Goal: Information Seeking & Learning: Learn about a topic

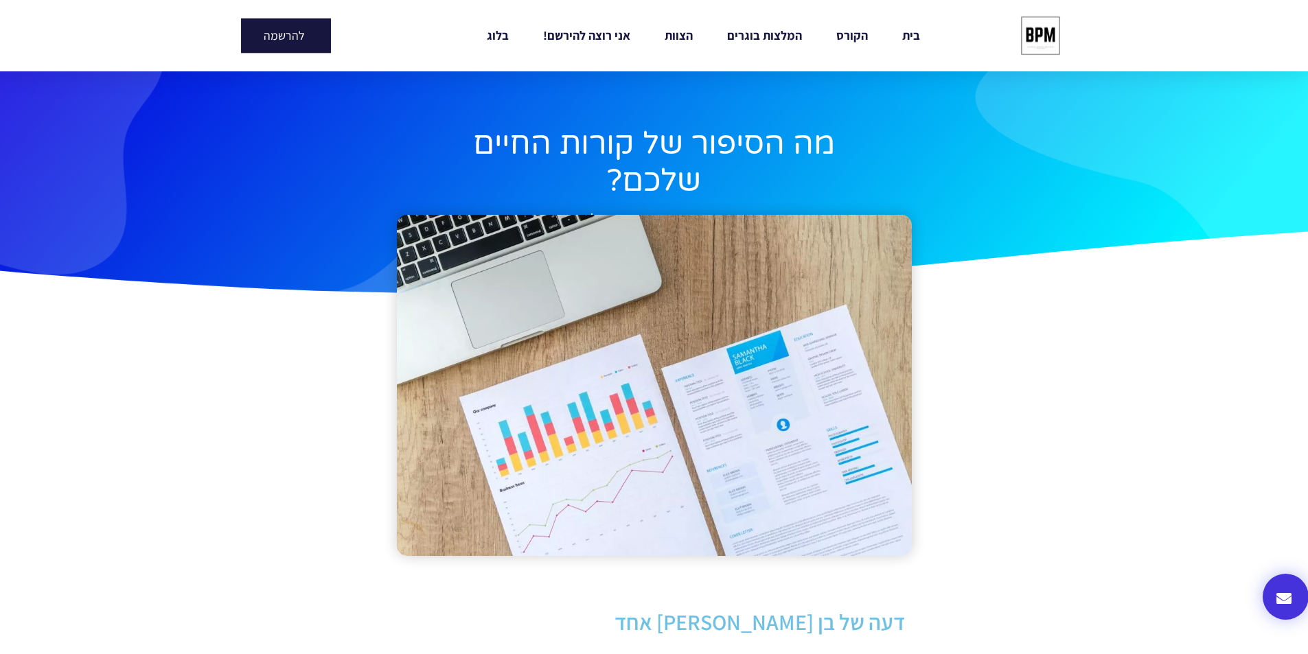
click at [253, 36] on link "להרשמה" at bounding box center [286, 36] width 90 height 35
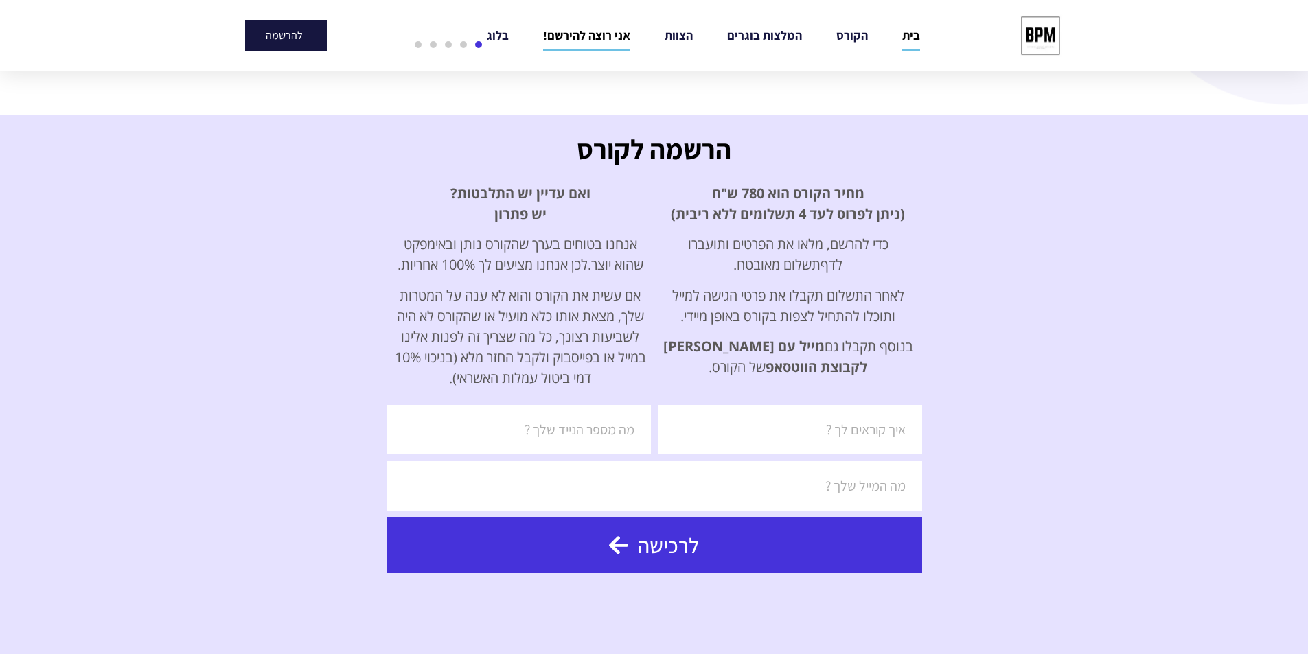
scroll to position [2402, 0]
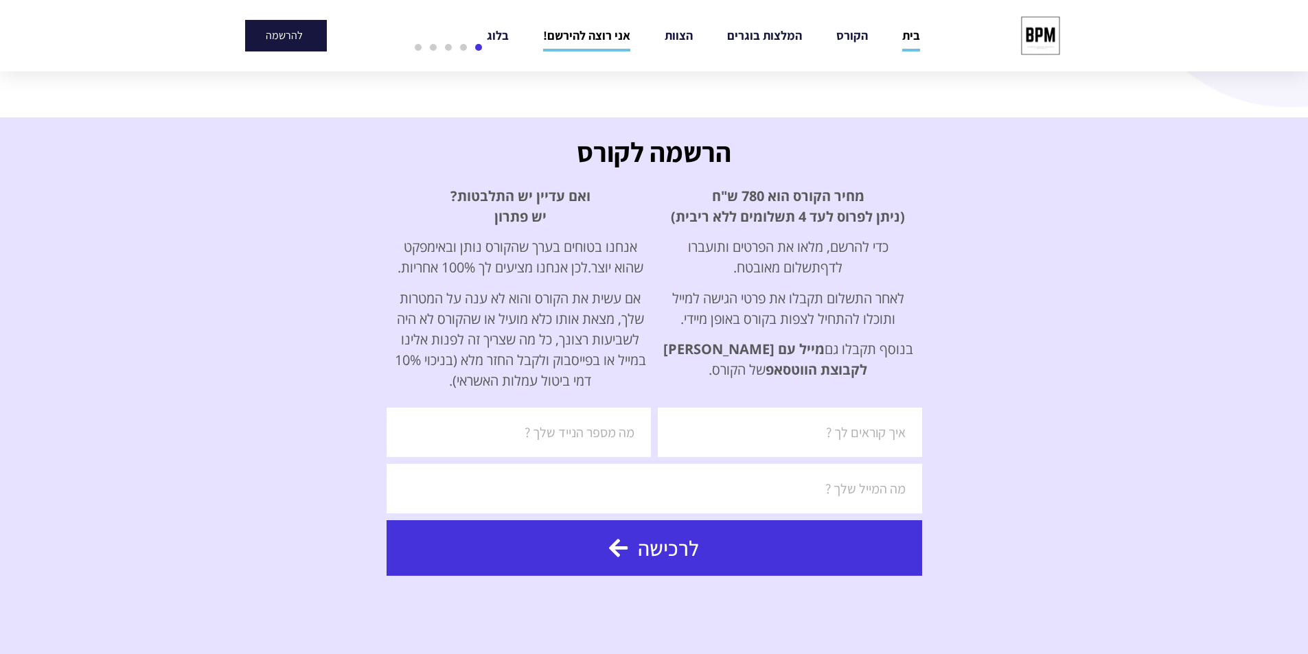
click at [816, 231] on div "מחיר הקורס הוא 780 ש"ח (ניתן לפרוס לעד 4 תשלומים ללא ריבית) כדי להרשם, מלאו את …" at bounding box center [788, 283] width 254 height 194
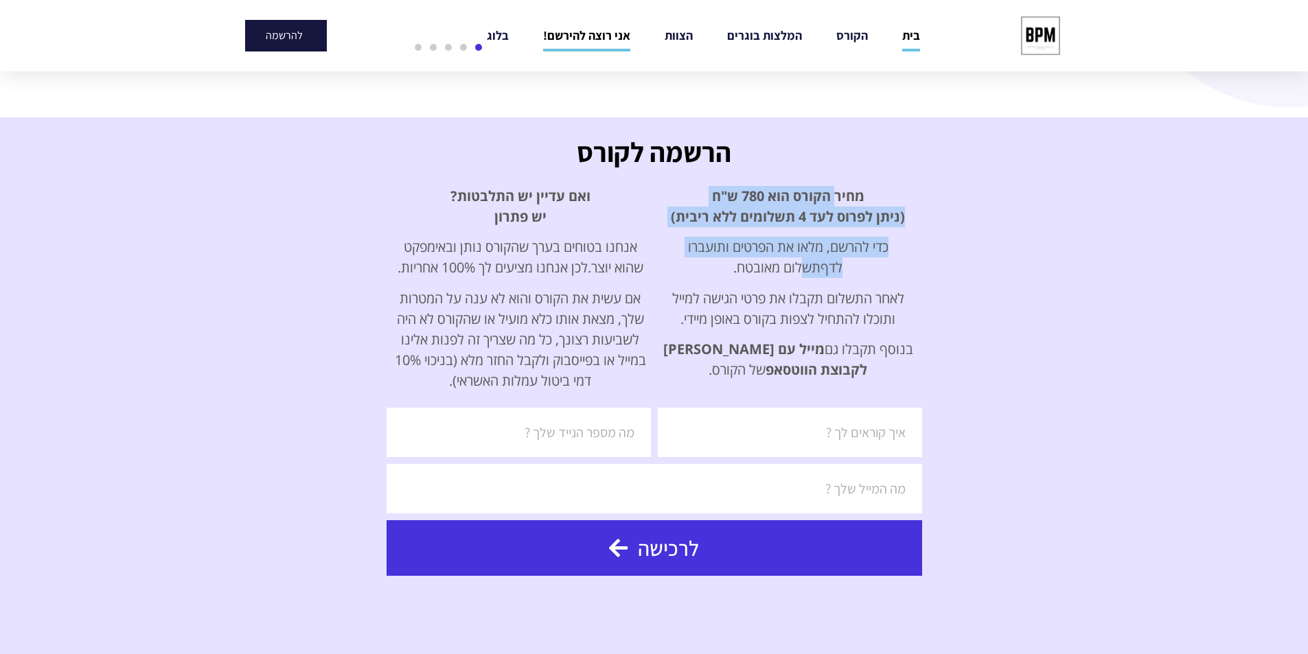
drag, startPoint x: 835, startPoint y: 182, endPoint x: 803, endPoint y: 266, distance: 89.8
click at [803, 266] on div "מחיר הקורס הוא 780 ש"ח (ניתן לפרוס לעד 4 תשלומים ללא ריבית) כדי להרשם, מלאו את …" at bounding box center [788, 293] width 268 height 229
click at [804, 263] on span "תשלום מאובטח." at bounding box center [776, 267] width 87 height 19
drag, startPoint x: 804, startPoint y: 263, endPoint x: 835, endPoint y: 196, distance: 74.0
click at [835, 196] on div "מחיר הקורס הוא 780 ש"ח (ניתן לפרוס לעד 4 תשלומים ללא ריבית) כדי להרשם, מלאו את …" at bounding box center [788, 283] width 254 height 194
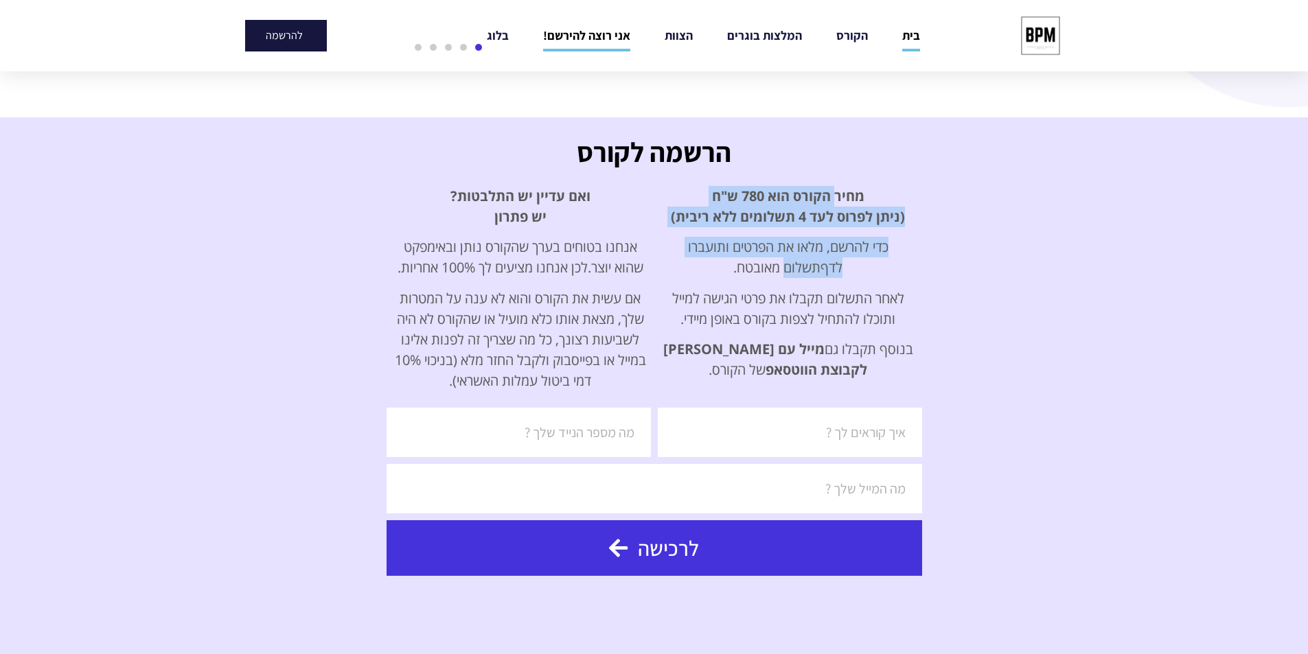
click at [835, 196] on span "מחיר הקורס הוא 780 ש"ח" at bounding box center [788, 196] width 152 height 19
drag, startPoint x: 835, startPoint y: 196, endPoint x: 808, endPoint y: 295, distance: 103.1
click at [808, 295] on div "מחיר הקורס הוא 780 ש"ח (ניתן לפרוס לעד 4 תשלומים ללא ריבית) כדי להרשם, מלאו את …" at bounding box center [788, 283] width 254 height 194
click at [808, 295] on p "לאחר התשלום תקבלו את פרטי הגישה למייל ותוכלו להתחיל לצפות בקורס באופן מיידי." at bounding box center [788, 308] width 254 height 41
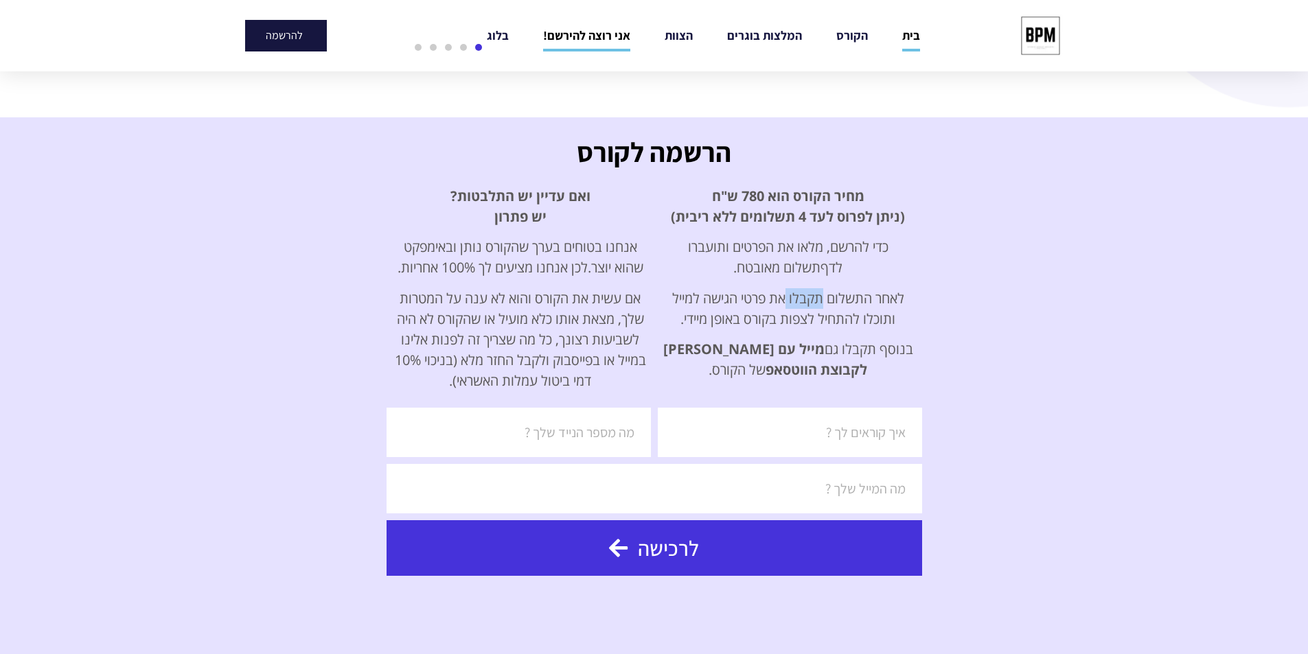
click at [808, 295] on p "לאחר התשלום תקבלו את פרטי הגישה למייל ותוכלו להתחיל לצפות בקורס באופן מיידי." at bounding box center [788, 308] width 254 height 41
click at [799, 347] on span "מייל עם" at bounding box center [801, 349] width 47 height 19
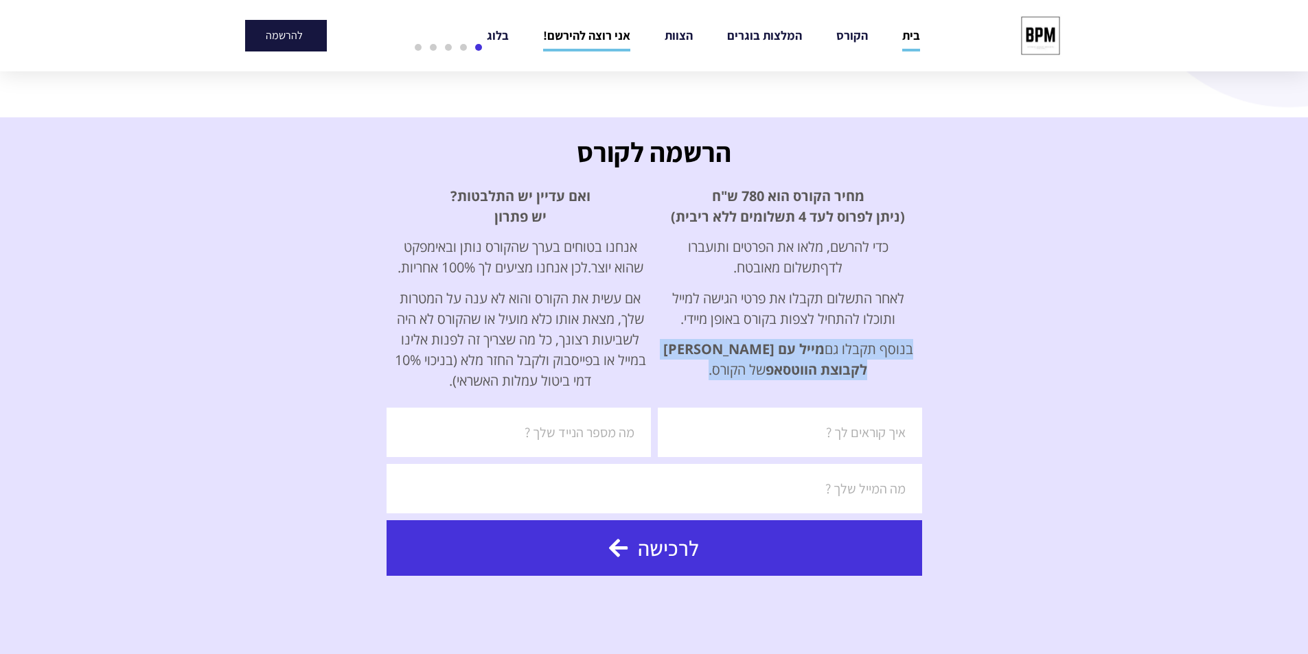
click at [799, 347] on span "מייל עם" at bounding box center [801, 349] width 47 height 19
click at [490, 314] on p "אם עשית את הקורס והוא לא ענה על המטרות שלך, מצאת אותו כלא מועיל או שהקורס לא הי…" at bounding box center [520, 339] width 254 height 103
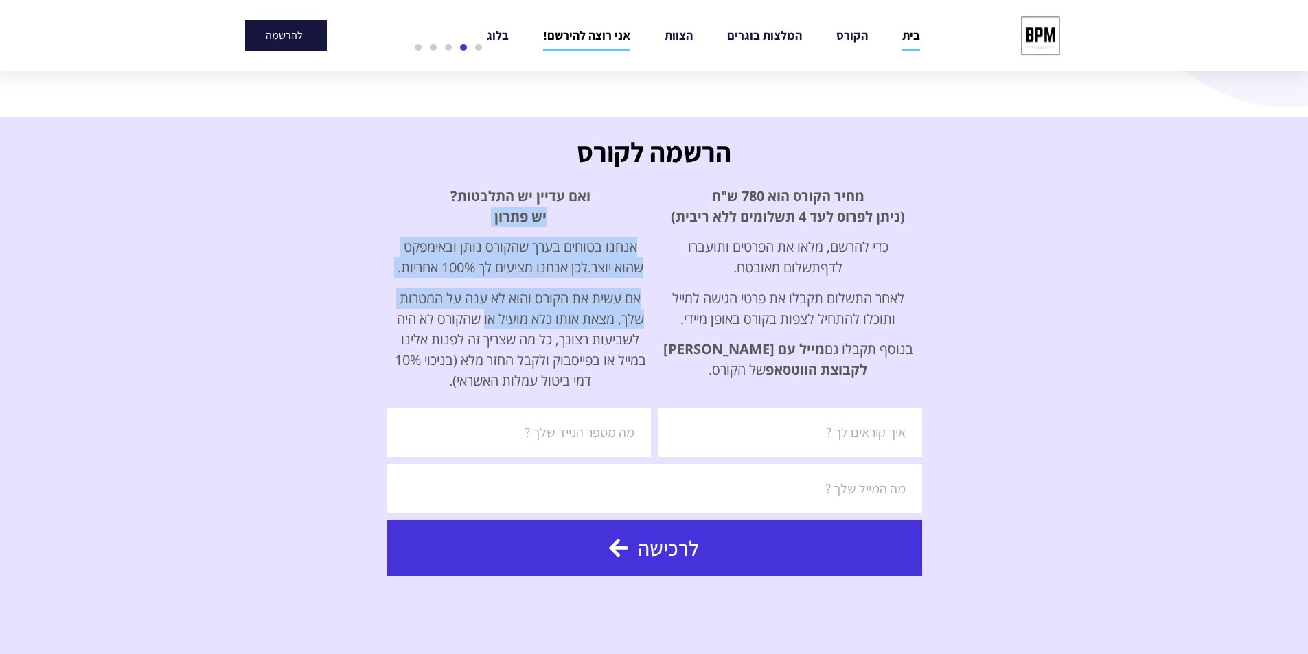
drag, startPoint x: 490, startPoint y: 314, endPoint x: 568, endPoint y: 223, distance: 119.3
click at [568, 223] on div "ואם עדיין יש התלבטות ? יש פתרון אנחנו בטוחים בערך שהקורס נותן ובאימפקט שהוא יוצ…" at bounding box center [520, 288] width 254 height 205
click at [568, 223] on p "ואם עדיין יש התלבטות ? יש פתרון" at bounding box center [520, 206] width 254 height 41
drag, startPoint x: 568, startPoint y: 223, endPoint x: 529, endPoint y: 348, distance: 130.9
click at [531, 348] on div "ואם עדיין יש התלבטות ? יש פתרון אנחנו בטוחים בערך שהקורס נותן ובאימפקט שהוא יוצ…" at bounding box center [520, 288] width 254 height 205
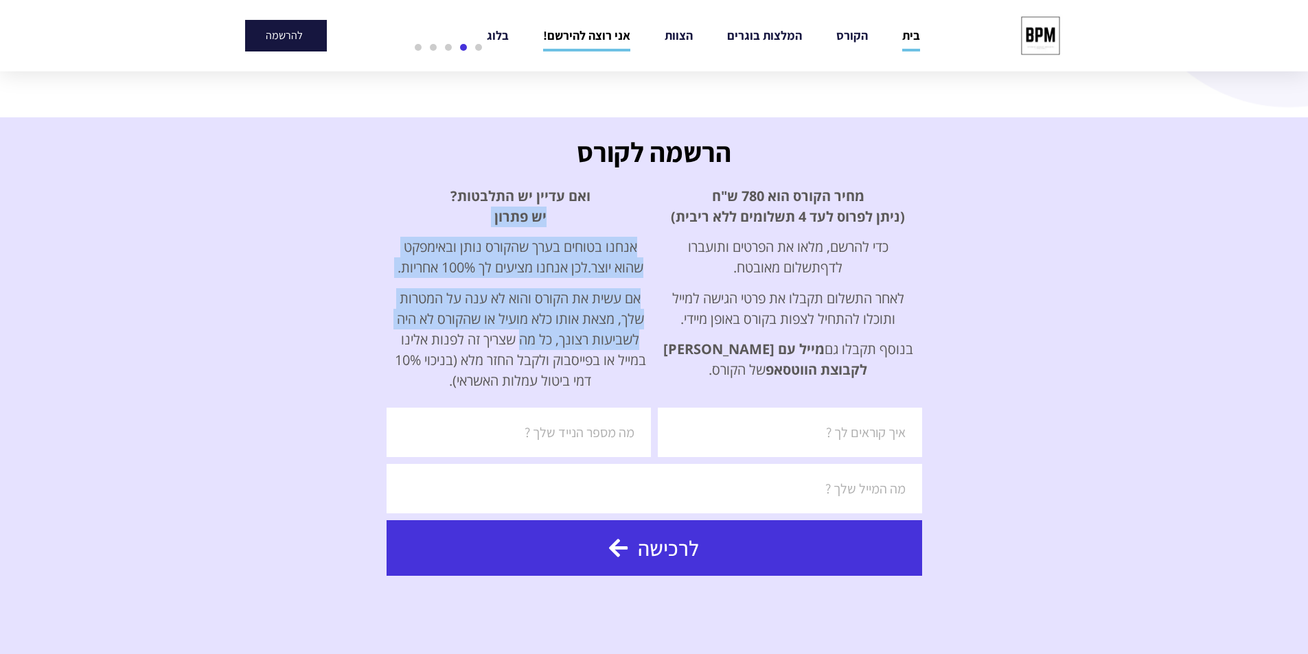
click at [529, 348] on p "אם עשית את הקורס והוא לא ענה על המטרות שלך, מצאת אותו כלא מועיל או שהקורס לא הי…" at bounding box center [520, 339] width 254 height 103
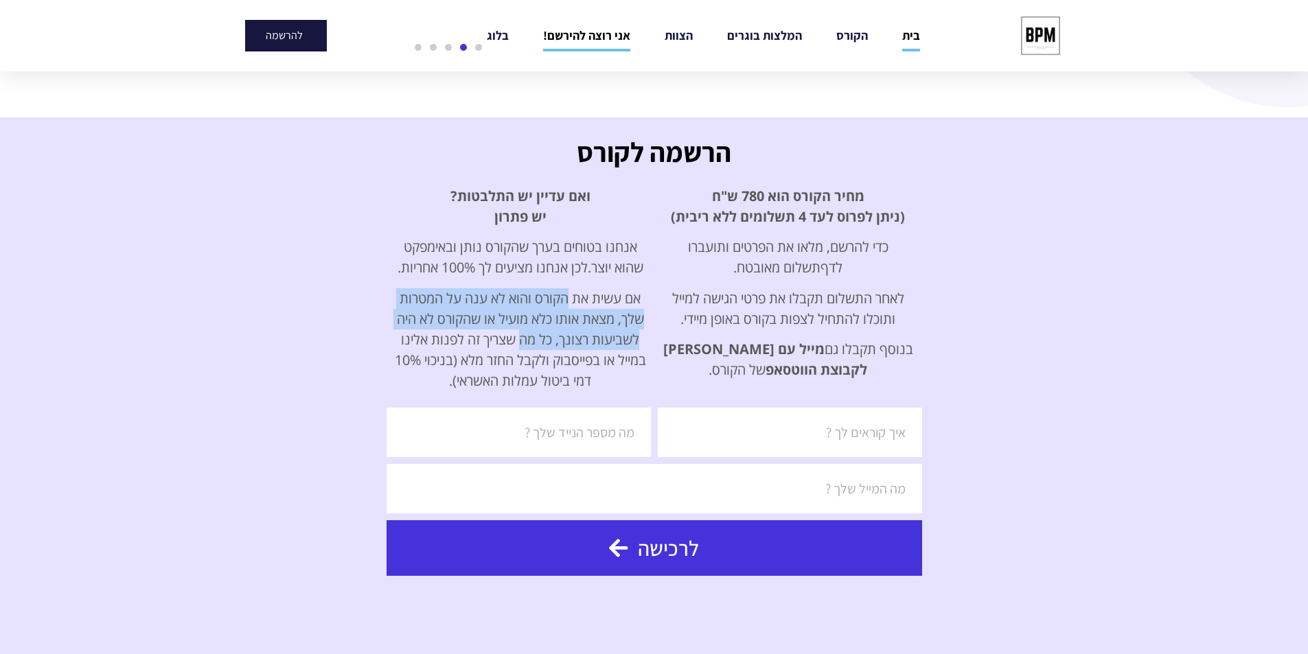
drag, startPoint x: 529, startPoint y: 348, endPoint x: 573, endPoint y: 273, distance: 87.7
click at [573, 273] on div "ואם עדיין יש התלבטות ? יש פתרון אנחנו בטוחים בערך שהקורס נותן ובאימפקט שהוא יוצ…" at bounding box center [520, 288] width 254 height 205
click at [573, 273] on span "לכן אנחנו מציעים לך 100% אחריות." at bounding box center [493, 267] width 190 height 19
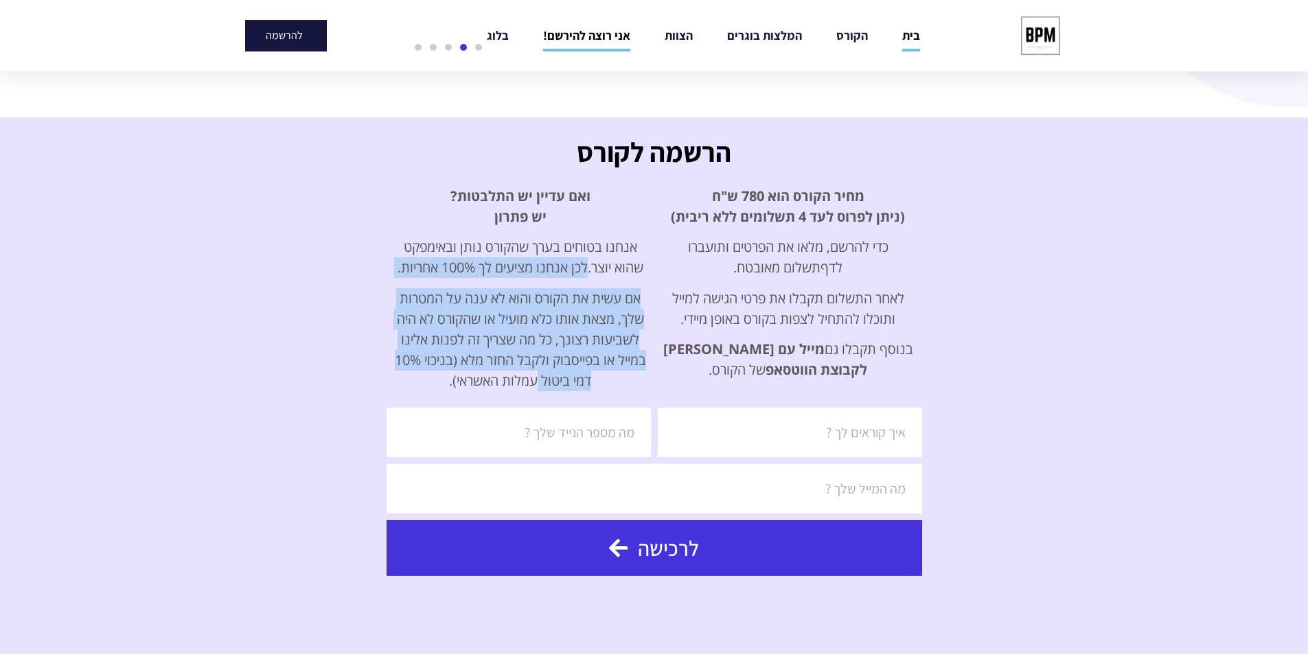
drag, startPoint x: 573, startPoint y: 273, endPoint x: 541, endPoint y: 372, distance: 104.7
click at [543, 374] on div "ואם עדיין יש התלבטות ? יש פתרון אנחנו בטוחים בערך שהקורס נותן ובאימפקט שהוא יוצ…" at bounding box center [520, 288] width 254 height 205
click at [541, 372] on p "אם עשית את הקורס והוא לא ענה על המטרות שלך, מצאת אותו כלא מועיל או שהקורס לא הי…" at bounding box center [520, 339] width 254 height 103
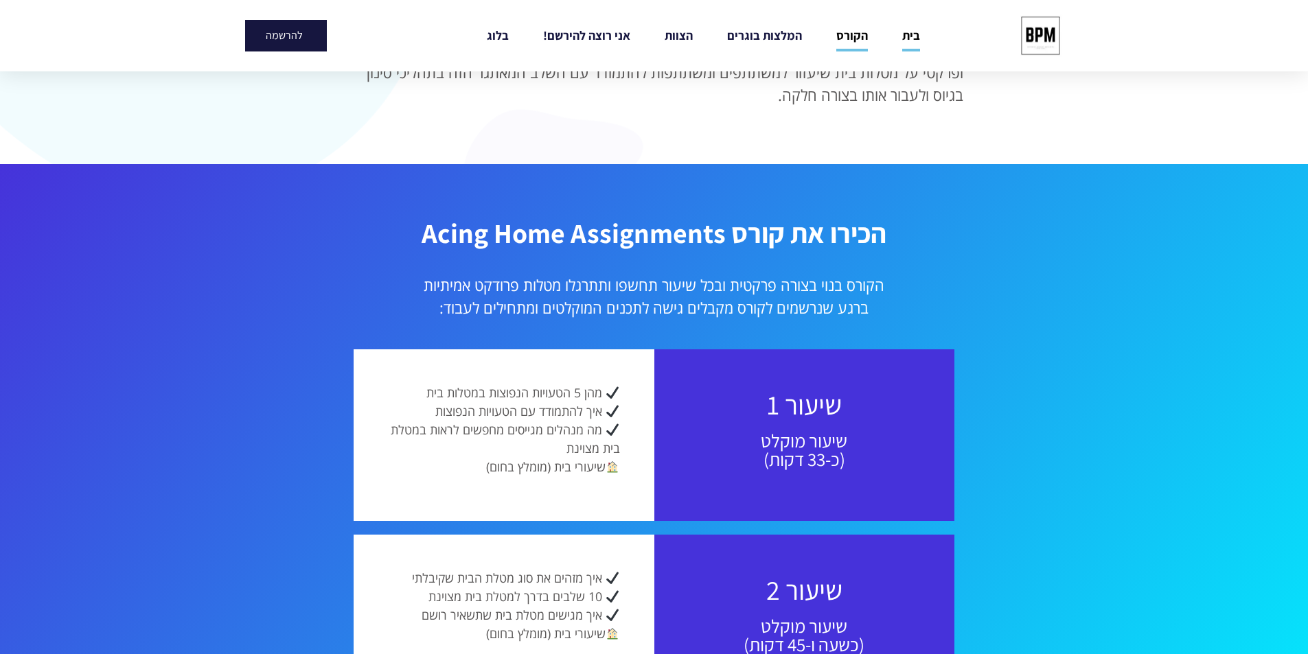
scroll to position [892, 0]
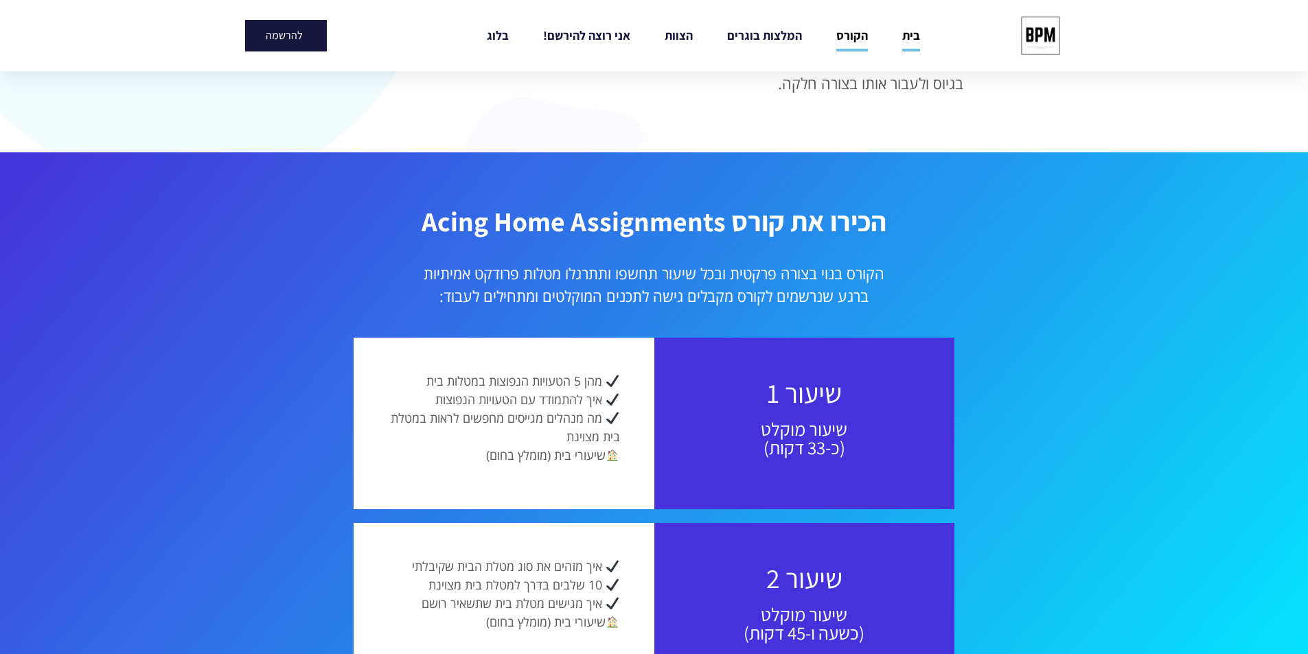
click at [745, 267] on p "הקורס בנוי בצורה פרקטית ובכל שיעור תחשפו ותתרגלו מטלות פרודקט אמיתיות ברגע שנרש…" at bounding box center [654, 284] width 810 height 45
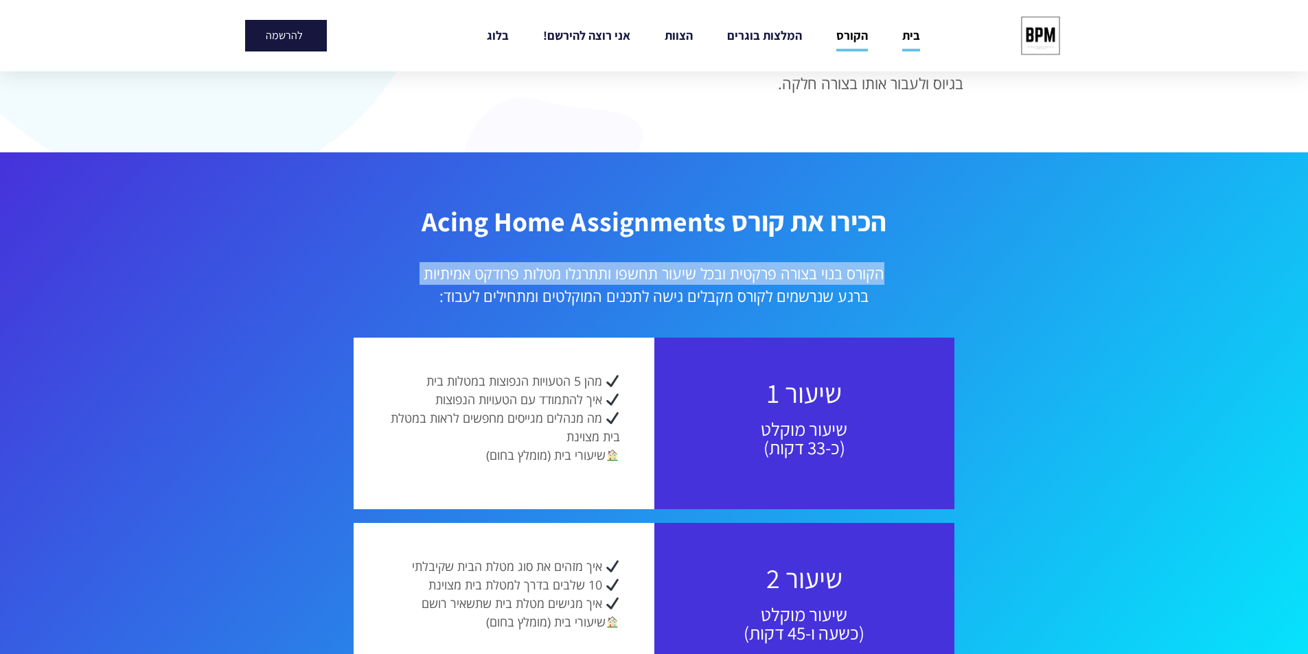
click at [745, 267] on p "הקורס בנוי בצורה פרקטית ובכל שיעור תחשפו ותתרגלו מטלות פרודקט אמיתיות ברגע שנרש…" at bounding box center [654, 284] width 810 height 45
click at [749, 265] on p "הקורס בנוי בצורה פרקטית ובכל שיעור תחשפו ותתרגלו מטלות פרודקט אמיתיות ברגע שנרש…" at bounding box center [654, 284] width 810 height 45
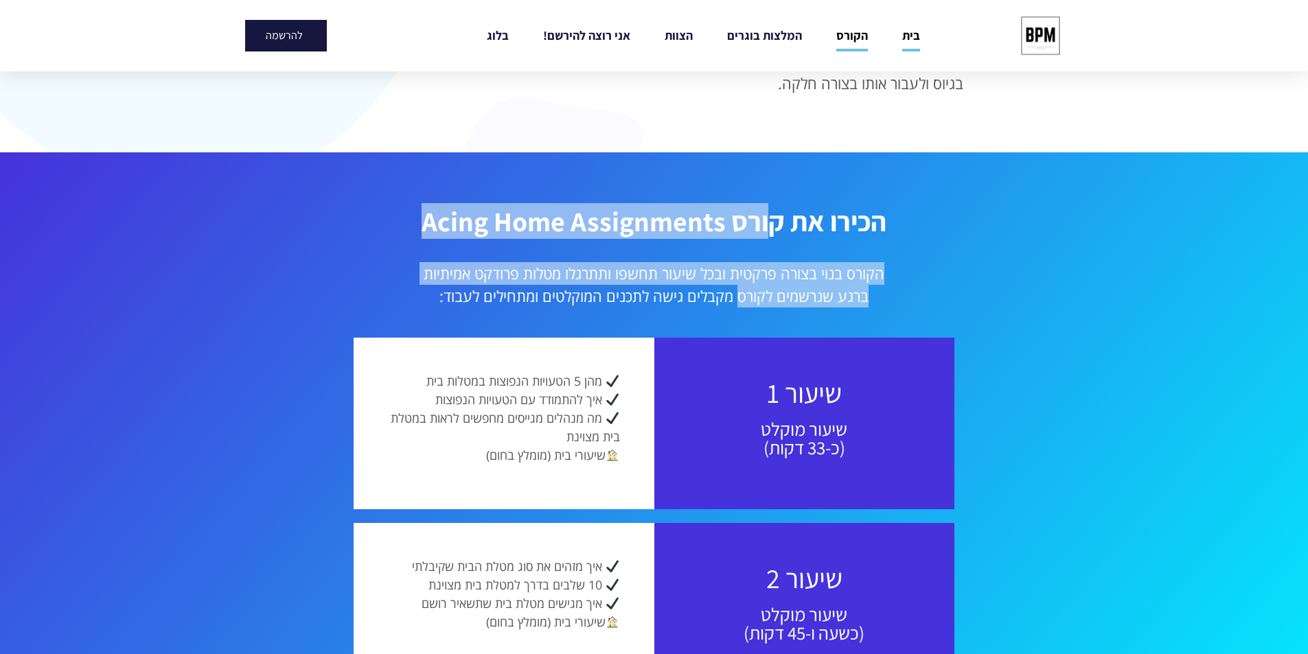
drag, startPoint x: 759, startPoint y: 270, endPoint x: 736, endPoint y: 307, distance: 43.8
click at [736, 307] on div "הכירו את קורס Acing Home Assignments הקורס בנוי בצורה פרקטית ובכל שיעור תחשפו ו…" at bounding box center [654, 629] width 824 height 858
click at [746, 292] on p "הקורס בנוי בצורה פרקטית ובכל שיעור תחשפו ותתרגלו מטלות פרודקט אמיתיות ברגע שנרש…" at bounding box center [654, 284] width 810 height 45
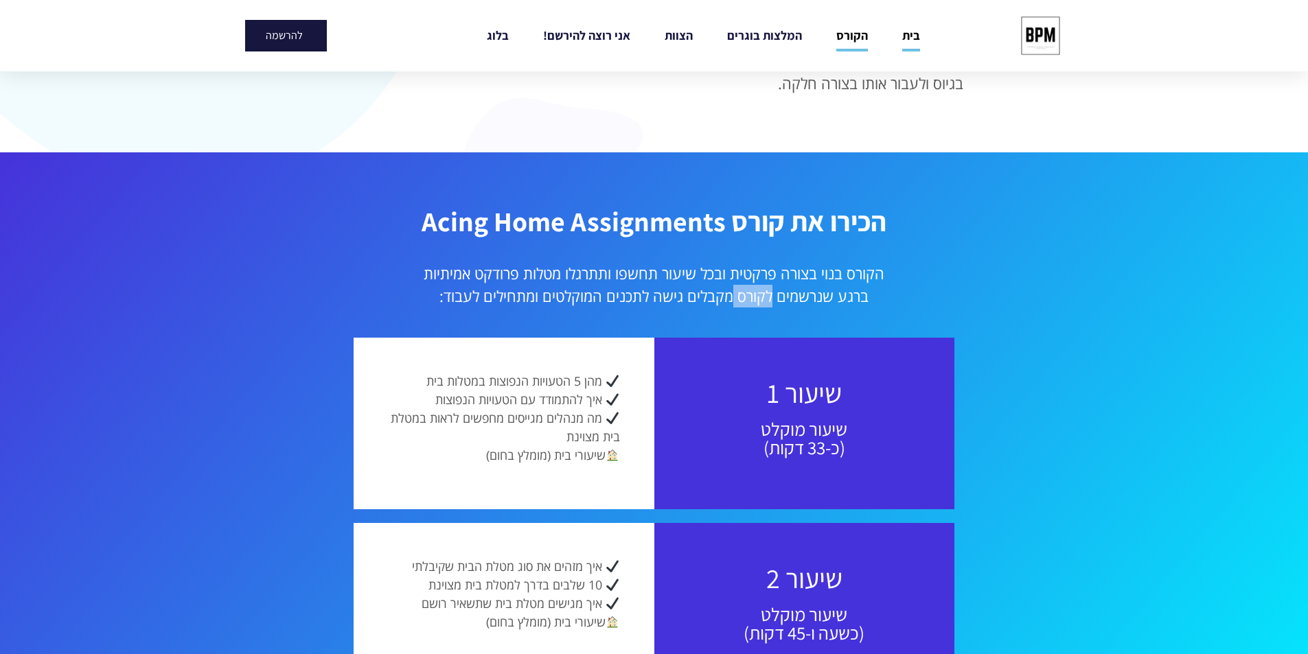
click at [746, 292] on p "הקורס בנוי בצורה פרקטית ובכל שיעור תחשפו ותתרגלו מטלות פרודקט אמיתיות ברגע שנרש…" at bounding box center [654, 284] width 810 height 45
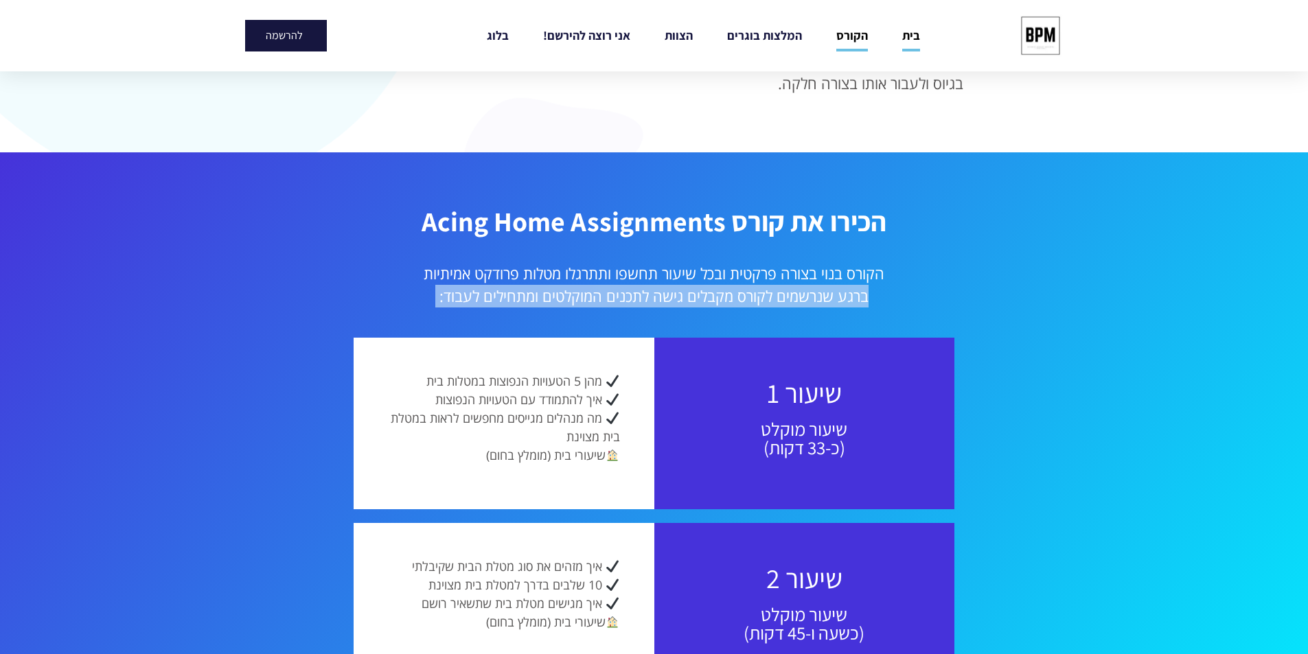
click at [746, 292] on p "הקורס בנוי בצורה פרקטית ובכל שיעור תחשפו ותתרגלו מטלות פרודקט אמיתיות ברגע שנרש…" at bounding box center [654, 284] width 810 height 45
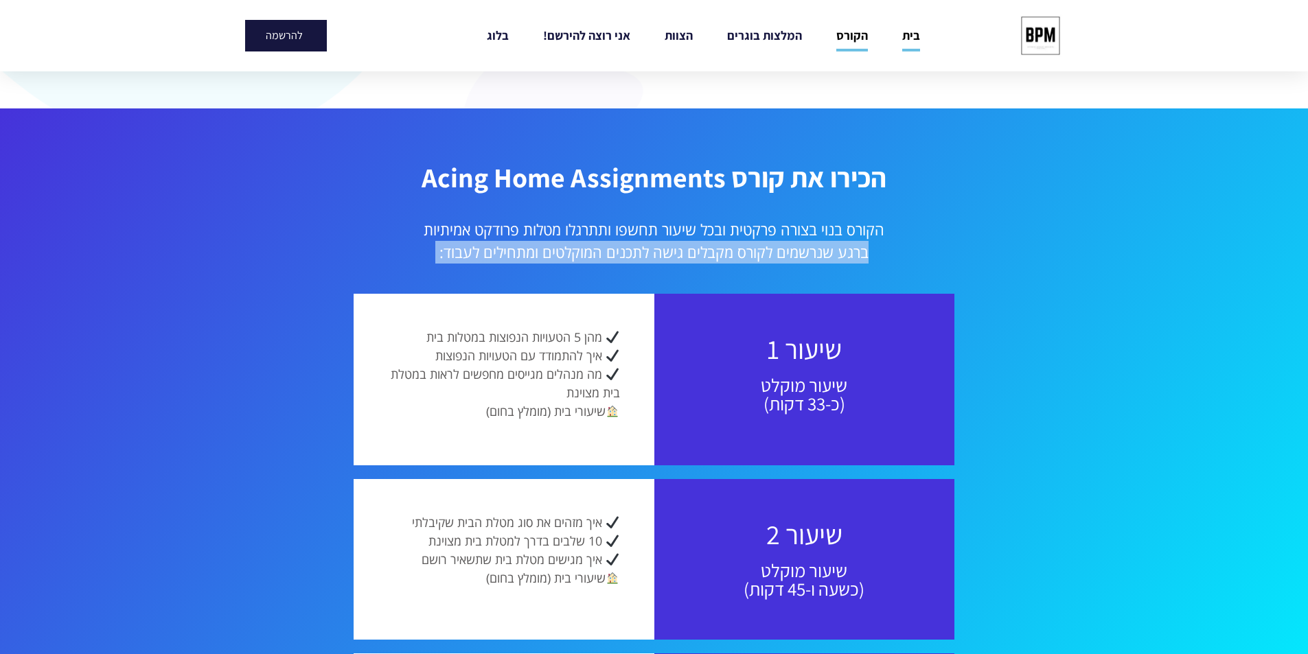
scroll to position [961, 0]
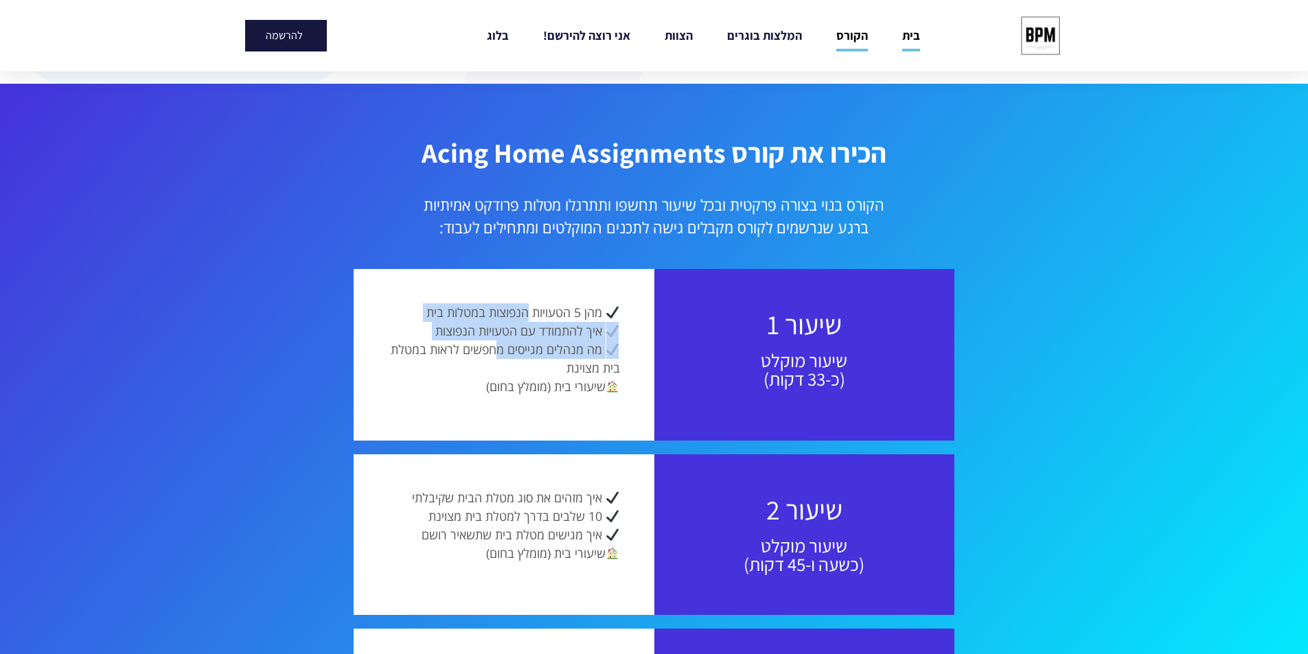
drag, startPoint x: 496, startPoint y: 358, endPoint x: 530, endPoint y: 289, distance: 77.1
click at [530, 289] on div "מהן 5 הטעויות הנפוצות במטלות בית איך להתמודד עם הטעויות הנפוצות מה מנהלים מגייס…" at bounding box center [504, 354] width 301 height 171
drag, startPoint x: 525, startPoint y: 315, endPoint x: 490, endPoint y: 378, distance: 72.0
click at [490, 377] on div "מהן 5 הטעויות הנפוצות במטלות בית איך להתמודד עם הטעויות הנפוצות מה מנהלים מגייס…" at bounding box center [504, 354] width 301 height 171
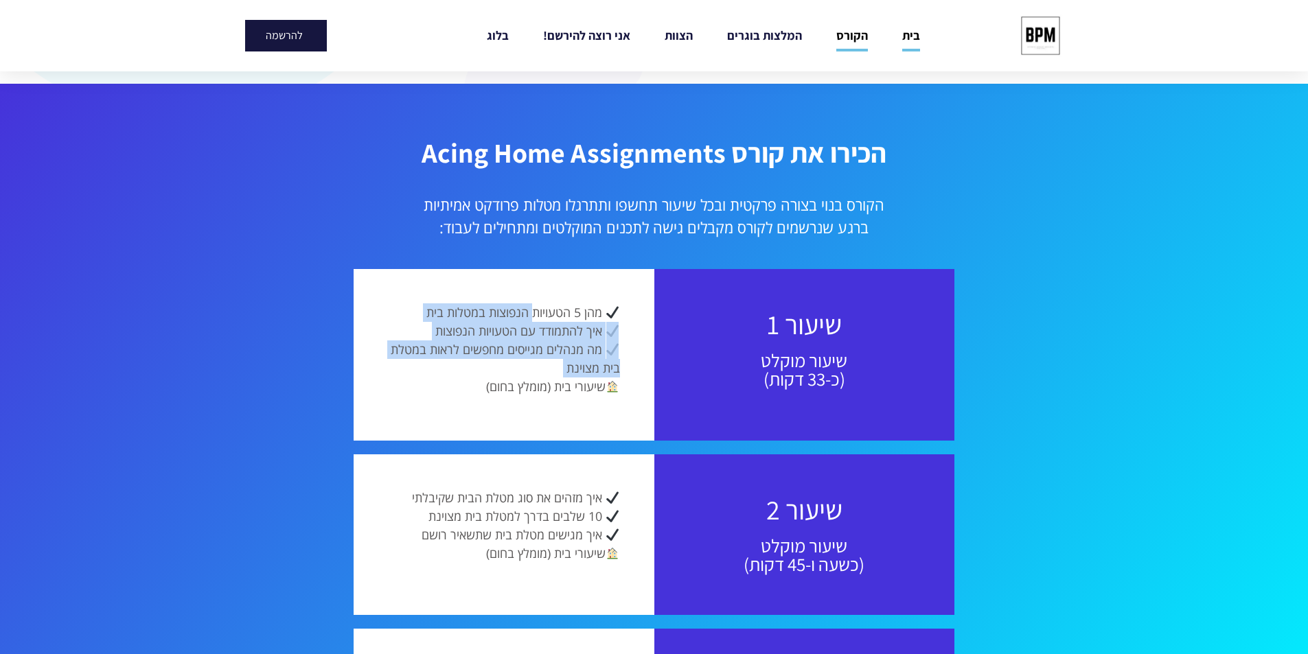
click at [490, 378] on p "מהן 5 הטעויות הנפוצות במטלות בית איך להתמודד עם הטעויות הנפוצות מה מנהלים מגייס…" at bounding box center [504, 349] width 232 height 93
drag, startPoint x: 457, startPoint y: 381, endPoint x: 510, endPoint y: 284, distance: 110.6
click at [510, 284] on div "מהן 5 הטעויות הנפוצות במטלות בית איך להתמודד עם הטעויות הנפוצות מה מנהלים מגייס…" at bounding box center [504, 354] width 301 height 171
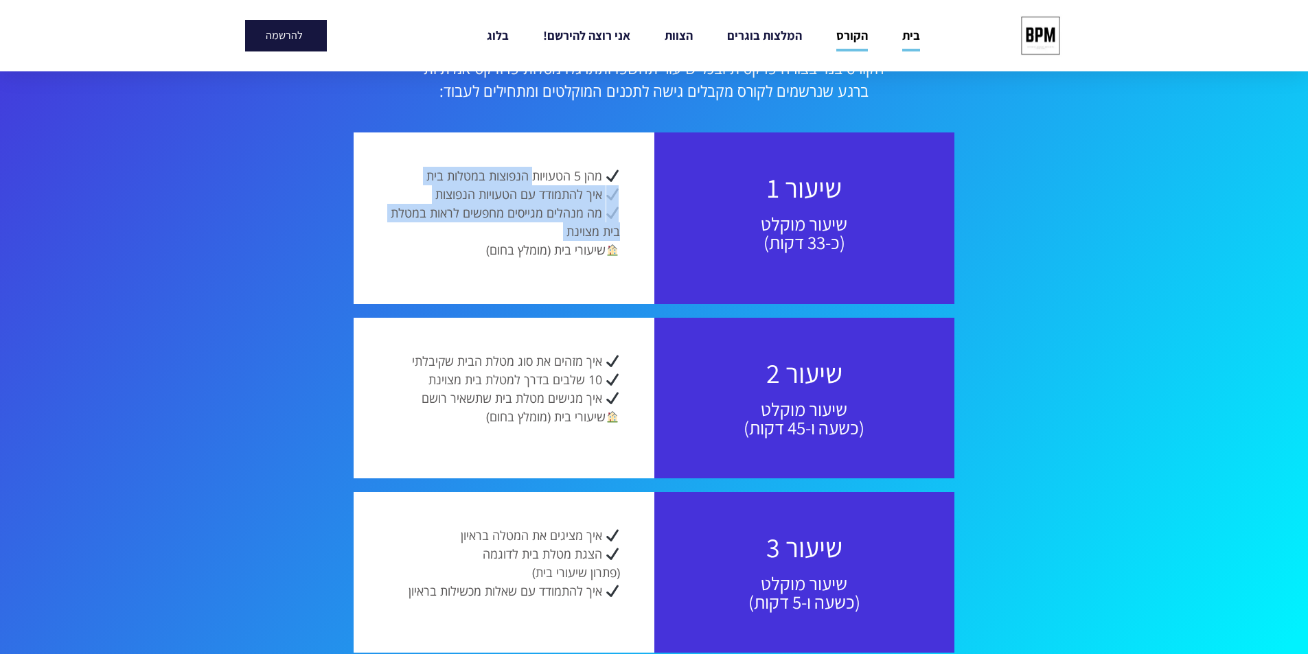
scroll to position [1098, 0]
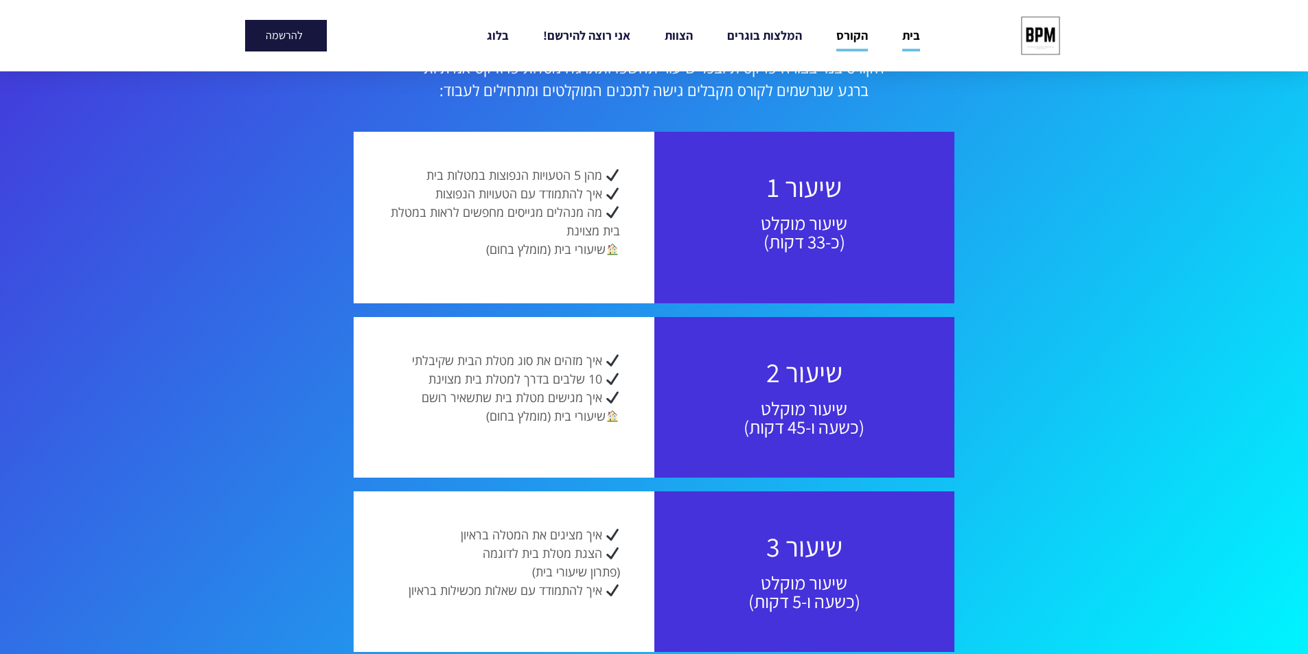
click at [533, 384] on span "10 שלבים בדרך למטלת בית מצוינת" at bounding box center [515, 379] width 174 height 16
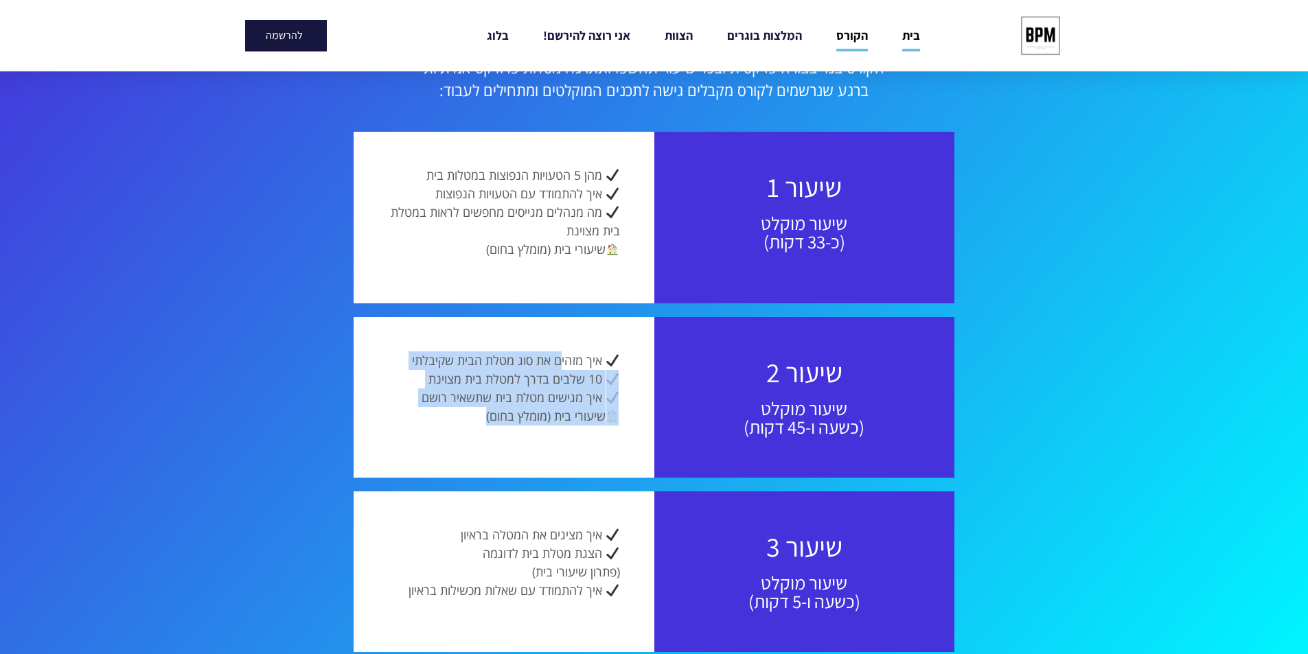
drag, startPoint x: 529, startPoint y: 384, endPoint x: 472, endPoint y: 416, distance: 64.6
click at [479, 416] on section "שיעור 2 שיעור מוקלט (כשעה ו-45 דקות) איך מזהים את סוג מטלת הבית שקיבלתי 10 שלבי…" at bounding box center [654, 397] width 810 height 174
click at [472, 416] on p "איך מזהים את סוג מטלת הבית שקיבלתי 10 שלבים בדרך למטלת בית מצוינת איך מגישים מט…" at bounding box center [504, 389] width 232 height 74
drag, startPoint x: 466, startPoint y: 416, endPoint x: 563, endPoint y: 316, distance: 139.8
click at [563, 316] on section "שיעור 2 שיעור מוקלט (כשעה ו-45 דקות) איך מזהים את סוג מטלת הבית שקיבלתי 10 שלבי…" at bounding box center [654, 397] width 810 height 174
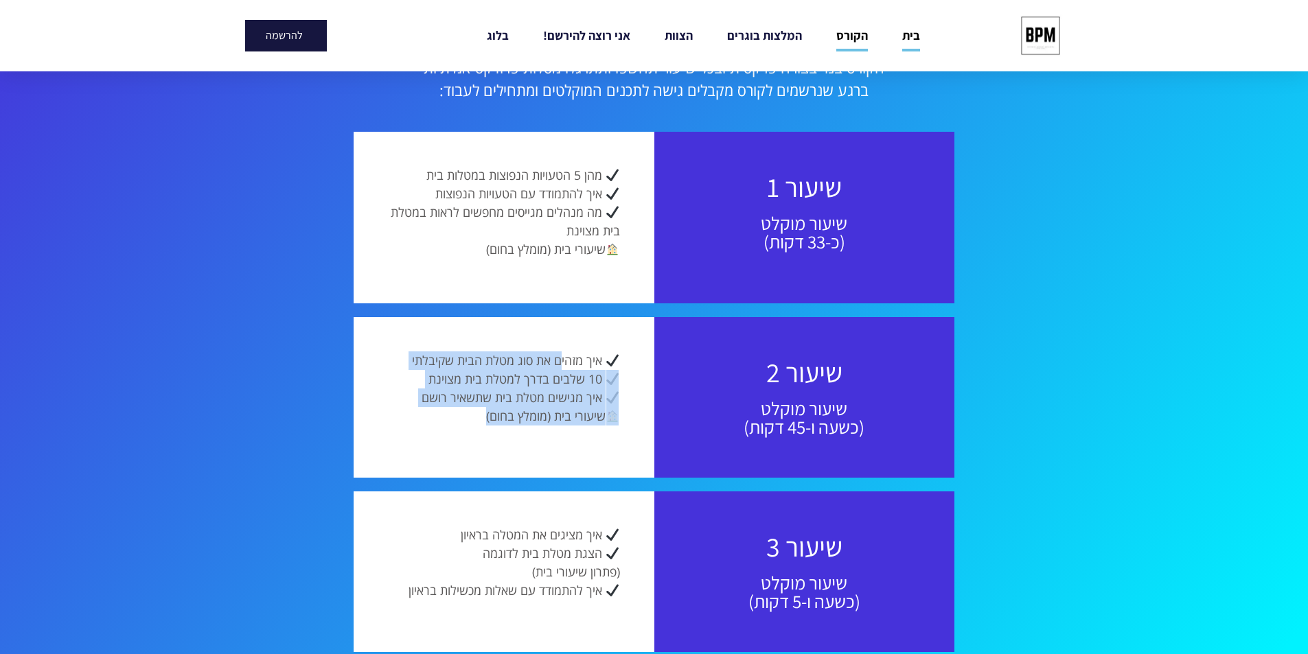
click at [544, 378] on span "10 שלבים בדרך למטלת בית מצוינת" at bounding box center [515, 379] width 174 height 16
drag, startPoint x: 595, startPoint y: 345, endPoint x: 447, endPoint y: 426, distance: 169.0
click at [447, 426] on div "איך מזהים את סוג מטלת הבית שקיבלתי 10 שלבים בדרך למטלת בית מצוינת איך מגישים מט…" at bounding box center [504, 397] width 301 height 161
click at [447, 426] on div "איך מזהים את סוג מטלת הבית שקיבלתי 10 שלבים בדרך למטלת בית מצוינת איך מגישים מט…" at bounding box center [504, 394] width 232 height 84
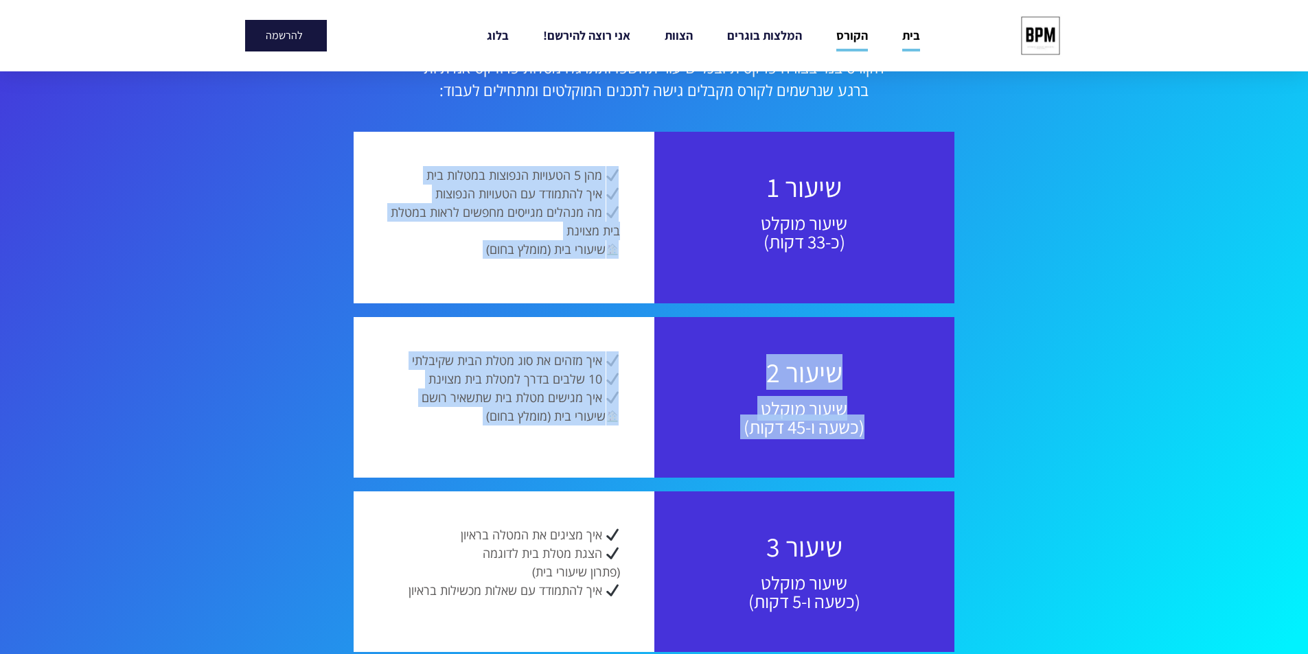
drag, startPoint x: 447, startPoint y: 426, endPoint x: 666, endPoint y: 289, distance: 258.1
click at [666, 289] on div "הכירו את קורס Acing Home Assignments הקורס בנוי בצורה פרקטית ובכל שיעור תחשפו ו…" at bounding box center [654, 424] width 824 height 858
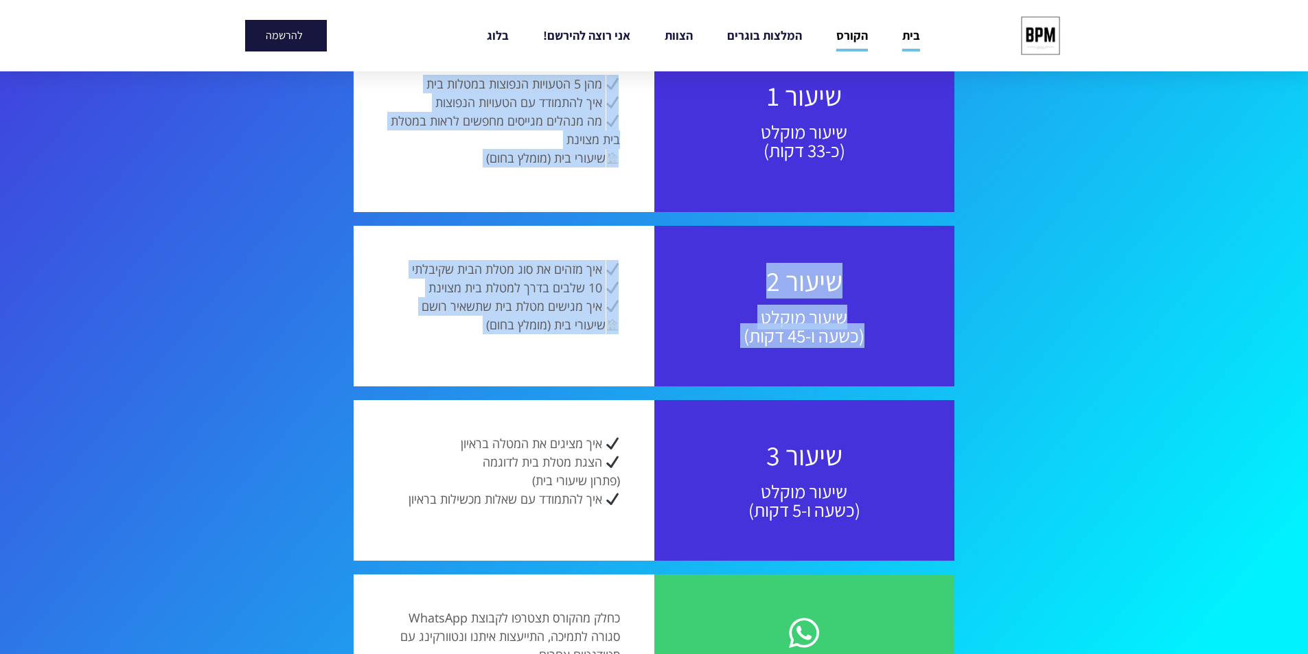
scroll to position [1304, 0]
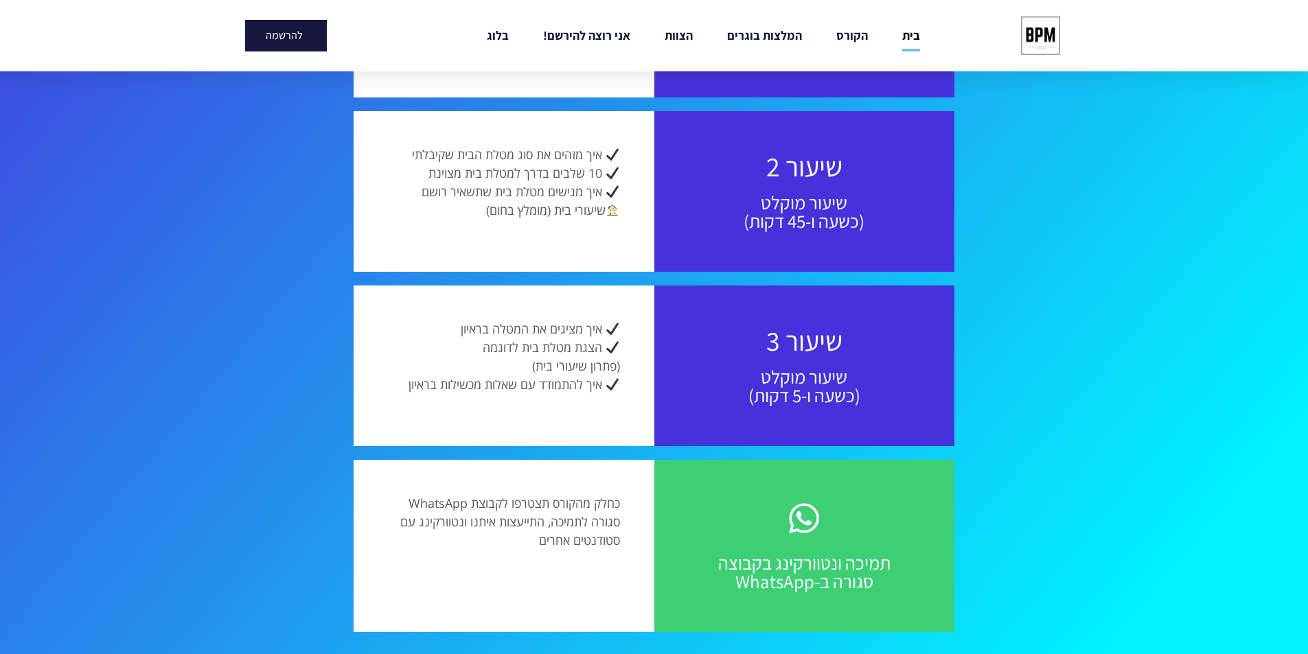
click at [547, 330] on span "איך מציגים את המטלה בראיון" at bounding box center [531, 329] width 141 height 16
drag, startPoint x: 588, startPoint y: 316, endPoint x: 504, endPoint y: 400, distance: 118.9
click at [505, 400] on div "איך מציגים את המטלה בראיון הצגת מטלת בית לדוגמה (פתרון שיעורי בית) איך להתמודד …" at bounding box center [504, 366] width 301 height 161
click at [504, 400] on div "איך מציגים את המטלה בראיון הצגת מטלת בית לדוגמה (פתרון שיעורי בית) איך להתמודד …" at bounding box center [504, 362] width 232 height 84
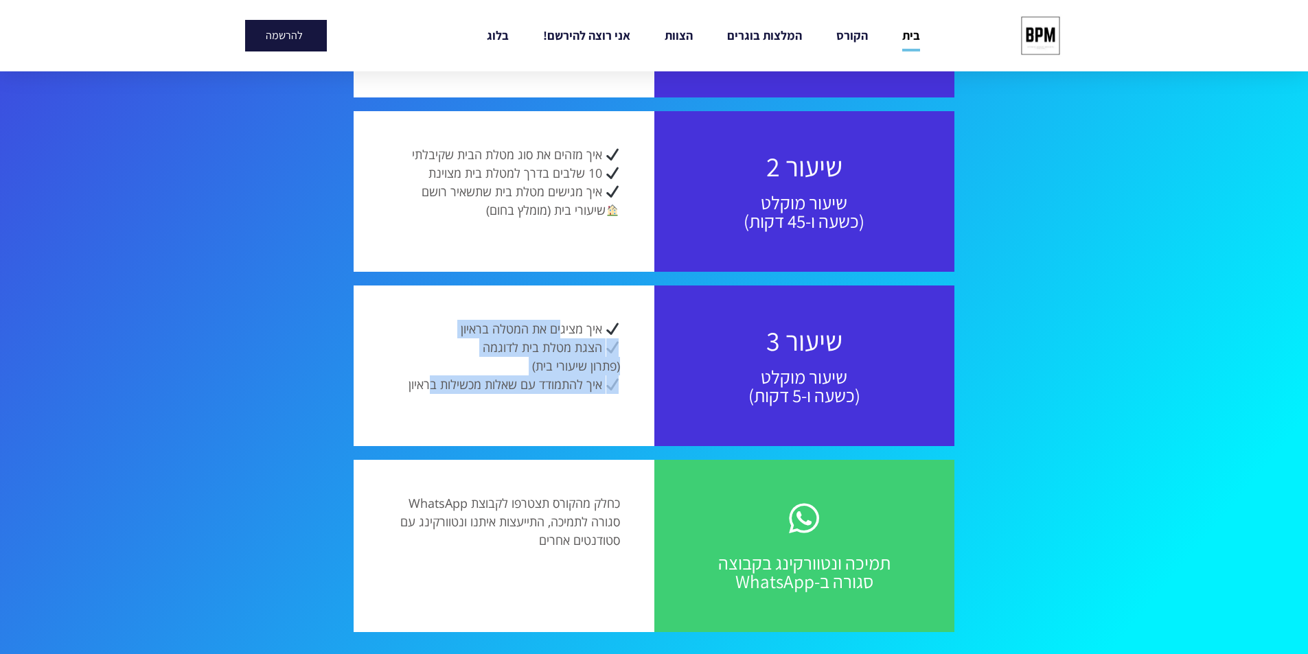
drag, startPoint x: 429, startPoint y: 400, endPoint x: 564, endPoint y: 295, distance: 171.1
click at [564, 295] on div "איך מציגים את המטלה בראיון הצגת מטלת בית לדוגמה (פתרון שיעורי בית) איך להתמודד …" at bounding box center [504, 366] width 301 height 161
drag, startPoint x: 591, startPoint y: 289, endPoint x: 503, endPoint y: 433, distance: 168.3
click at [503, 433] on div "איך מציגים את המטלה בראיון הצגת מטלת בית לדוגמה (פתרון שיעורי בית) איך להתמודד …" at bounding box center [504, 366] width 301 height 161
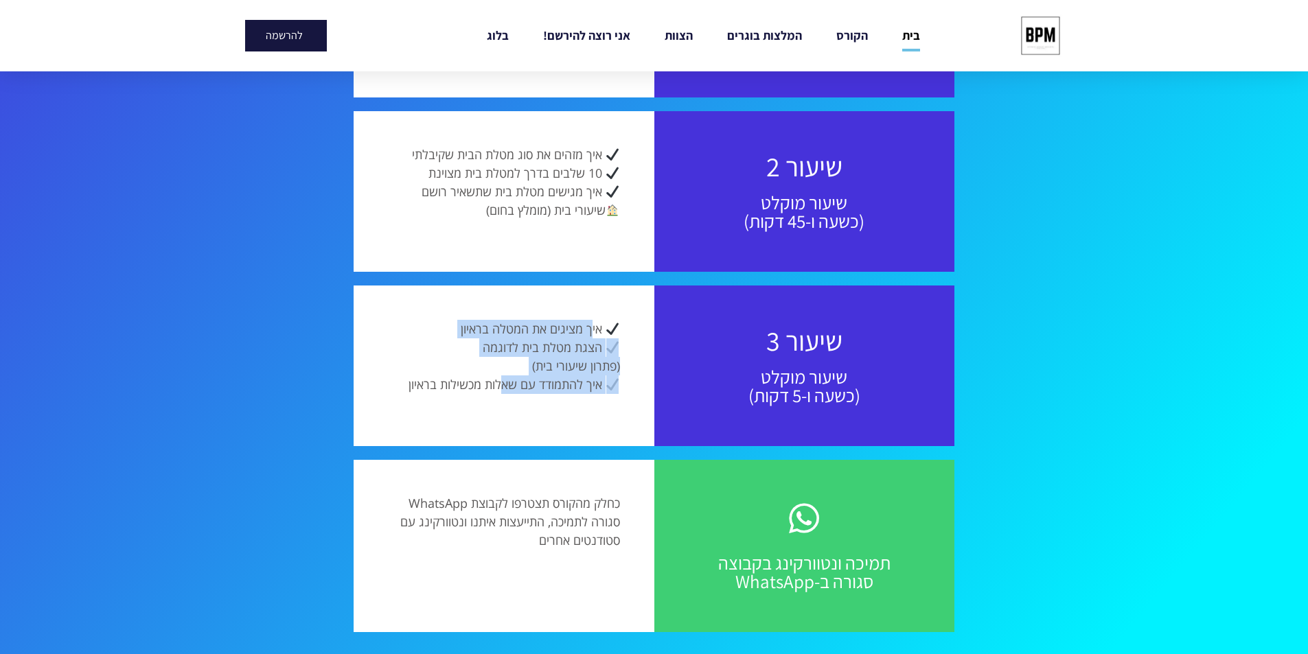
click at [531, 391] on span "איך להתמודד עם שאלות מכשילות בראיון" at bounding box center [506, 384] width 194 height 16
click at [507, 409] on div "איך מציגים את המטלה בראיון הצגת מטלת בית לדוגמה (פתרון שיעורי בית) איך להתמודד …" at bounding box center [504, 366] width 301 height 161
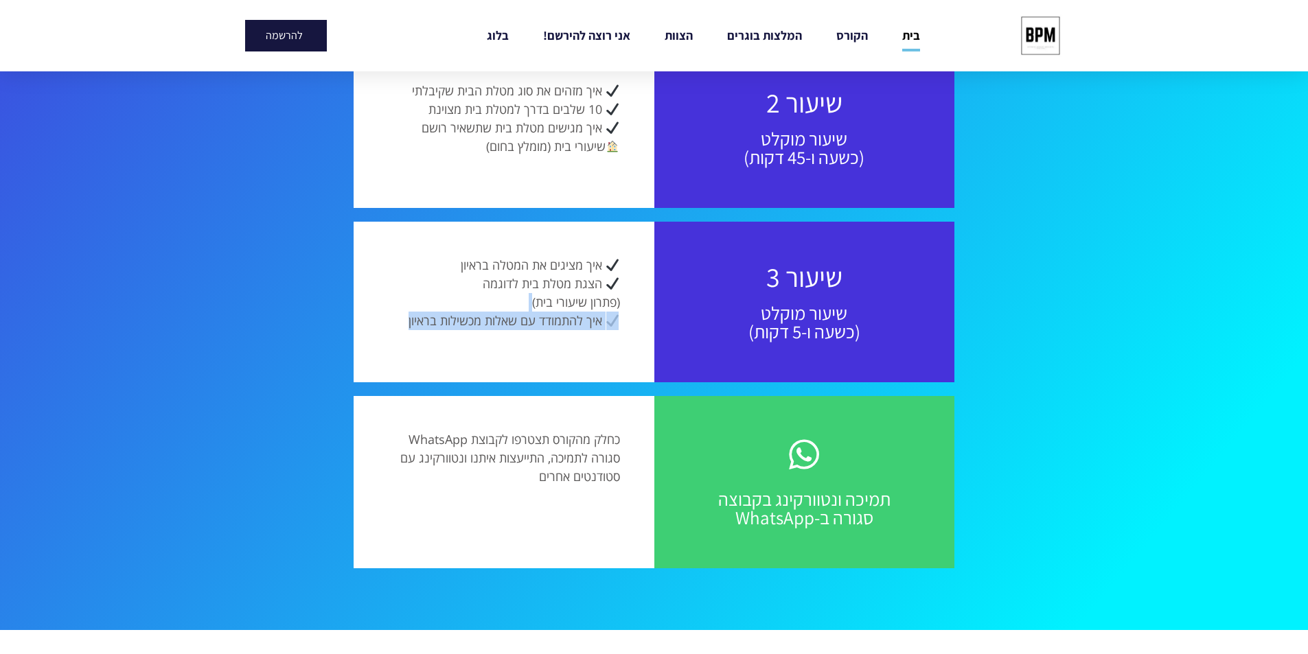
scroll to position [1441, 0]
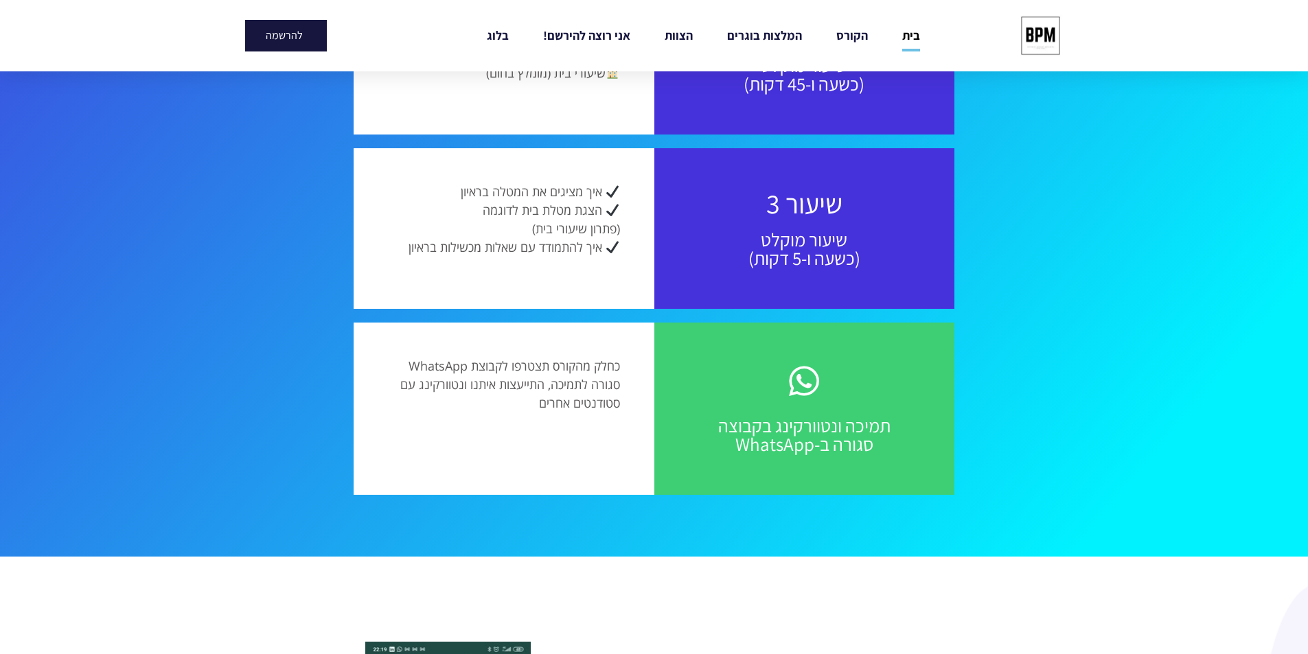
click at [588, 394] on p "כחלק מהקורס תצטרפו לקבוצת WhatsApp סגורה לתמיכה, התייעצות איתנו ונטוורקינג עם ס…" at bounding box center [504, 385] width 232 height 56
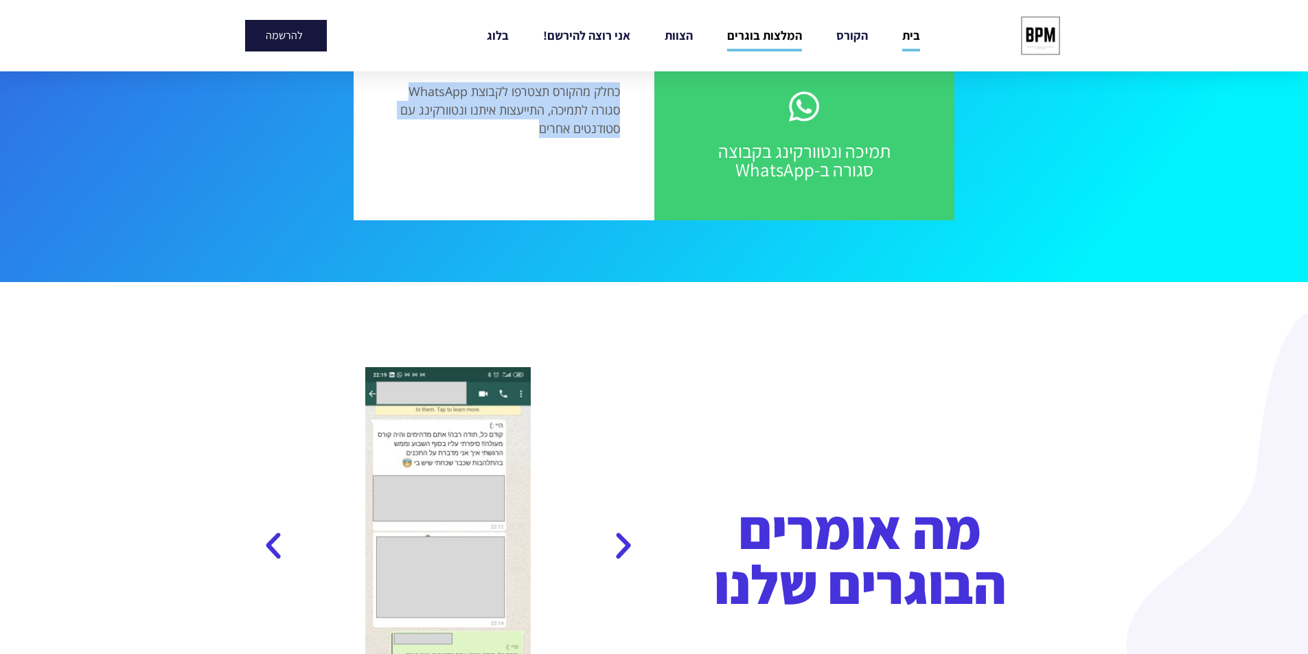
scroll to position [1990, 0]
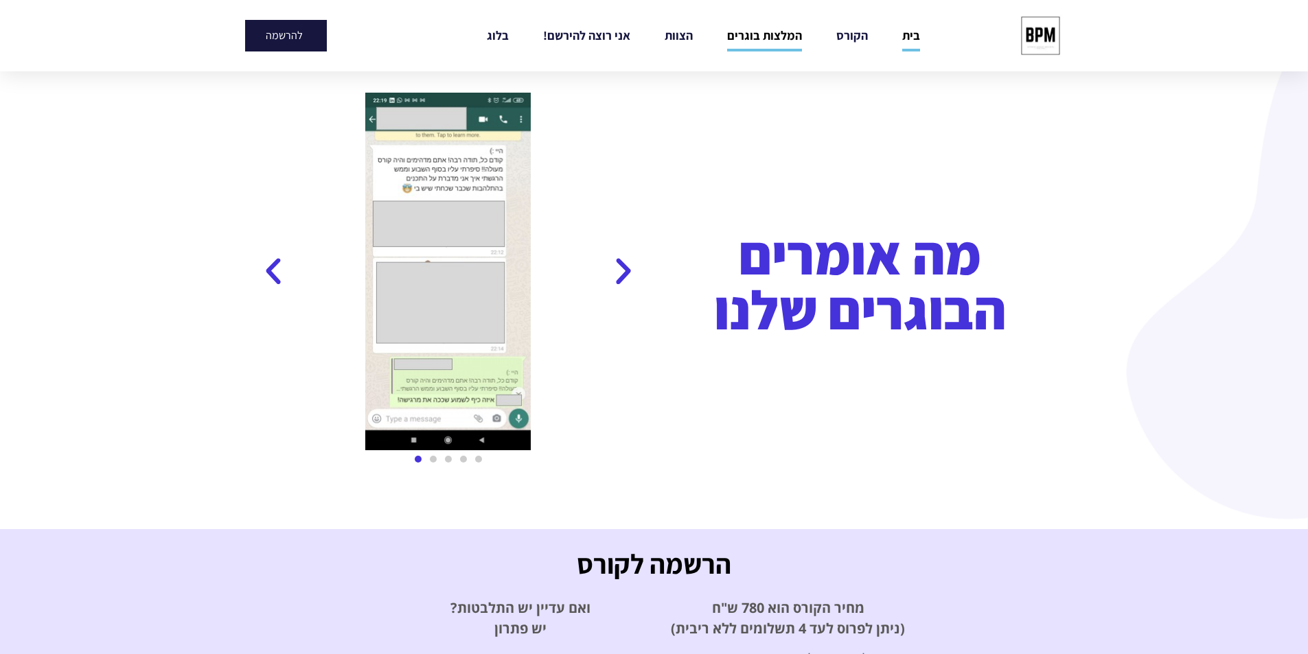
click at [1034, 39] on img at bounding box center [1040, 35] width 51 height 51
click at [860, 34] on link "הקורס" at bounding box center [852, 36] width 32 height 32
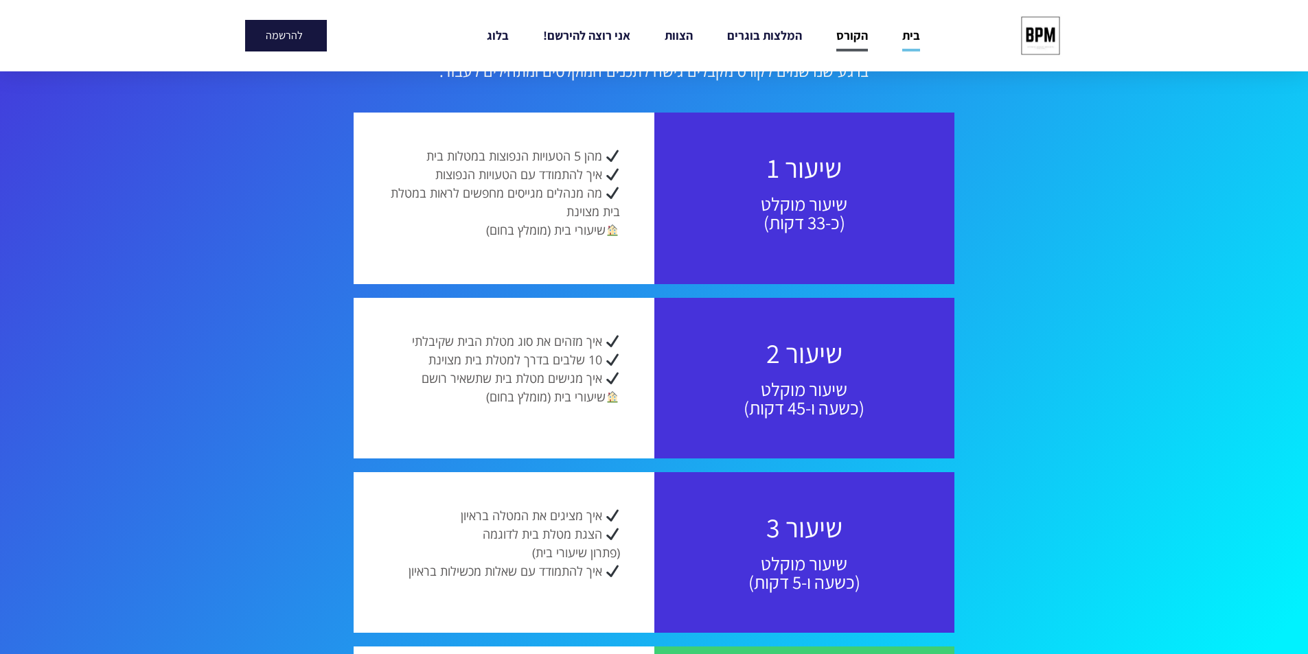
scroll to position [1099, 0]
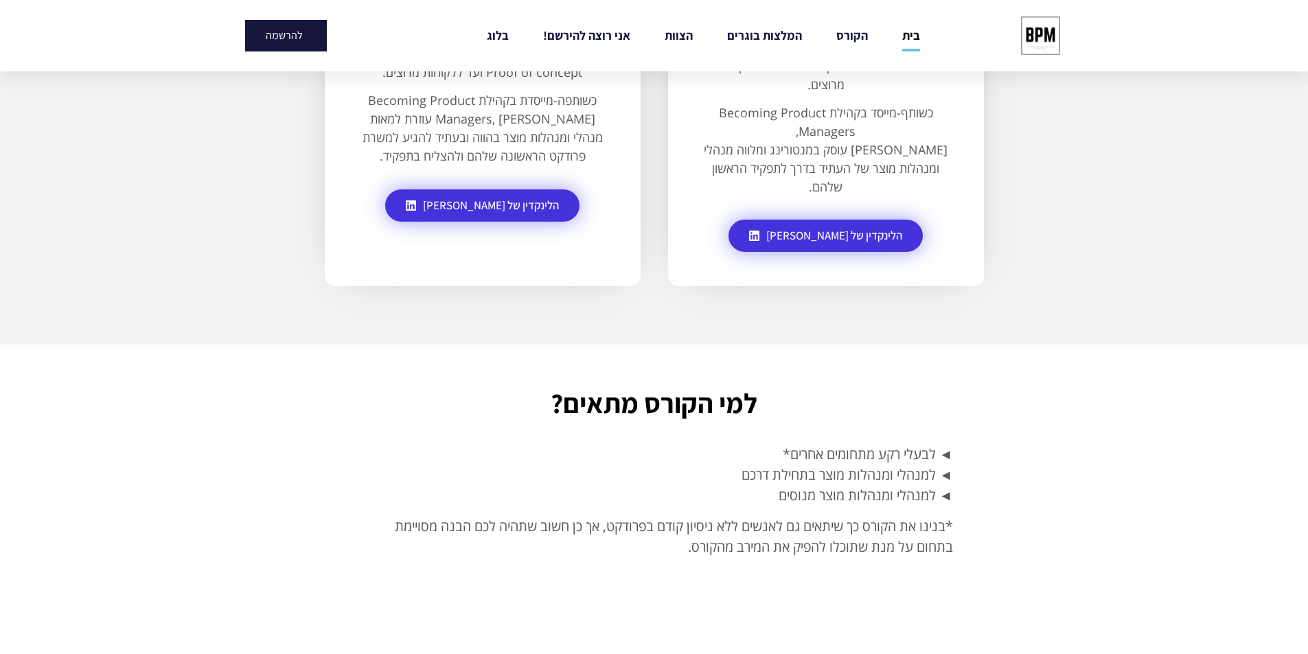
scroll to position [3570, 0]
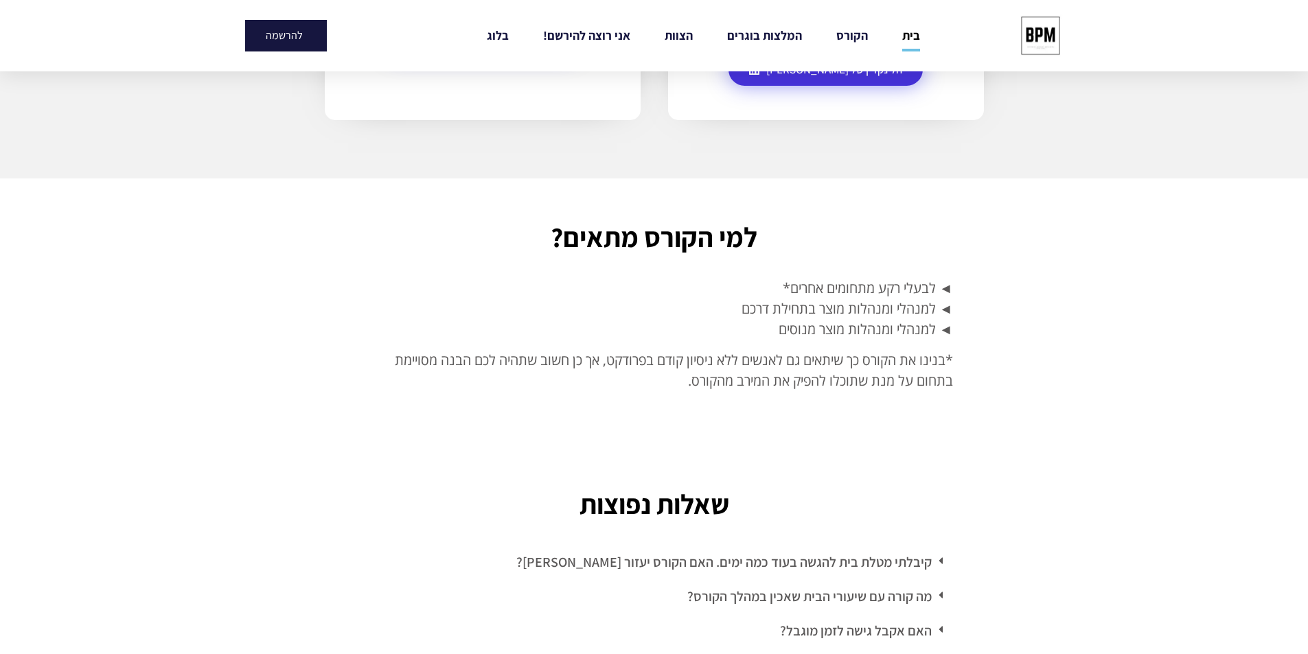
click at [880, 285] on p "◄ לבעלי רקע מתחומים אחרים* ◄ למנהלי ומנהלות מוצר בתחילת דרכם ◄ למנהלי ומנהלות מ…" at bounding box center [654, 309] width 597 height 62
click at [900, 279] on span "◄ לבעלי רקע מתחומים אחרים*" at bounding box center [868, 288] width 170 height 19
drag, startPoint x: 900, startPoint y: 264, endPoint x: 855, endPoint y: 297, distance: 55.5
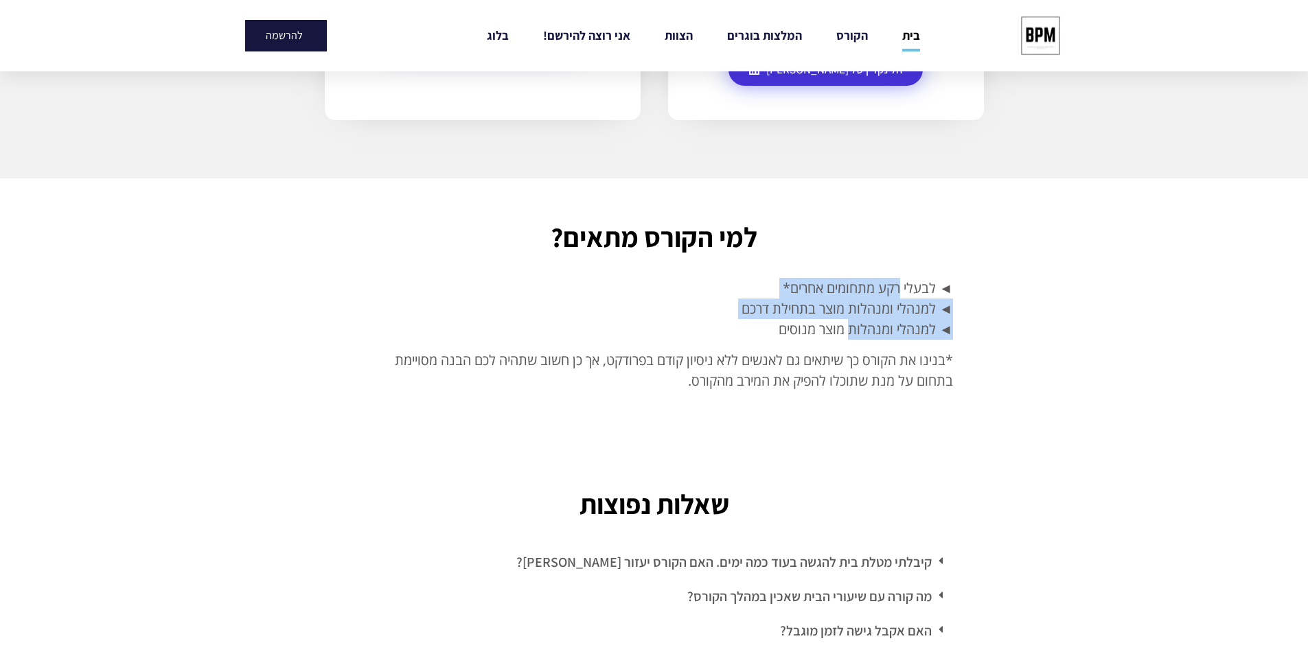
click at [855, 297] on p "◄ לבעלי רקע מתחומים אחרים* ◄ למנהלי ומנהלות מוצר בתחילת דרכם ◄ למנהלי ומנהלות מ…" at bounding box center [654, 309] width 597 height 62
click at [869, 279] on p "◄ לבעלי רקע מתחומים אחרים* ◄ למנהלי ומנהלות מוצר בתחילת דרכם ◄ למנהלי ומנהלות מ…" at bounding box center [654, 309] width 597 height 62
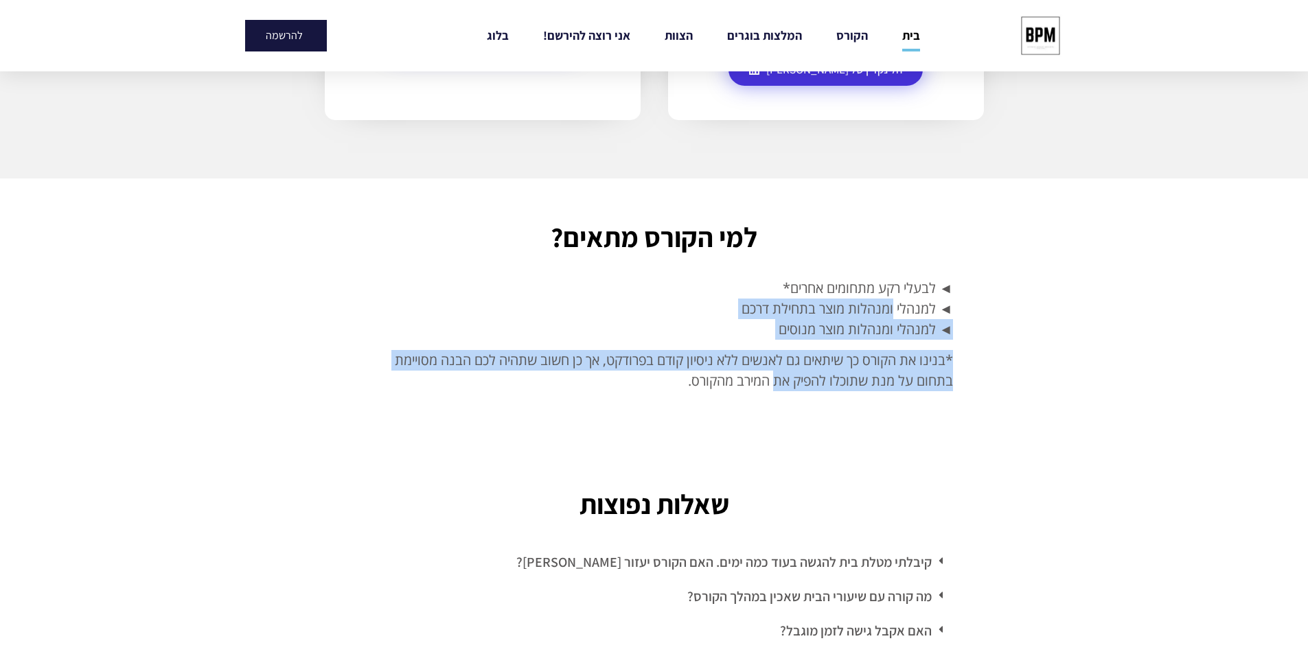
drag, startPoint x: 869, startPoint y: 279, endPoint x: 783, endPoint y: 360, distance: 118.0
click at [783, 360] on div "◄ לבעלי רקע מתחומים אחרים* ◄ למנהלי ומנהלות מוצר בתחילת דרכם ◄ למנהלי ומנהלות מ…" at bounding box center [654, 339] width 597 height 123
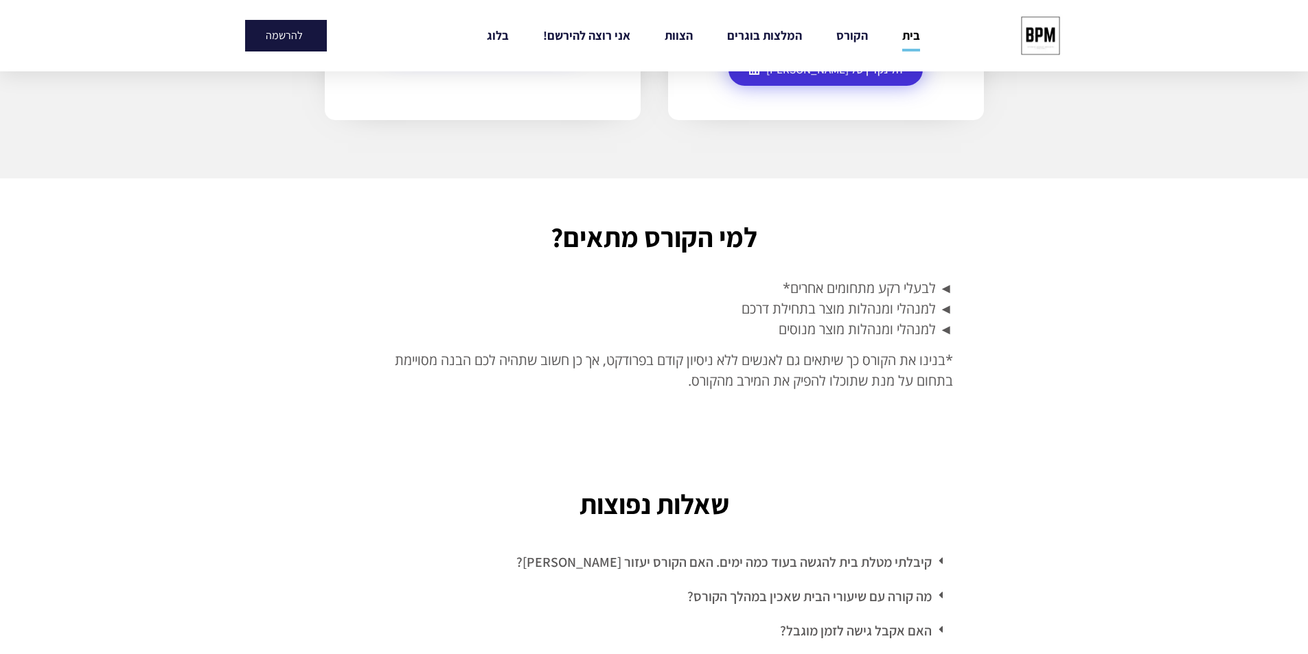
click at [745, 351] on span "*בנינו את הקורס כך שיתאים גם לאנשים ללא ניסיון קודם בפרודקט, אך כן חשוב שתהיה ל…" at bounding box center [674, 370] width 558 height 39
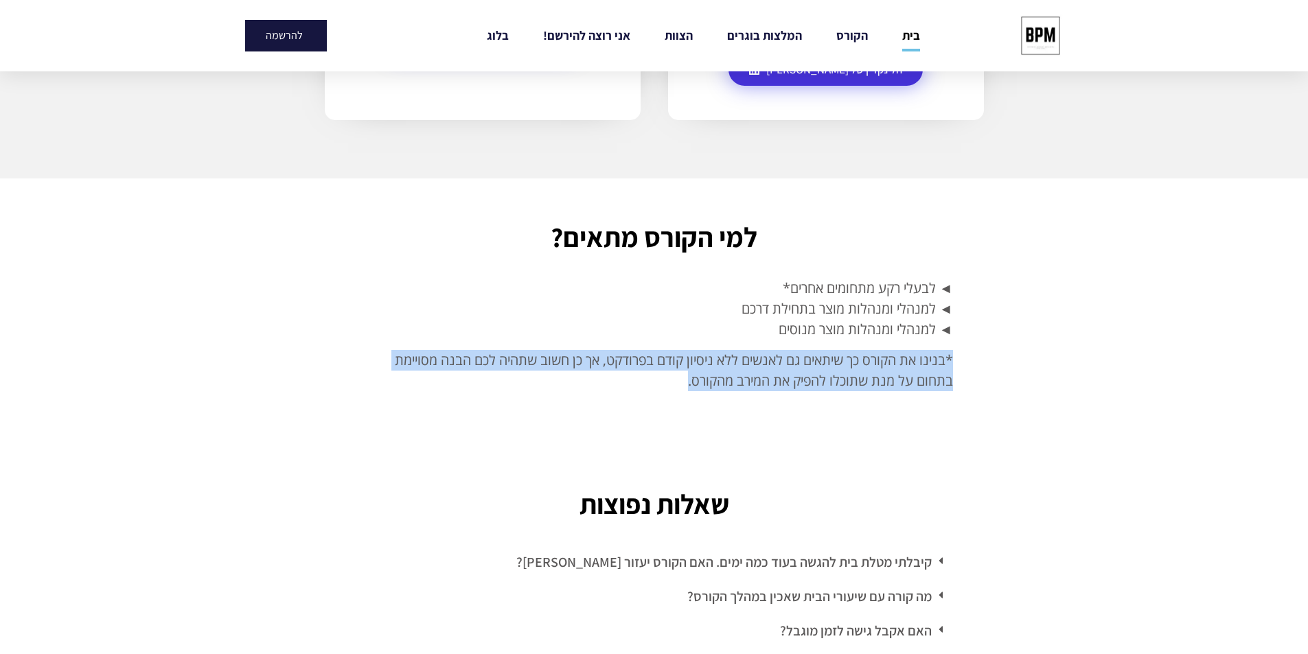
click at [745, 351] on span "*בנינו את הקורס כך שיתאים גם לאנשים ללא ניסיון קודם בפרודקט, אך כן חשוב שתהיה ל…" at bounding box center [674, 370] width 558 height 39
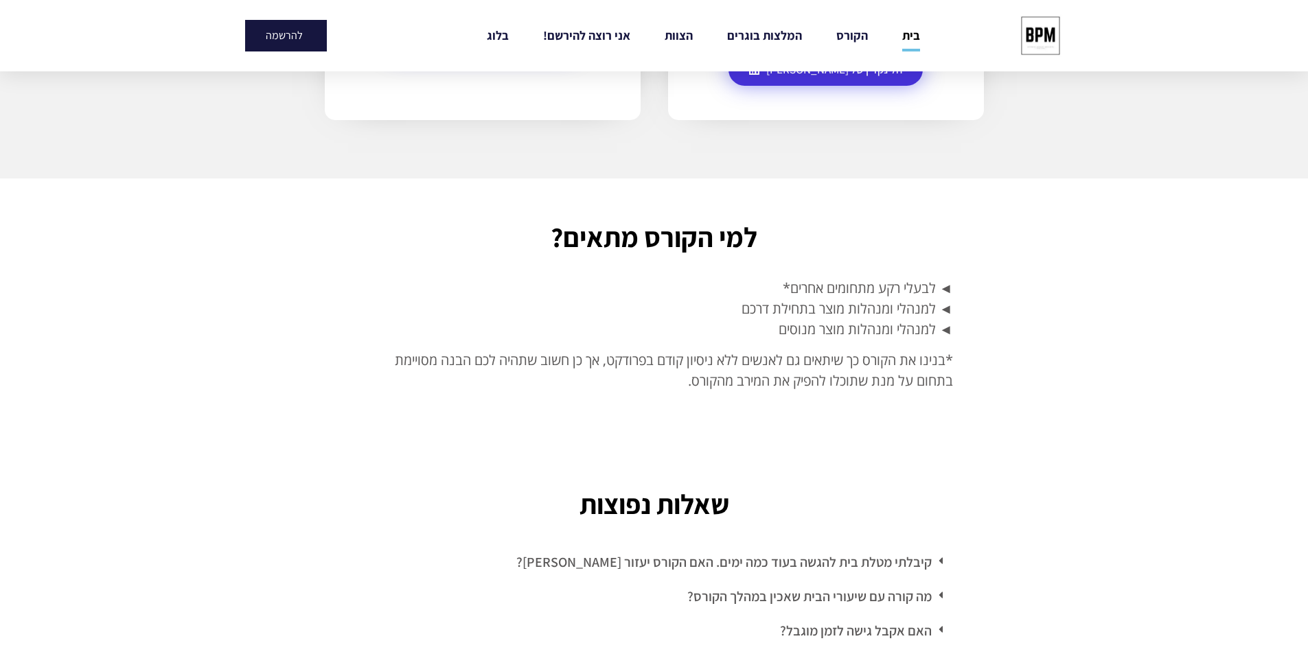
click at [763, 301] on p "◄ לבעלי רקע מתחומים אחרים* ◄ למנהלי ומנהלות מוצר בתחילת דרכם ◄ למנהלי ומנהלות מ…" at bounding box center [654, 309] width 597 height 62
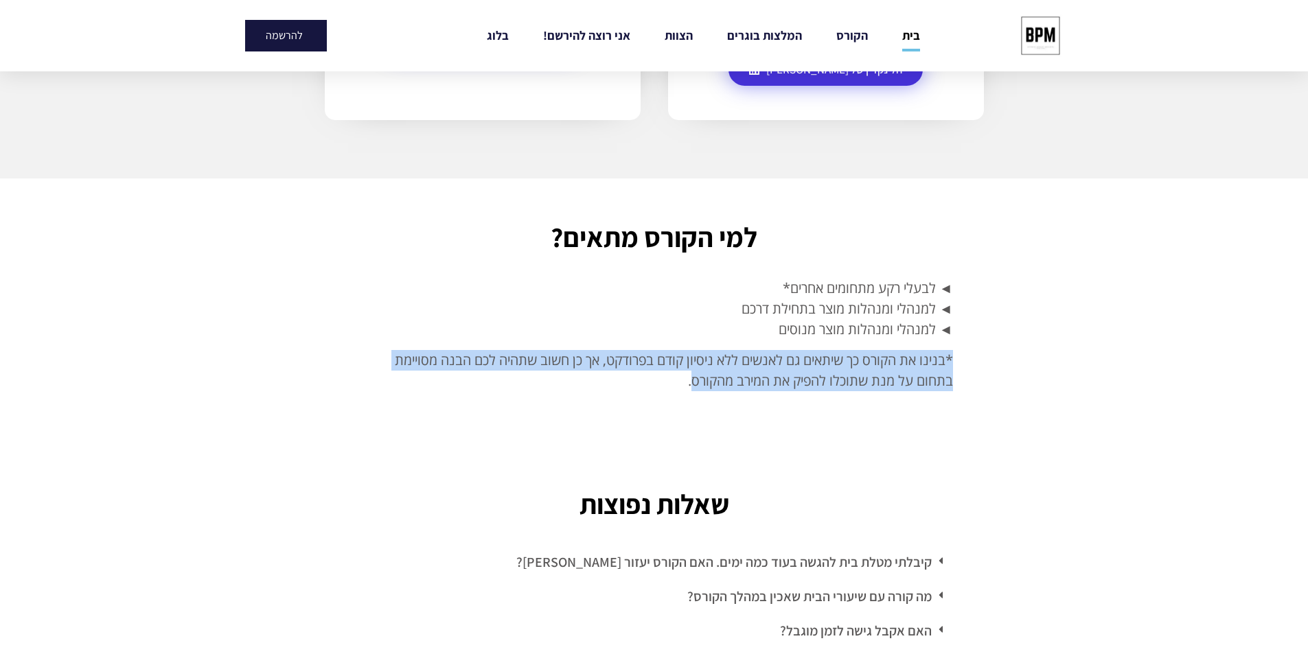
drag, startPoint x: 763, startPoint y: 301, endPoint x: 705, endPoint y: 359, distance: 82.0
click at [705, 359] on div "◄ לבעלי רקע מתחומים אחרים* ◄ למנהלי ומנהלות מוצר בתחילת דרכם ◄ למנהלי ומנהלות מ…" at bounding box center [654, 334] width 597 height 113
click at [705, 359] on p "*בנינו את הקורס כך שיתאים גם לאנשים ללא ניסיון קודם בפרודקט, אך כן חשוב שתהיה ל…" at bounding box center [654, 370] width 597 height 41
drag, startPoint x: 690, startPoint y: 363, endPoint x: 715, endPoint y: 297, distance: 70.4
click at [715, 297] on div "◄ לבעלי רקע מתחומים אחרים* ◄ למנהלי ומנהלות מוצר בתחילת דרכם ◄ למנהלי ומנהלות מ…" at bounding box center [654, 339] width 597 height 123
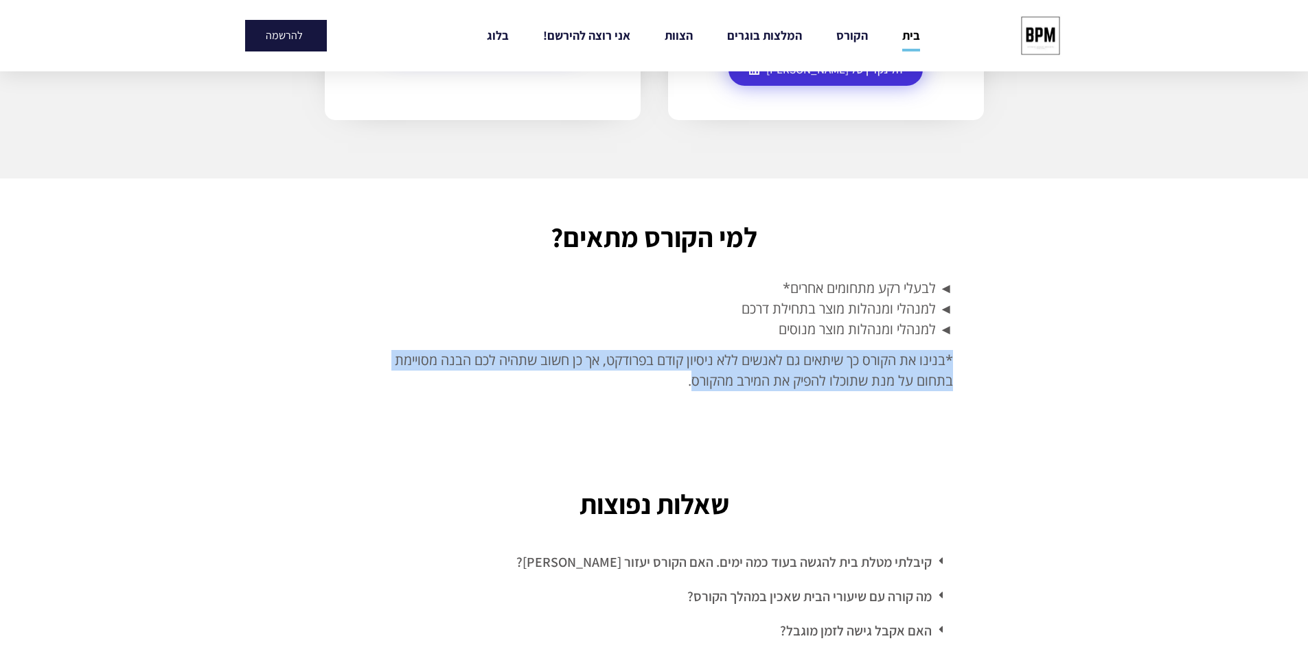
click at [715, 297] on p "◄ לבעלי רקע מתחומים אחרים* ◄ למנהלי ומנהלות מוצר בתחילת דרכם ◄ למנהלי ומנהלות מ…" at bounding box center [654, 309] width 597 height 62
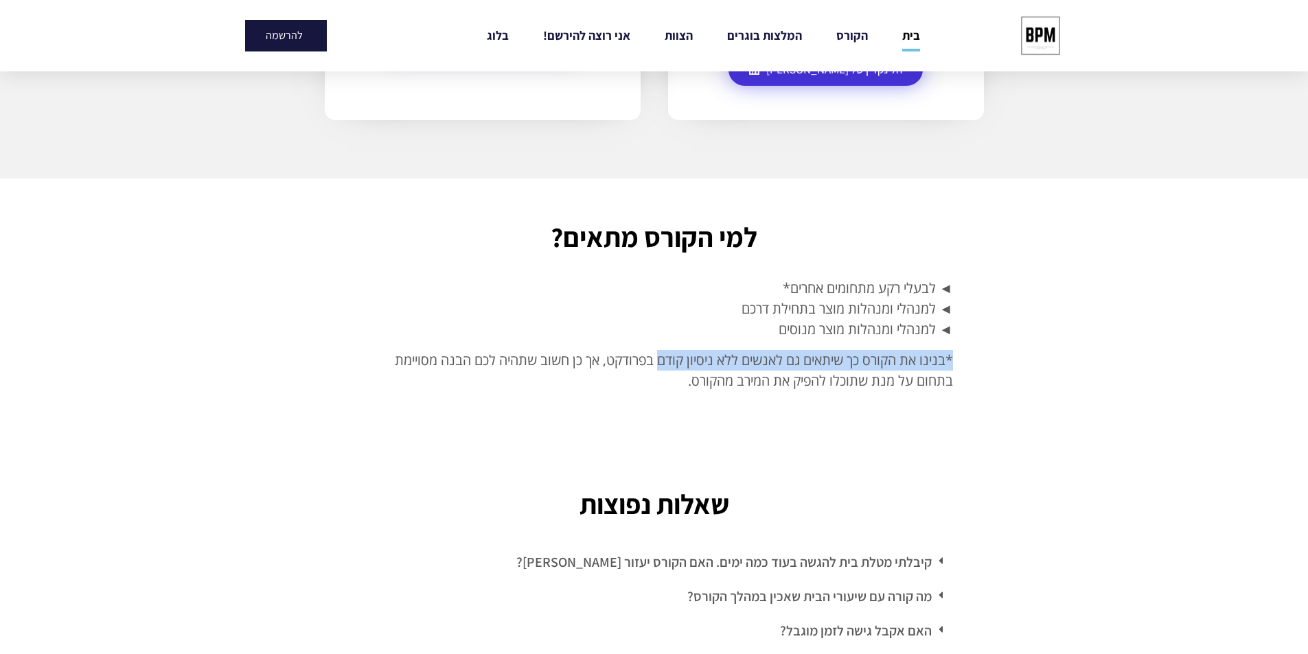
drag, startPoint x: 715, startPoint y: 297, endPoint x: 660, endPoint y: 345, distance: 72.5
click at [660, 345] on div "◄ לבעלי רקע מתחומים אחרים* ◄ למנהלי ומנהלות מוצר בתחילת דרכם ◄ למנהלי ומנהלות מ…" at bounding box center [654, 334] width 597 height 113
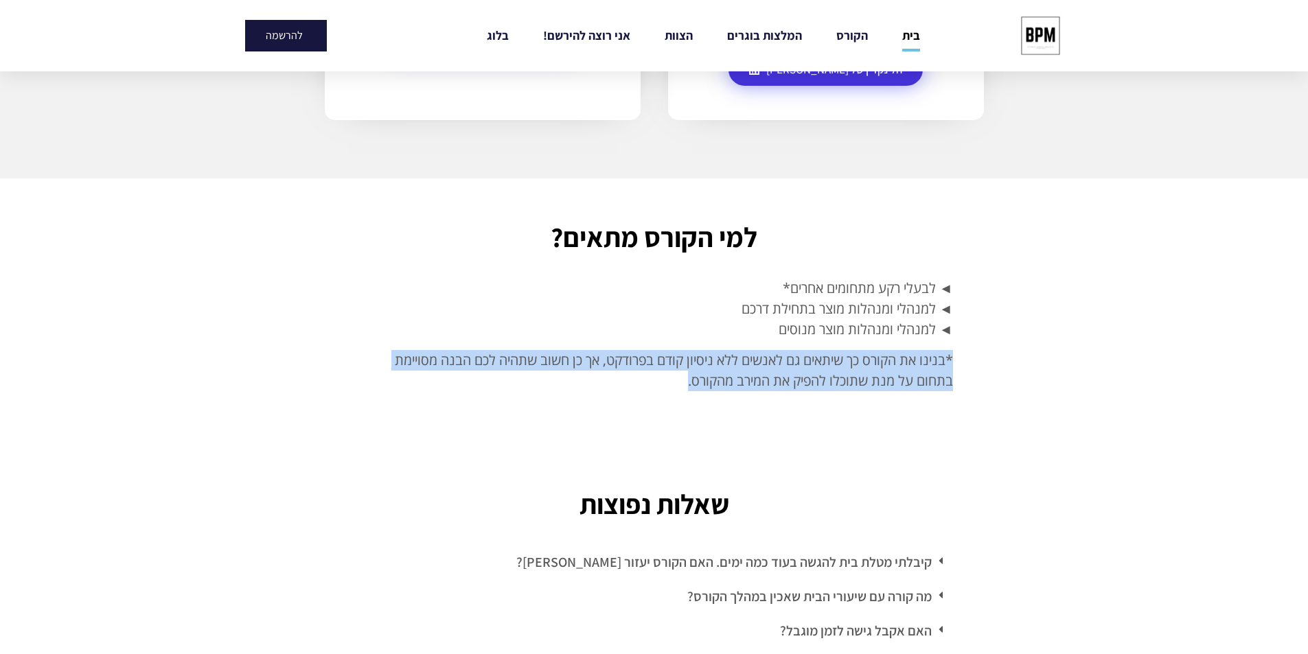
click at [660, 350] on p "*בנינו את הקורס כך שיתאים גם לאנשים ללא ניסיון קודם בפרודקט, אך כן חשוב שתהיה ל…" at bounding box center [654, 370] width 597 height 41
drag, startPoint x: 660, startPoint y: 345, endPoint x: 674, endPoint y: 297, distance: 49.5
click at [674, 297] on div "◄ לבעלי רקע מתחומים אחרים* ◄ למנהלי ומנהלות מוצר בתחילת דרכם ◄ למנהלי ומנהלות מ…" at bounding box center [654, 334] width 597 height 113
click at [674, 297] on p "◄ לבעלי רקע מתחומים אחרים* ◄ למנהלי ומנהלות מוצר בתחילת דרכם ◄ למנהלי ומנהלות מ…" at bounding box center [654, 309] width 597 height 62
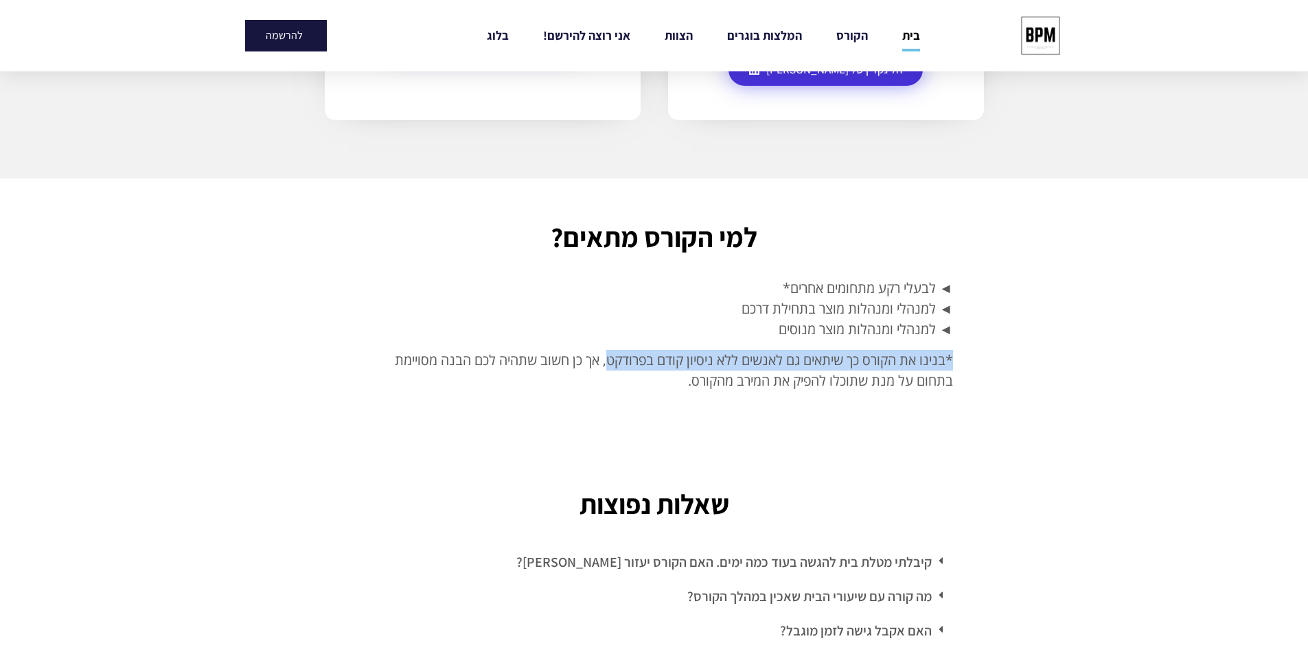
drag, startPoint x: 674, startPoint y: 297, endPoint x: 632, endPoint y: 341, distance: 60.7
click at [632, 341] on div "◄ לבעלי רקע מתחומים אחרים* ◄ למנהלי ומנהלות מוצר בתחילת דרכם ◄ למנהלי ומנהלות מ…" at bounding box center [654, 334] width 597 height 113
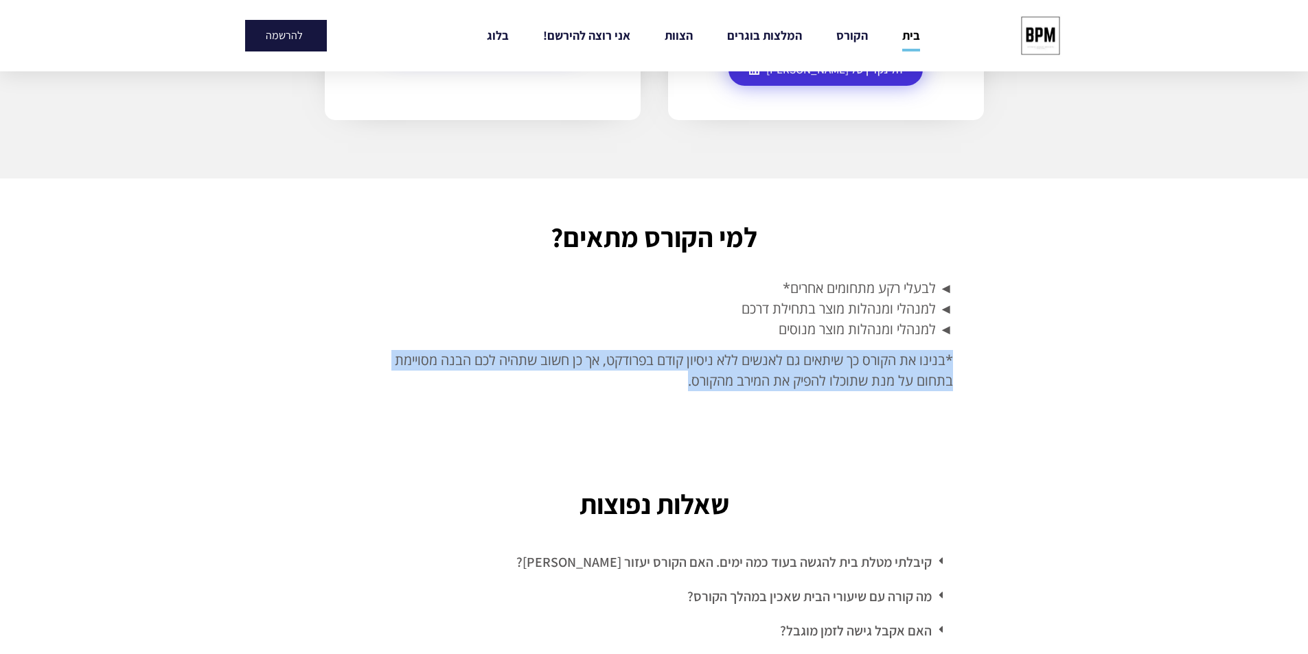
click at [631, 350] on p "*בנינו את הקורס כך שיתאים גם לאנשים ללא ניסיון קודם בפרודקט, אך כן חשוב שתהיה ל…" at bounding box center [654, 370] width 597 height 41
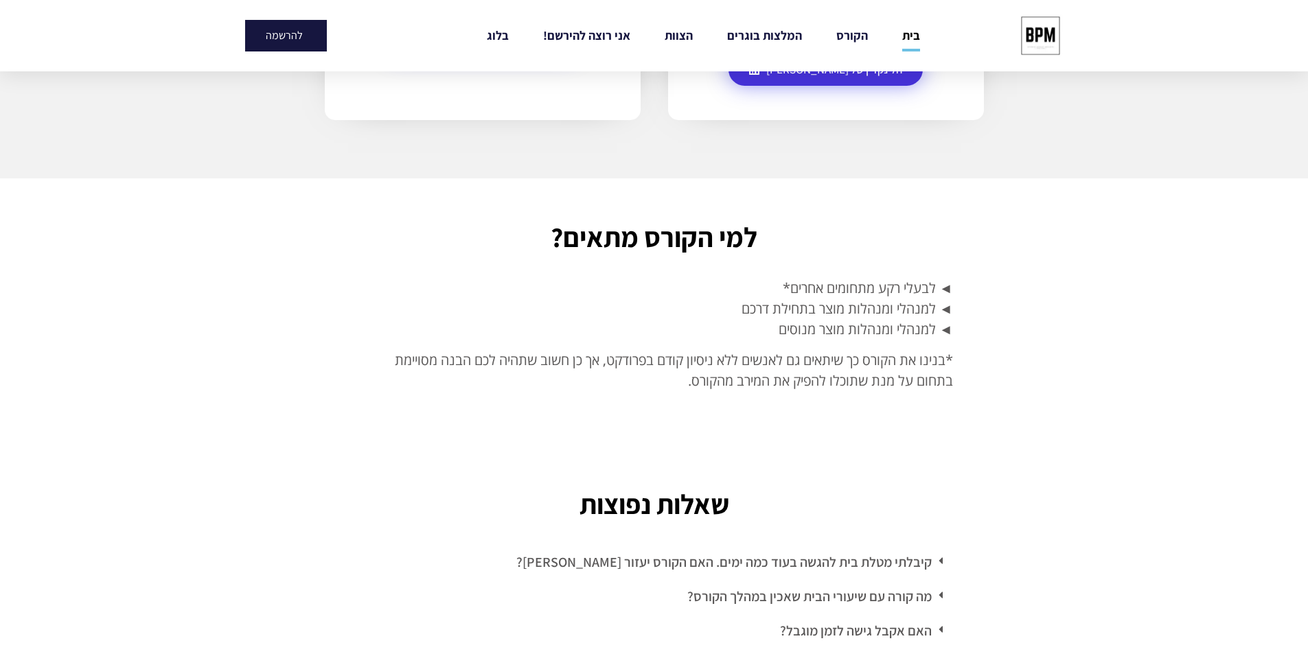
click at [631, 350] on p "*בנינו את הקורס כך שיתאים גם לאנשים ללא ניסיון קודם בפרודקט, אך כן חשוב שתהיה ל…" at bounding box center [654, 370] width 597 height 41
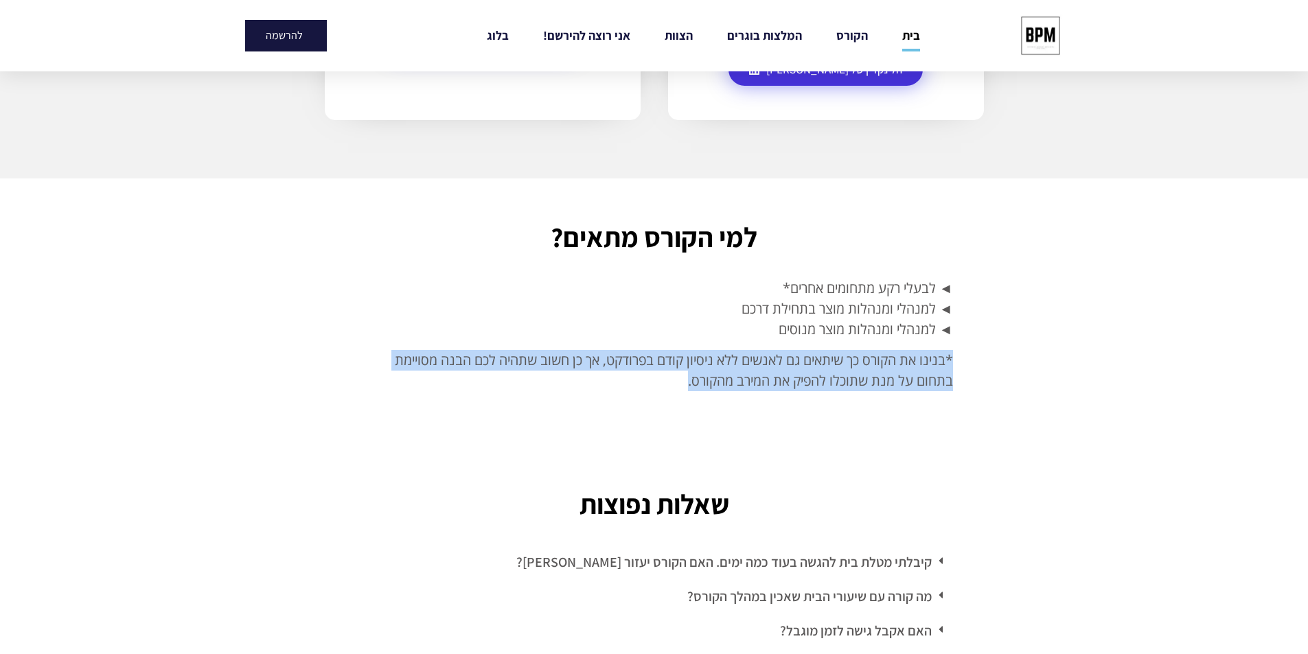
click at [631, 350] on p "*בנינו את הקורס כך שיתאים גם לאנשים ללא ניסיון קודם בפרודקט, אך כן חשוב שתהיה ל…" at bounding box center [654, 370] width 597 height 41
click at [643, 351] on span "*בנינו את הקורס כך שיתאים גם לאנשים ללא ניסיון קודם בפרודקט, אך כן חשוב שתהיה ל…" at bounding box center [674, 370] width 558 height 39
drag, startPoint x: 649, startPoint y: 311, endPoint x: 605, endPoint y: 385, distance: 86.2
click at [605, 385] on section "למי הקורס מתאים? ◄ לבעלי רקע מתחומים אחרים* ◄ למנהלי ומנהלות מוצר בתחילת דרכם ◄…" at bounding box center [654, 312] width 1308 height 267
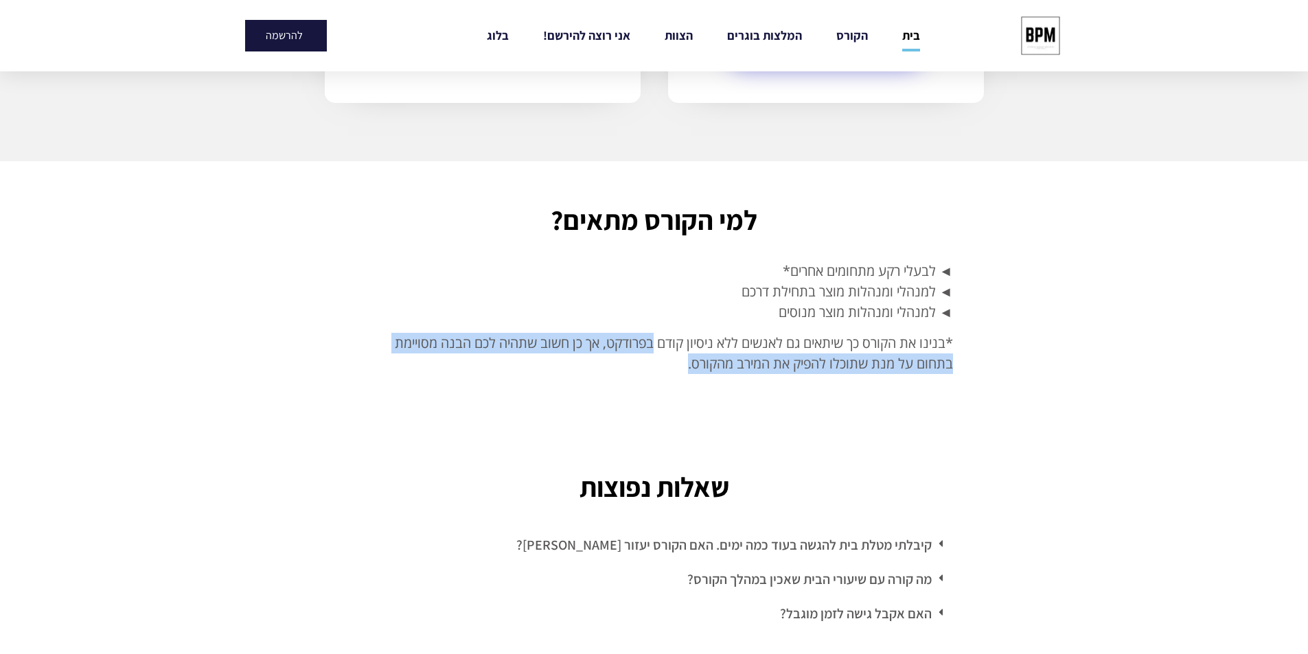
scroll to position [3639, 0]
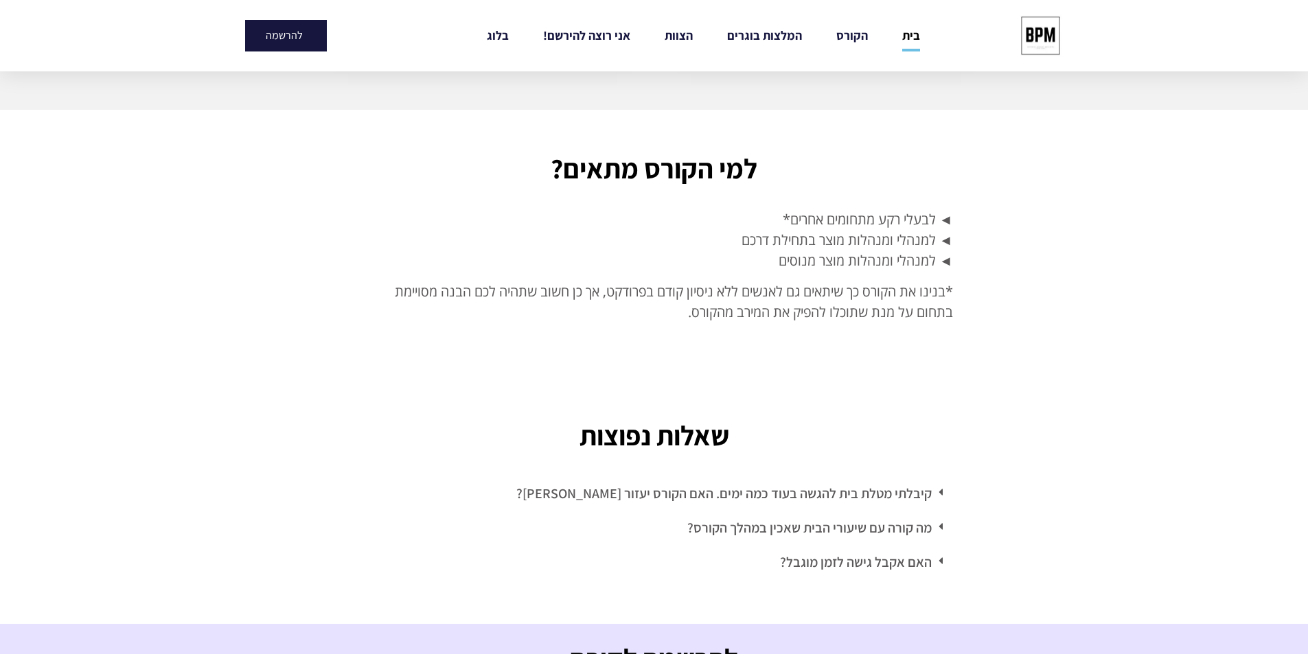
click at [739, 476] on div "קיבלתי מטלת בית להגשה בעוד כמה ימים. האם הקורס יעזור [PERSON_NAME]?" at bounding box center [654, 493] width 597 height 34
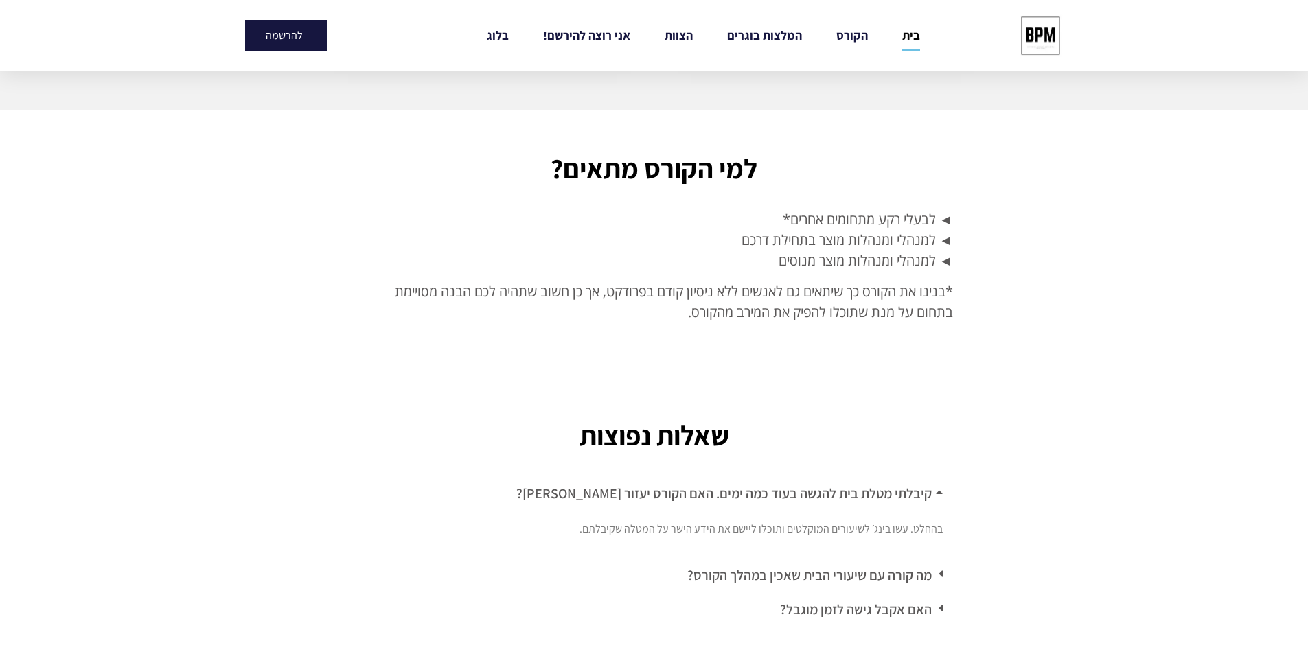
click at [724, 485] on link "קיבלתי מטלת בית להגשה בעוד כמה ימים. האם הקורס יעזור [PERSON_NAME]?" at bounding box center [723, 494] width 415 height 18
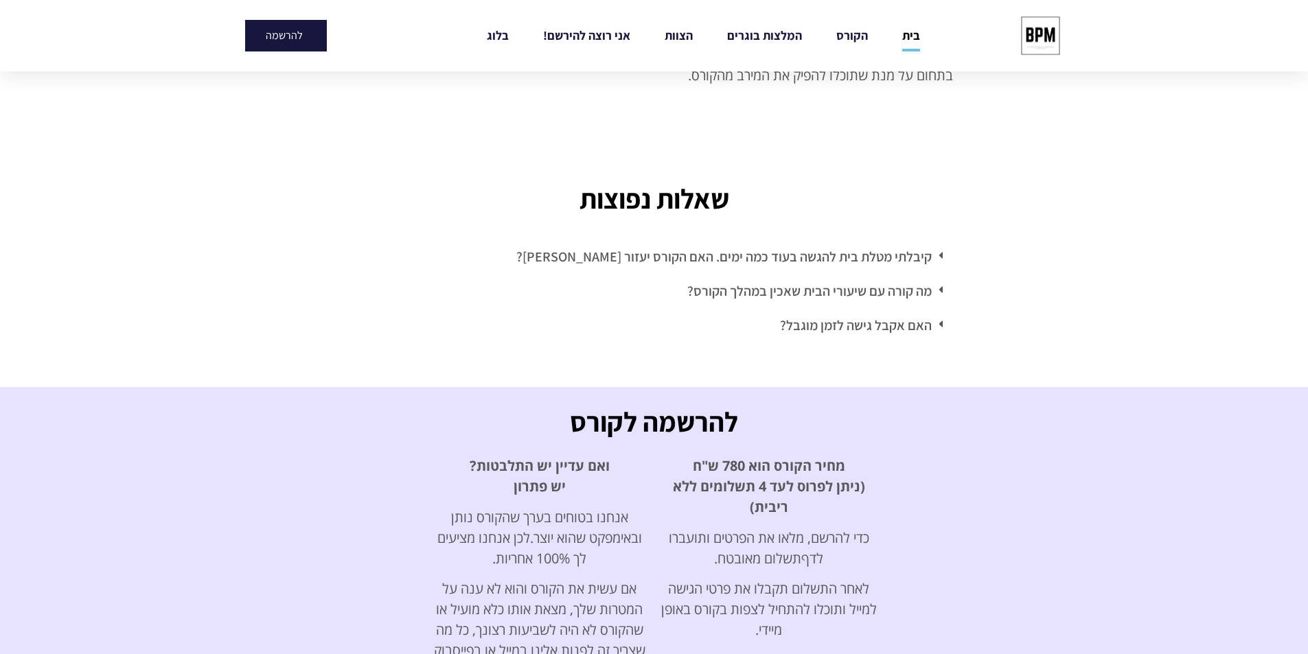
scroll to position [3982, 0]
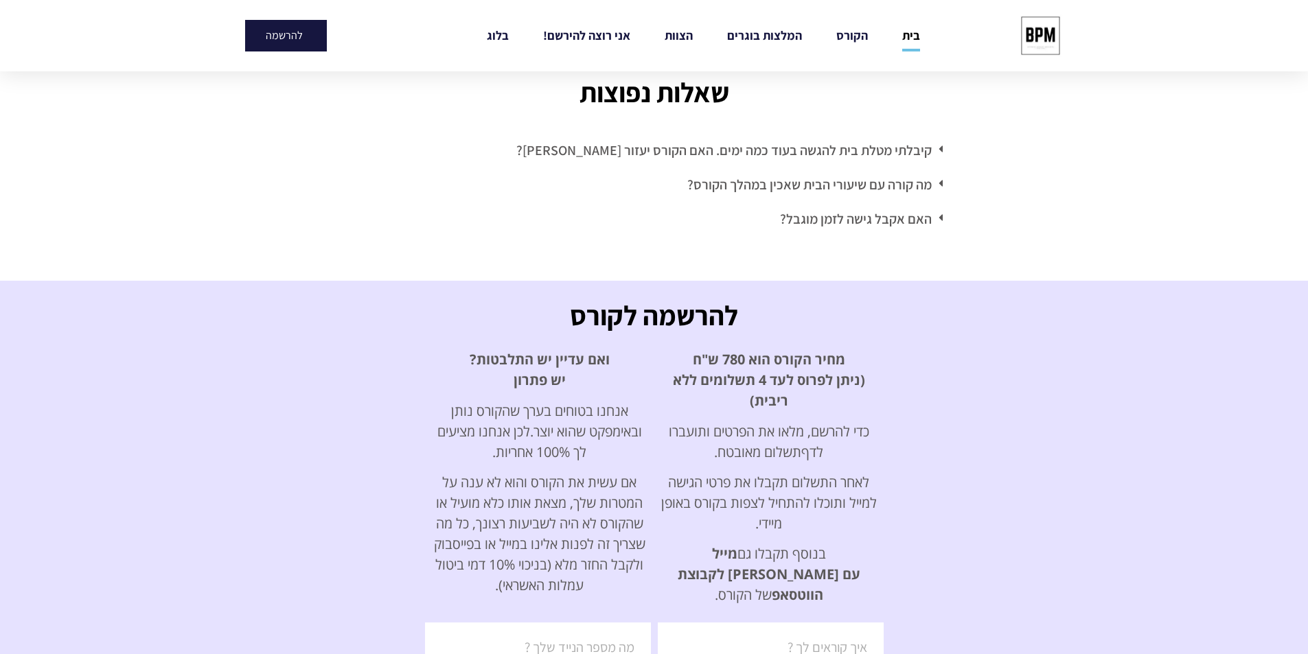
click at [748, 377] on p "מחיר הקורס הוא 780 ש"ח (ניתן לפרוס לעד 4 תשלומים ללא ריבית)" at bounding box center [769, 380] width 216 height 62
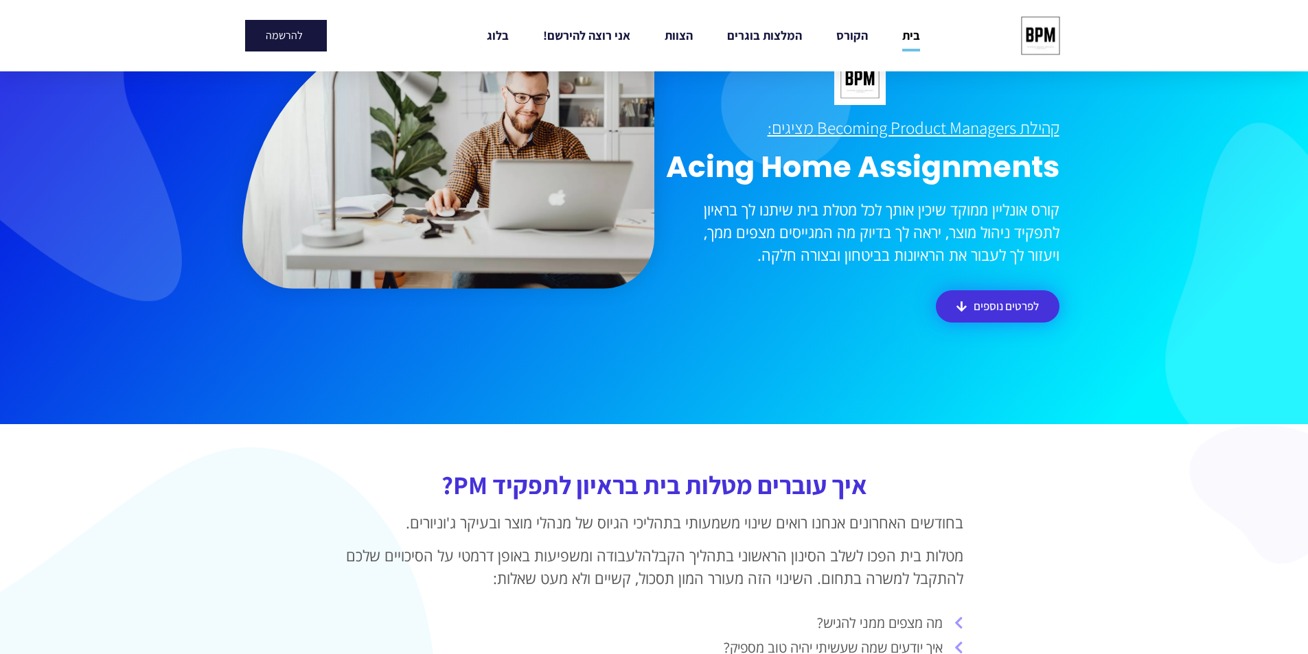
scroll to position [0, 0]
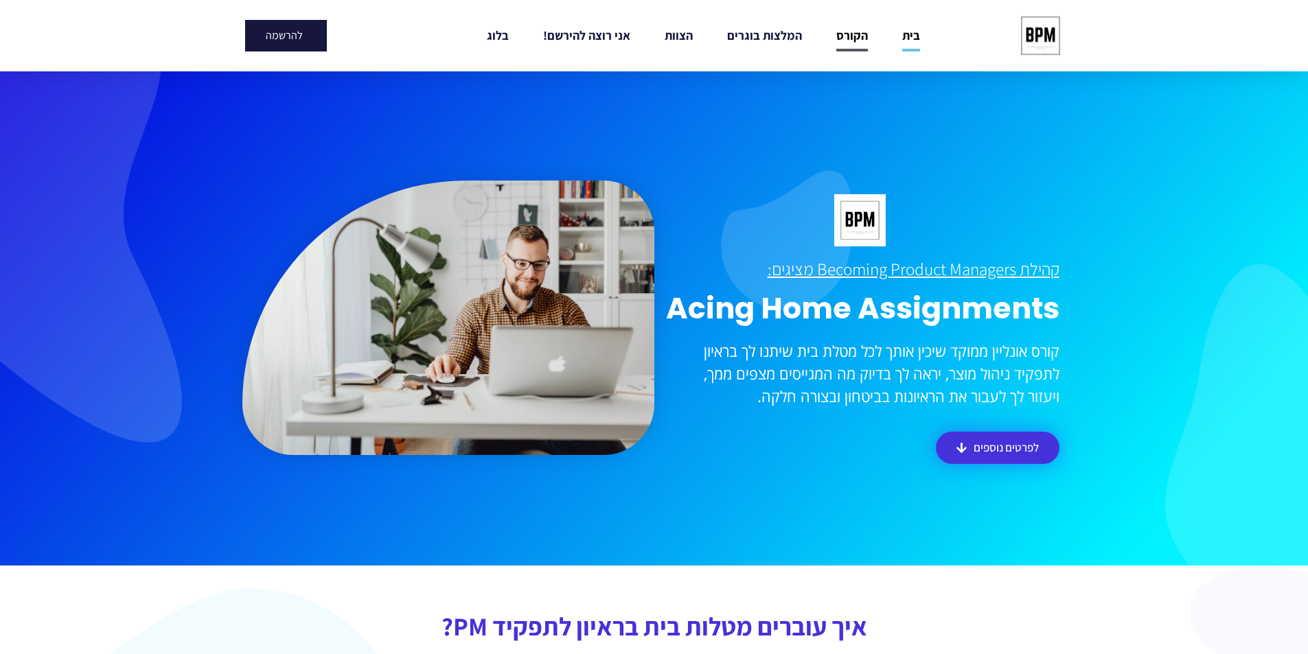
click at [853, 39] on link "הקורס" at bounding box center [852, 36] width 32 height 32
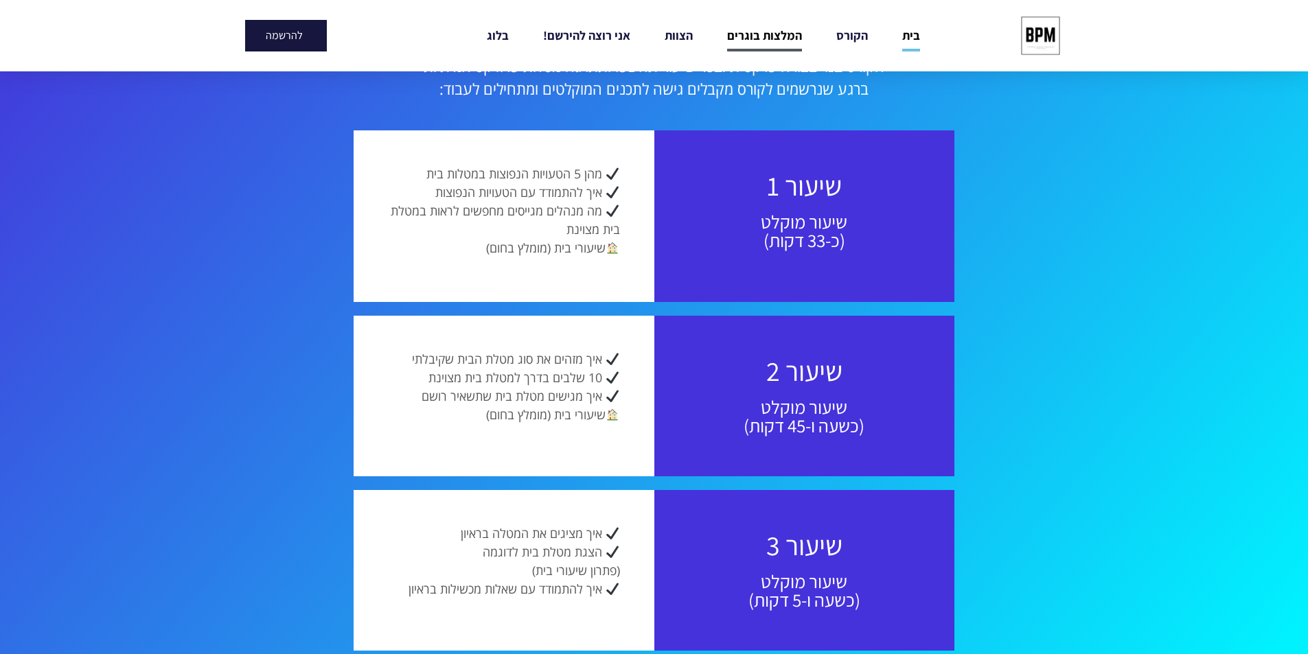
click at [785, 27] on link "המלצות בוגרים" at bounding box center [764, 36] width 75 height 32
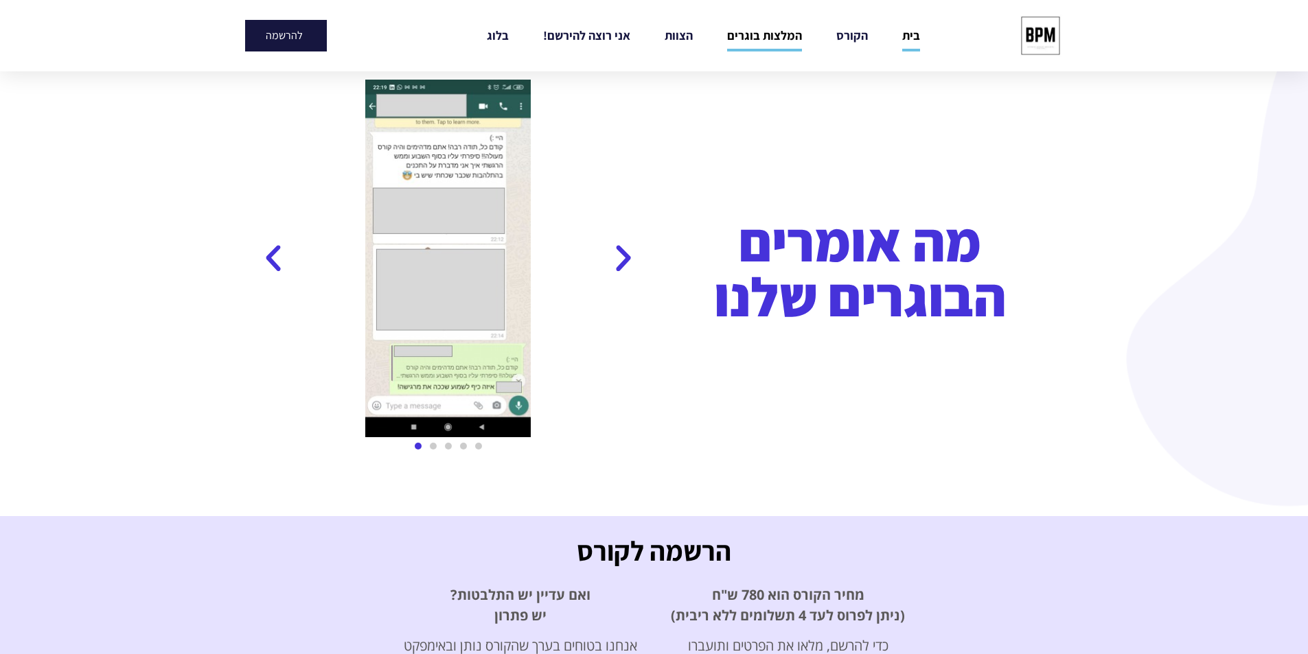
scroll to position [2004, 0]
click at [676, 34] on link "הצוות" at bounding box center [679, 36] width 28 height 32
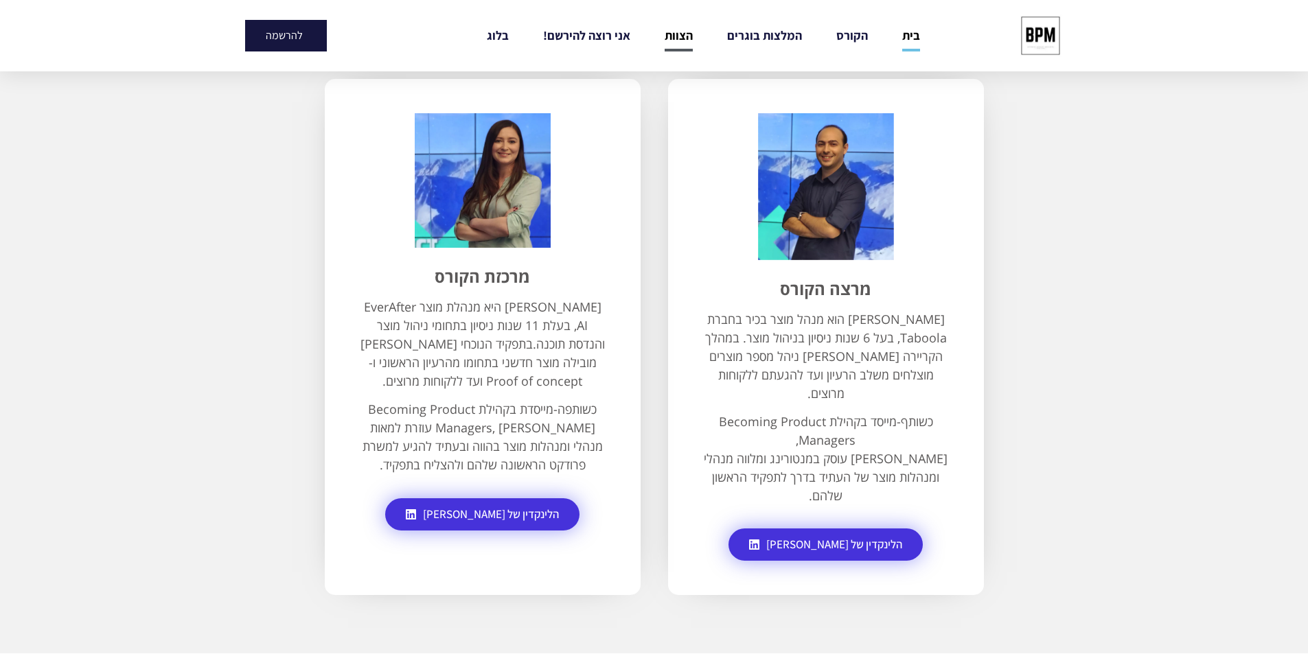
scroll to position [3105, 0]
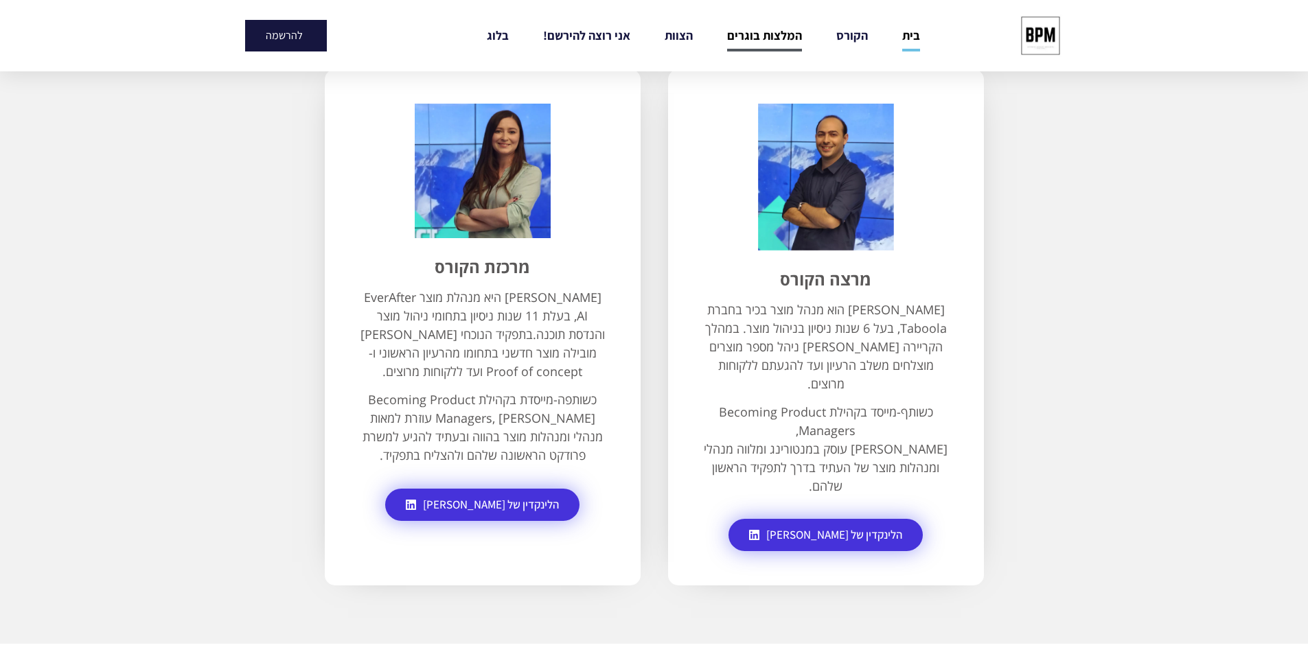
click at [727, 37] on li "המלצות בוגרים" at bounding box center [764, 36] width 109 height 32
click at [746, 38] on link "המלצות בוגרים" at bounding box center [764, 36] width 75 height 32
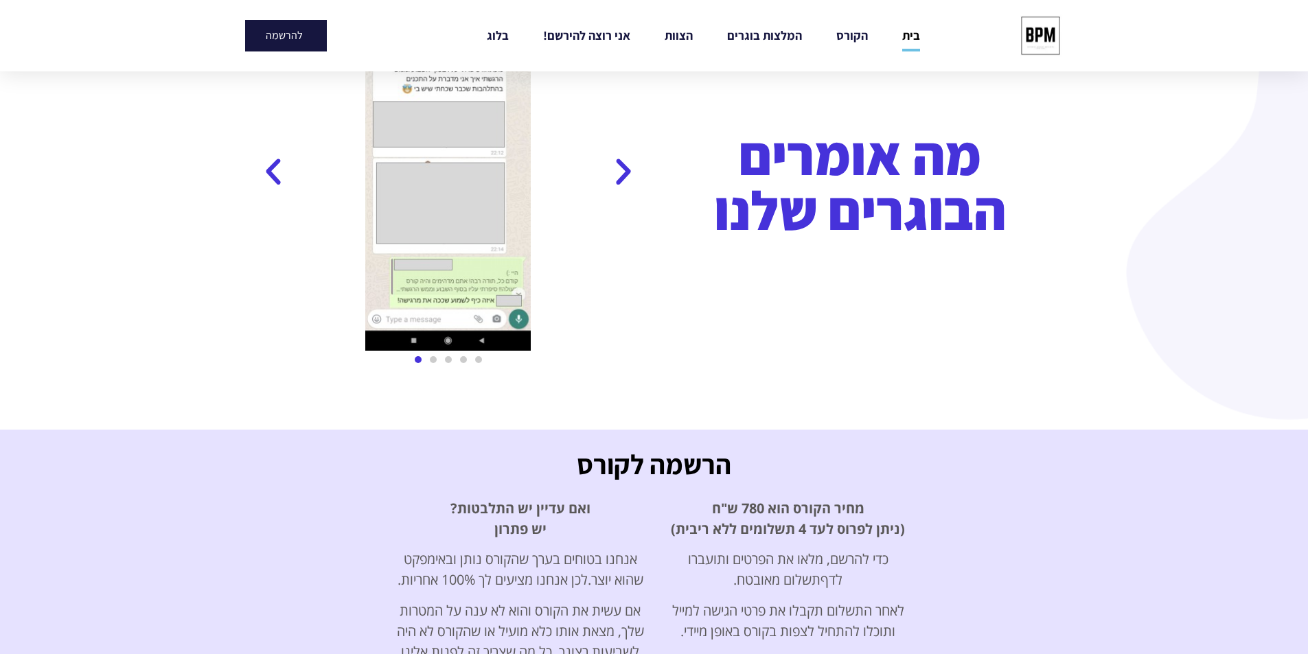
scroll to position [2210, 0]
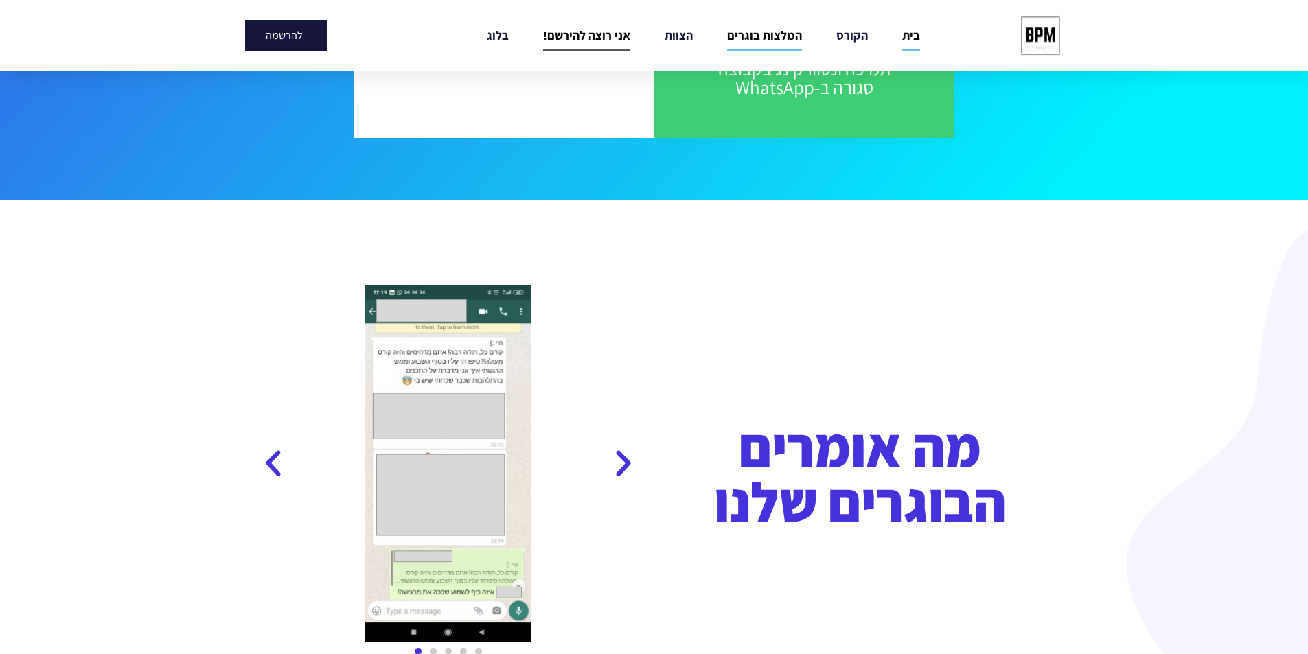
click at [592, 33] on link "אני רוצה להירשם!" at bounding box center [586, 36] width 87 height 32
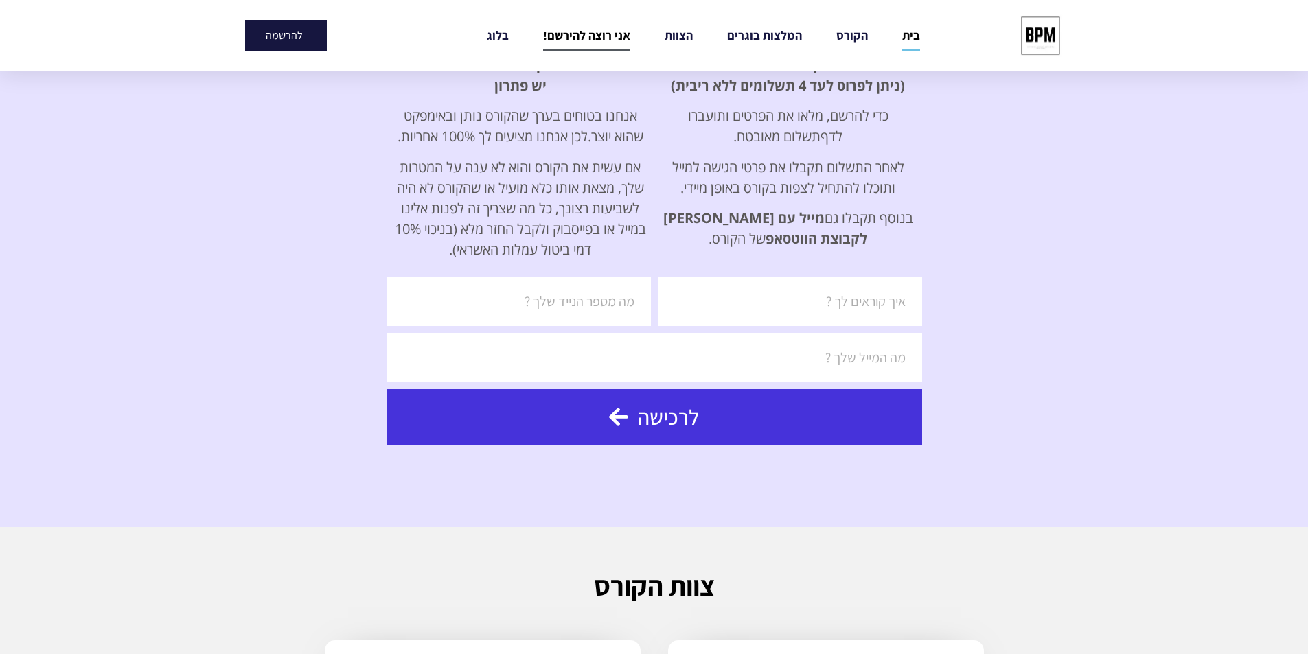
scroll to position [2540, 0]
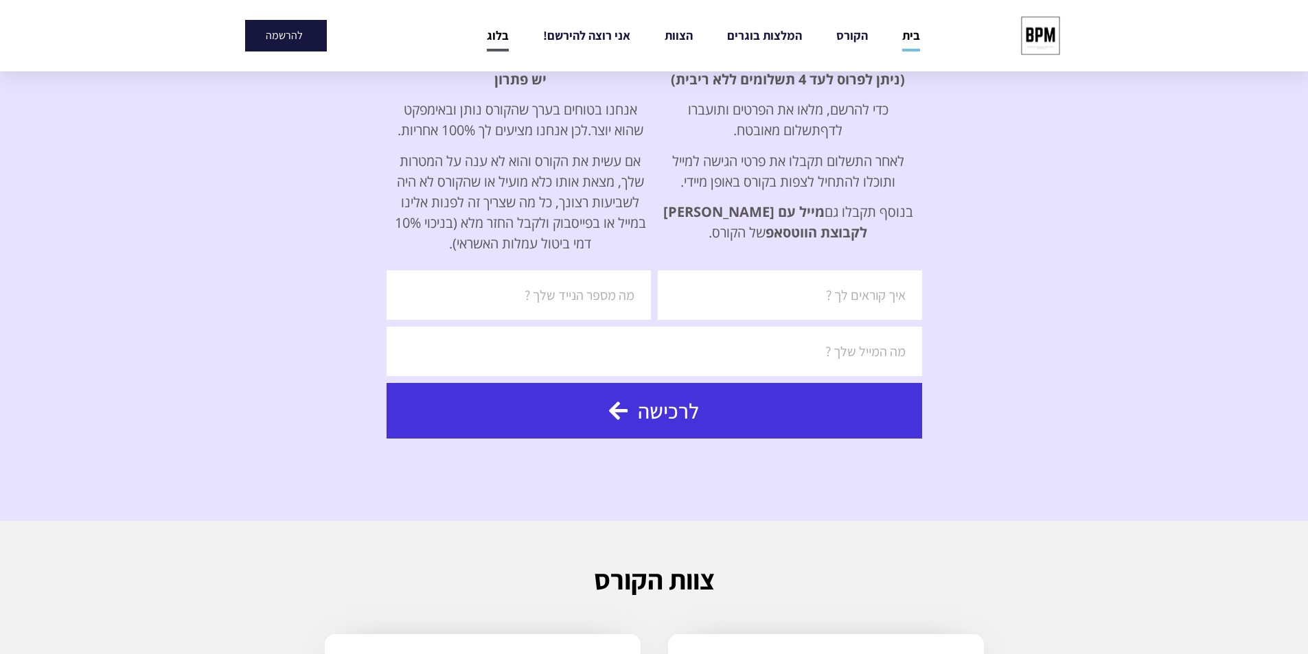
click at [501, 39] on link "בלוג" at bounding box center [498, 36] width 22 height 32
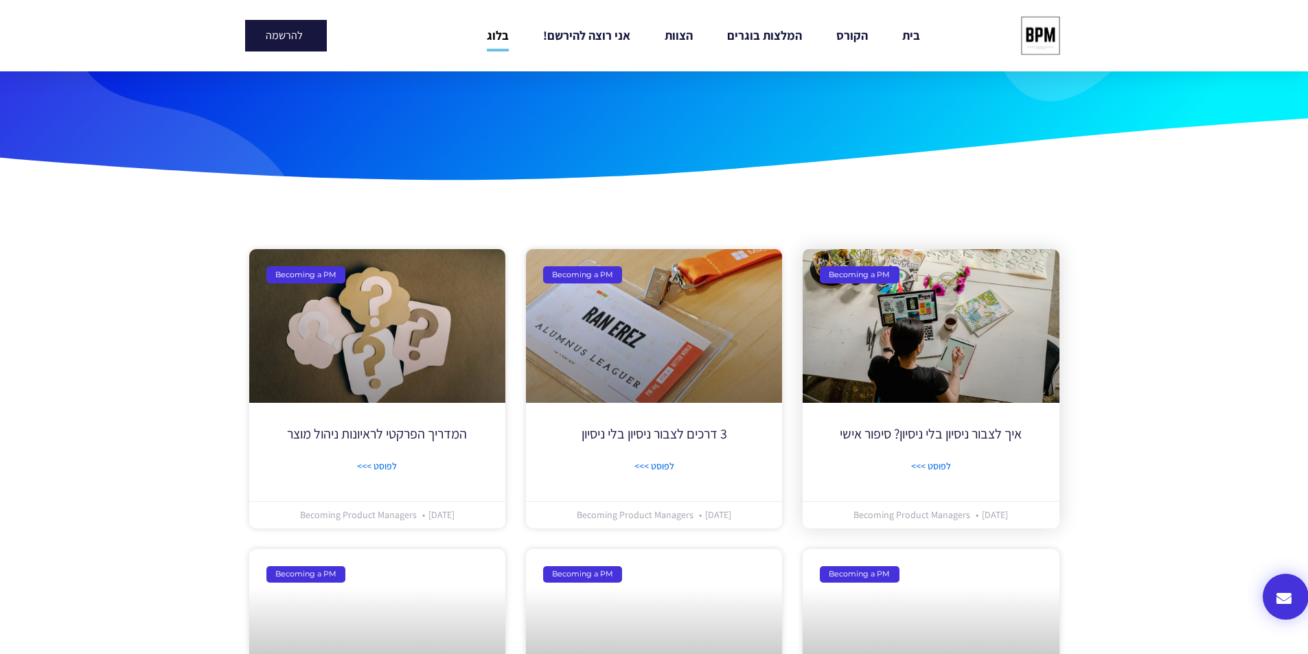
scroll to position [206, 0]
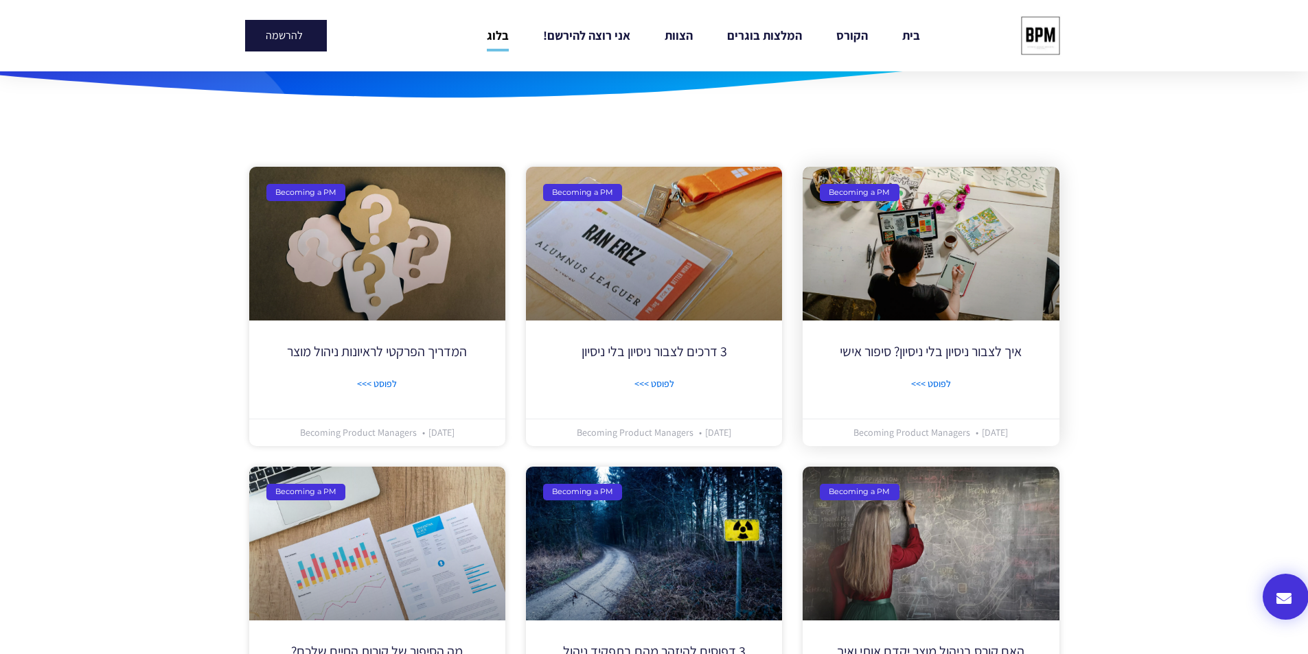
click at [916, 362] on h3 "איך לצבור ניסיון בלי ניסיון? סיפור אישי" at bounding box center [930, 351] width 187 height 21
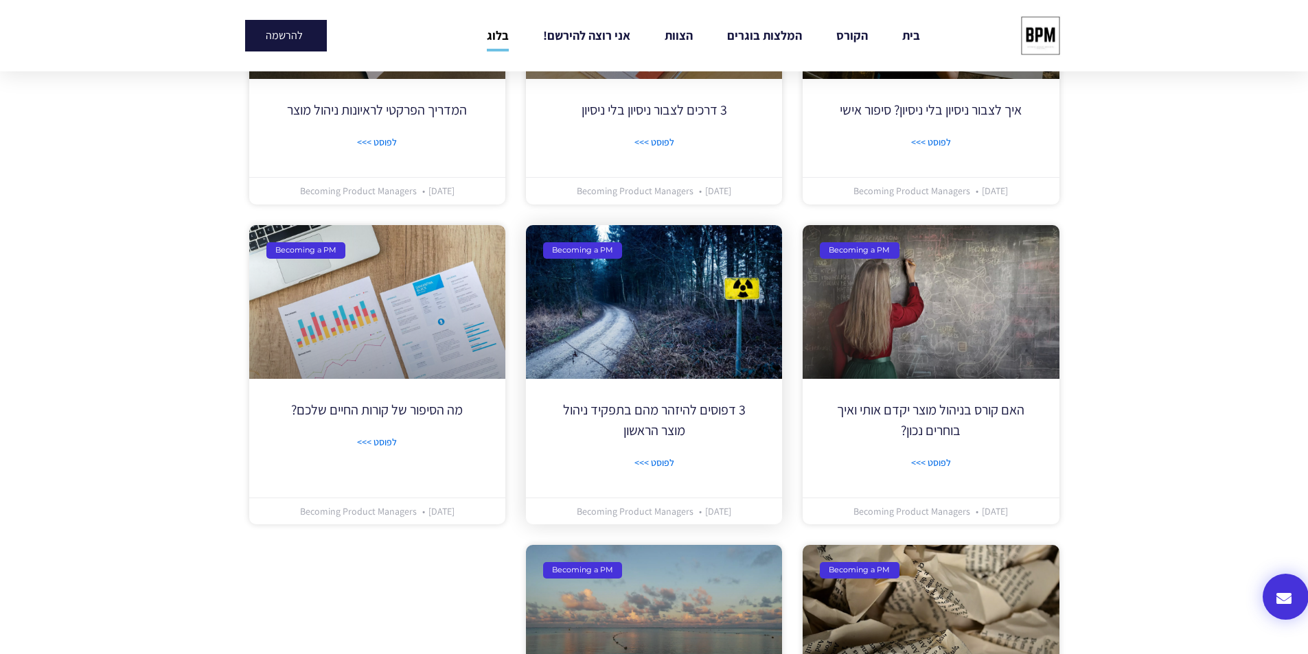
scroll to position [449, 0]
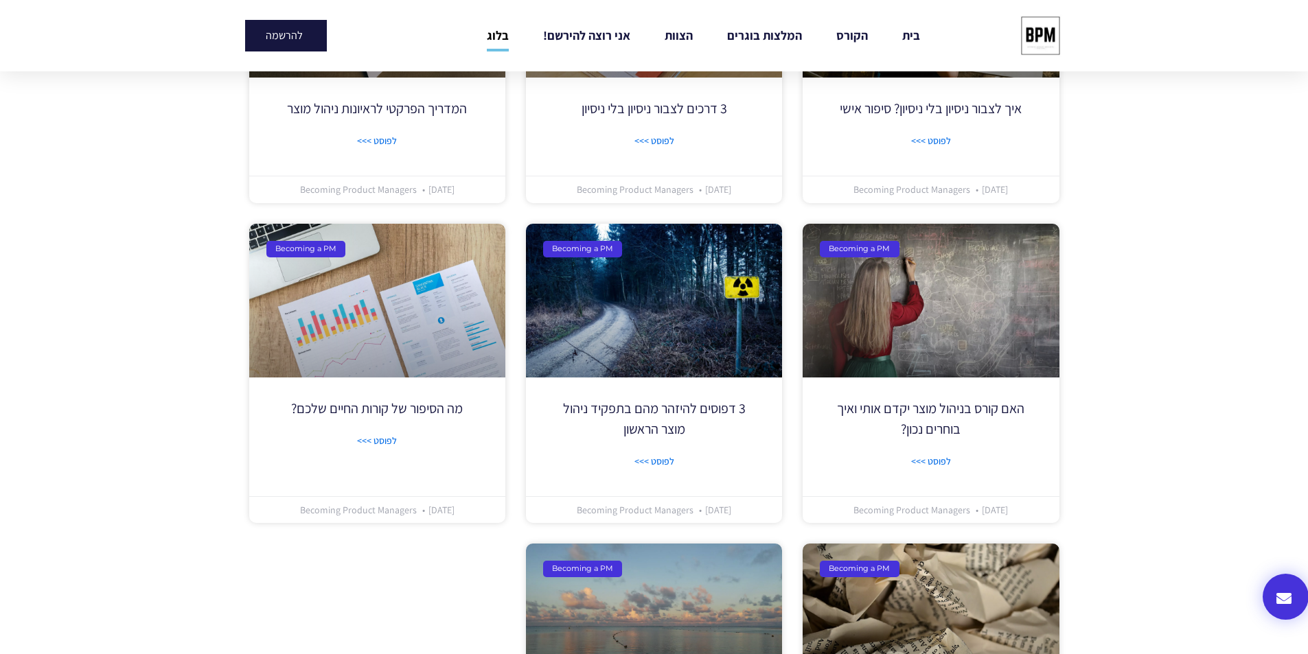
click at [1104, 233] on section "Becoming a PM איך לצבור ניסיון בלי ניסיון? סיפור אישי לפוסט >>> Becoming Produc…" at bounding box center [654, 440] width 1308 height 1163
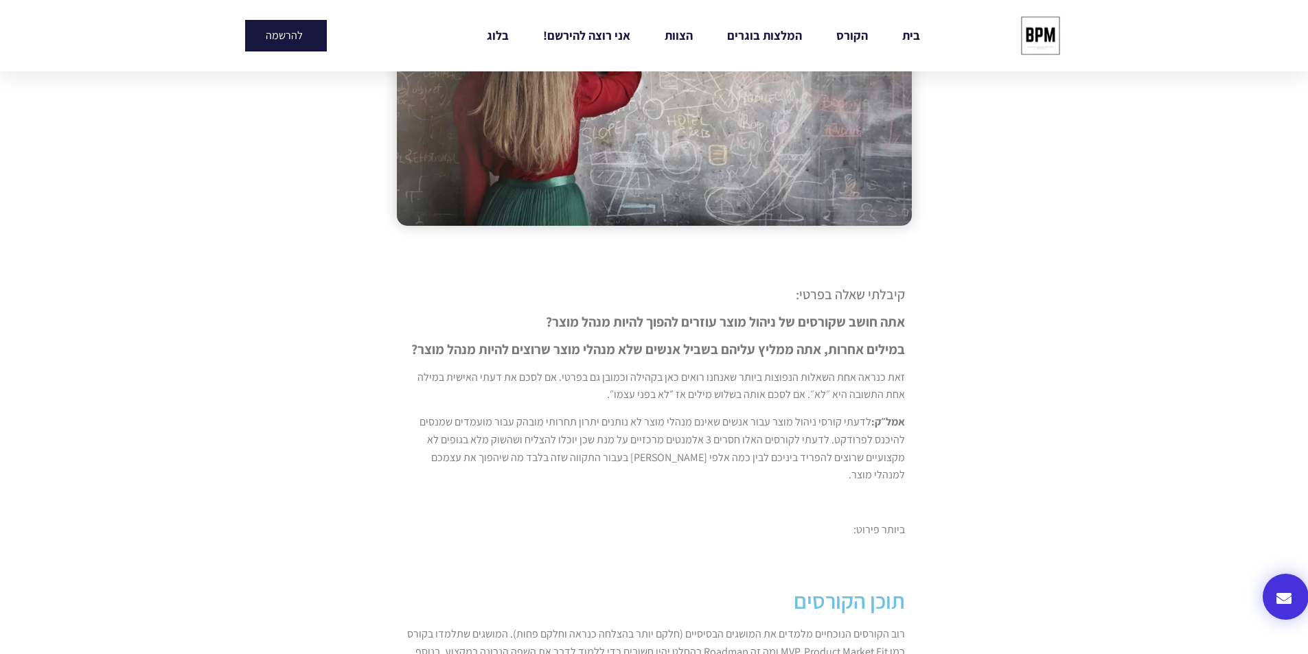
scroll to position [343, 0]
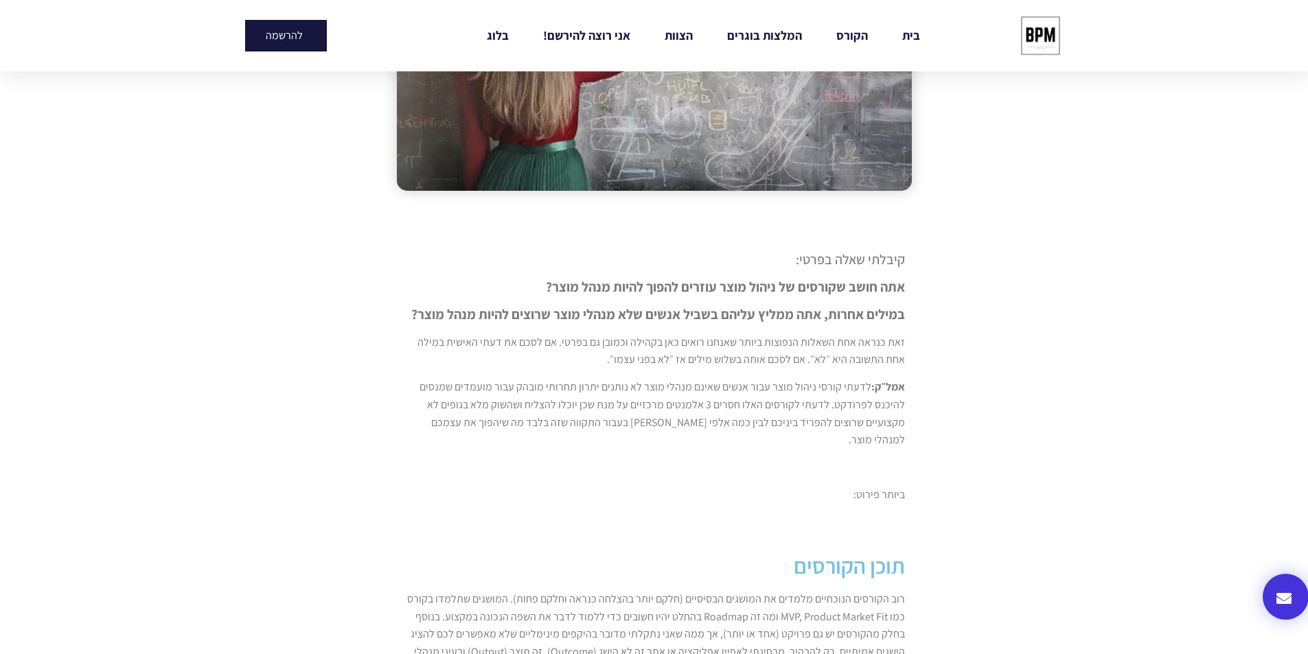
click at [779, 415] on p "אמל״ק: לדעתי קורסי ניהול מוצר עבור אנשים שאינם מנהלי מוצר לא נותנים יתרון תחרות…" at bounding box center [654, 413] width 501 height 70
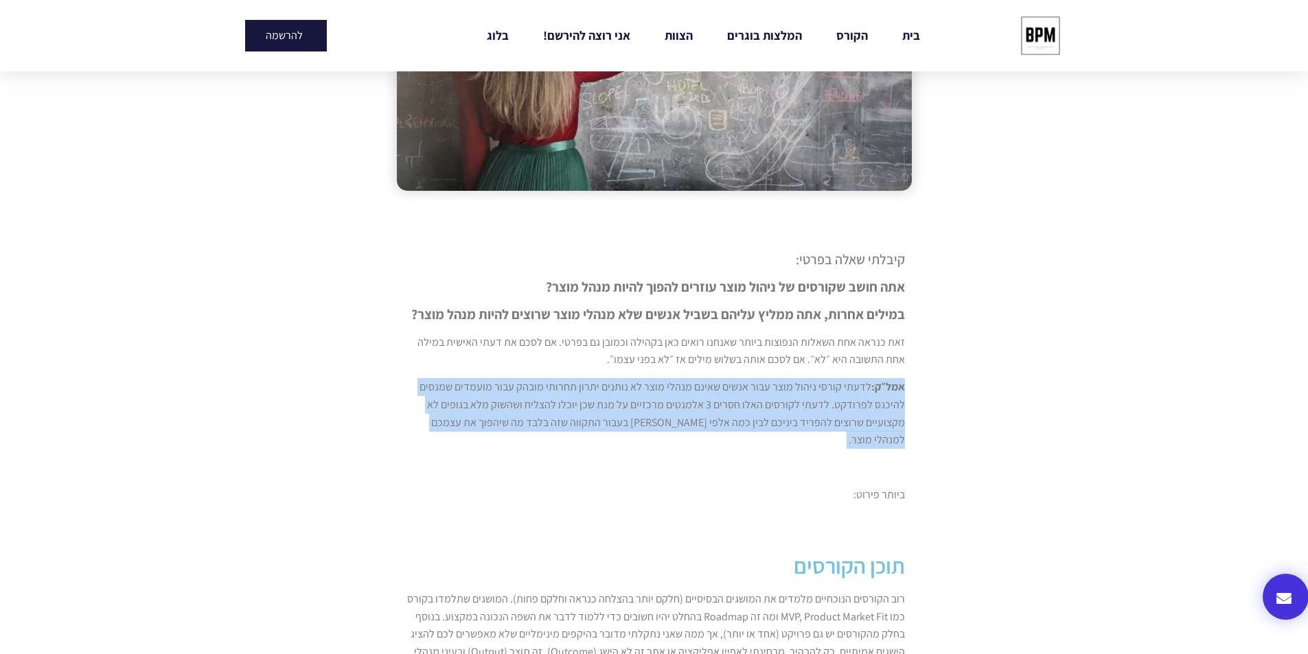
click at [779, 415] on p "אמל״ק: לדעתי קורסי ניהול מוצר עבור אנשים שאינם מנהלי מוצר לא נותנים יתרון תחרות…" at bounding box center [654, 413] width 501 height 70
click at [792, 397] on p "אמל״ק: לדעתי קורסי ניהול מוצר עבור אנשים שאינם מנהלי מוצר לא נותנים יתרון תחרות…" at bounding box center [654, 413] width 501 height 70
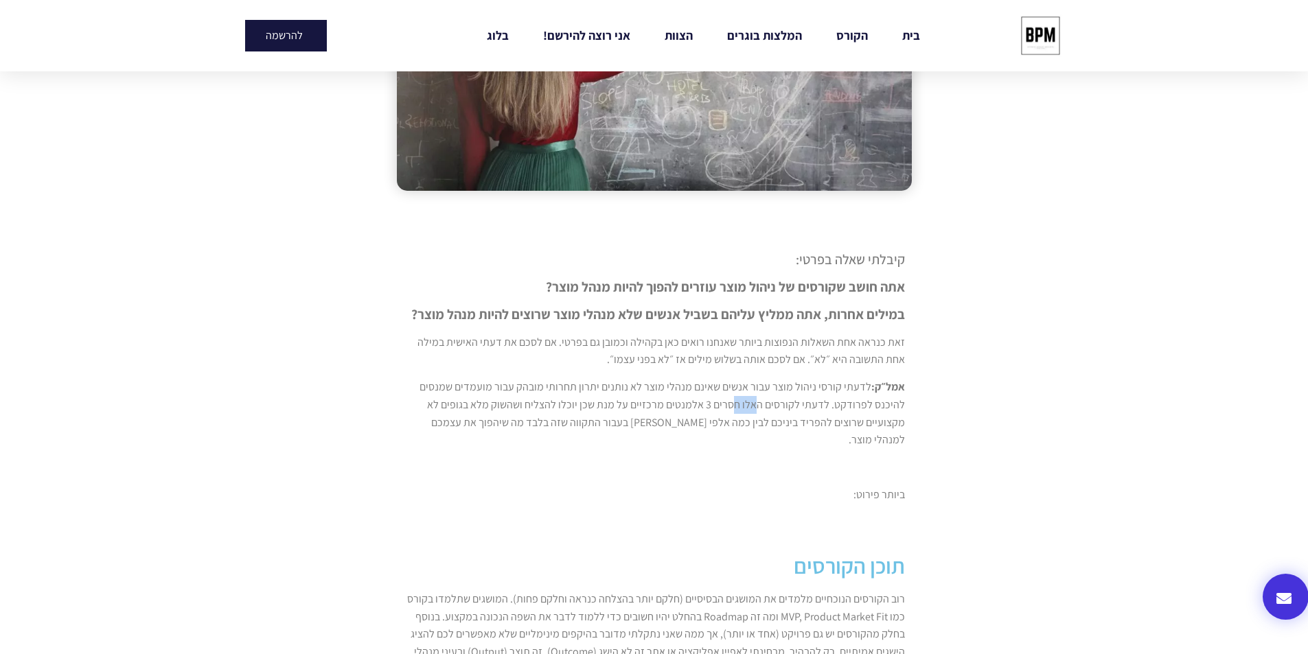
click at [792, 397] on p "אמל״ק: לדעתי קורסי ניהול מוצר עבור אנשים שאינם מנהלי מוצר לא נותנים יתרון תחרות…" at bounding box center [654, 413] width 501 height 70
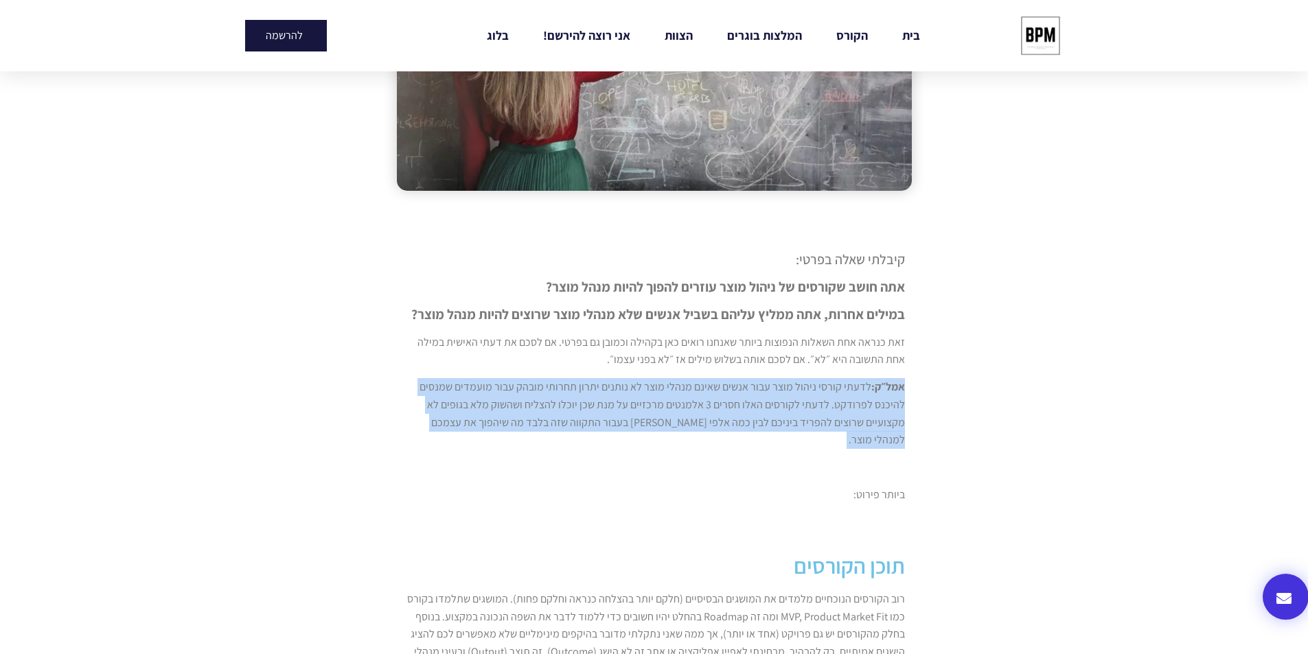
click at [792, 397] on p "אמל״ק: לדעתי קורסי ניהול מוצר עבור אנשים שאינם מנהלי מוצר לא נותנים יתרון תחרות…" at bounding box center [654, 413] width 501 height 70
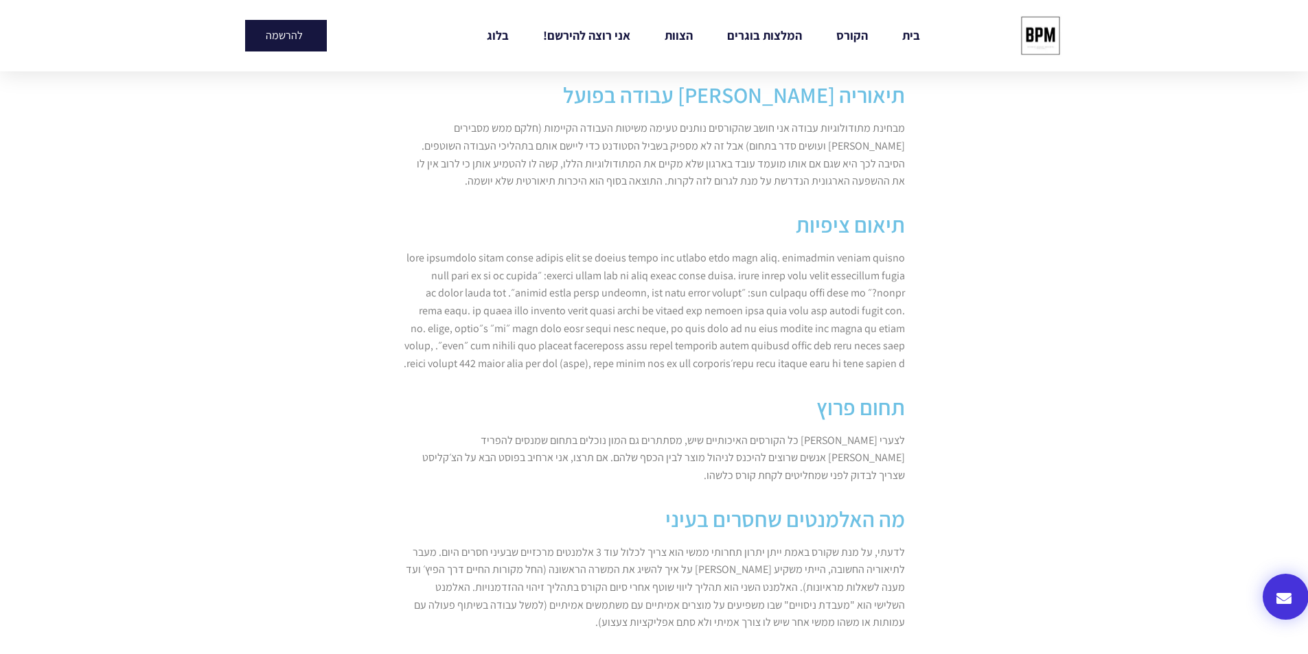
scroll to position [1030, 0]
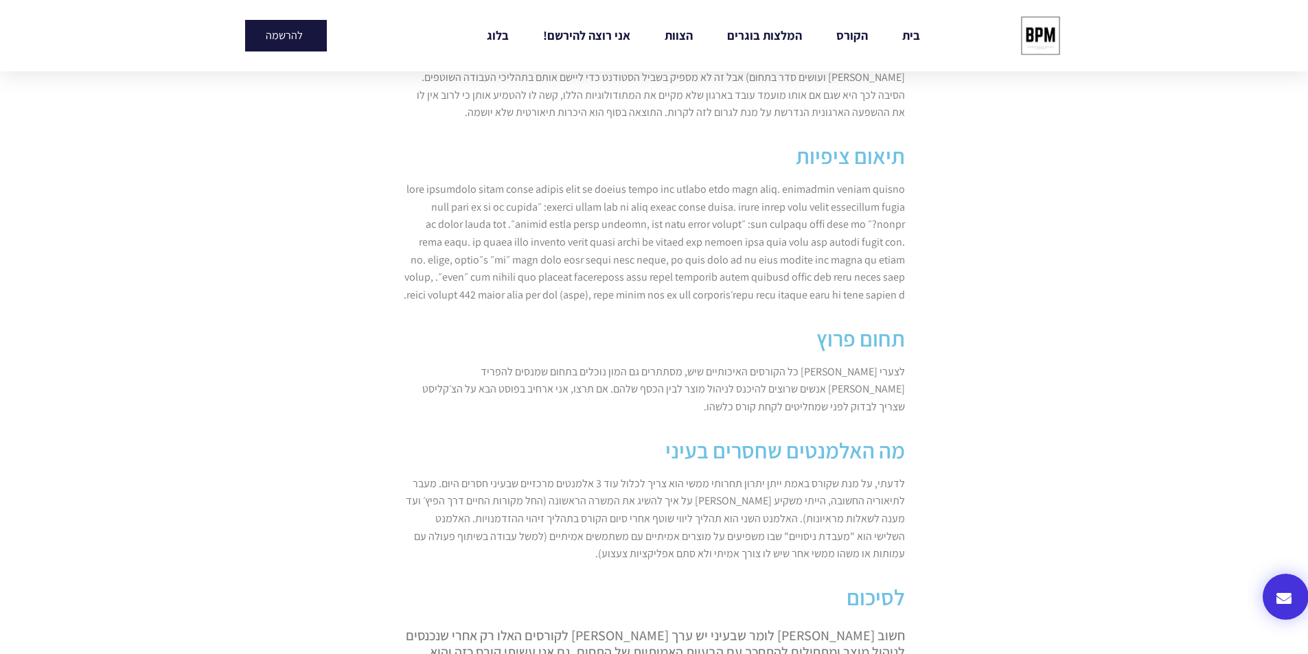
click at [794, 372] on p "לצערי [PERSON_NAME] כל הקורסים האיכותיים שיש, מסתתרים גם המון נוכלים בתחום שמנס…" at bounding box center [654, 389] width 501 height 53
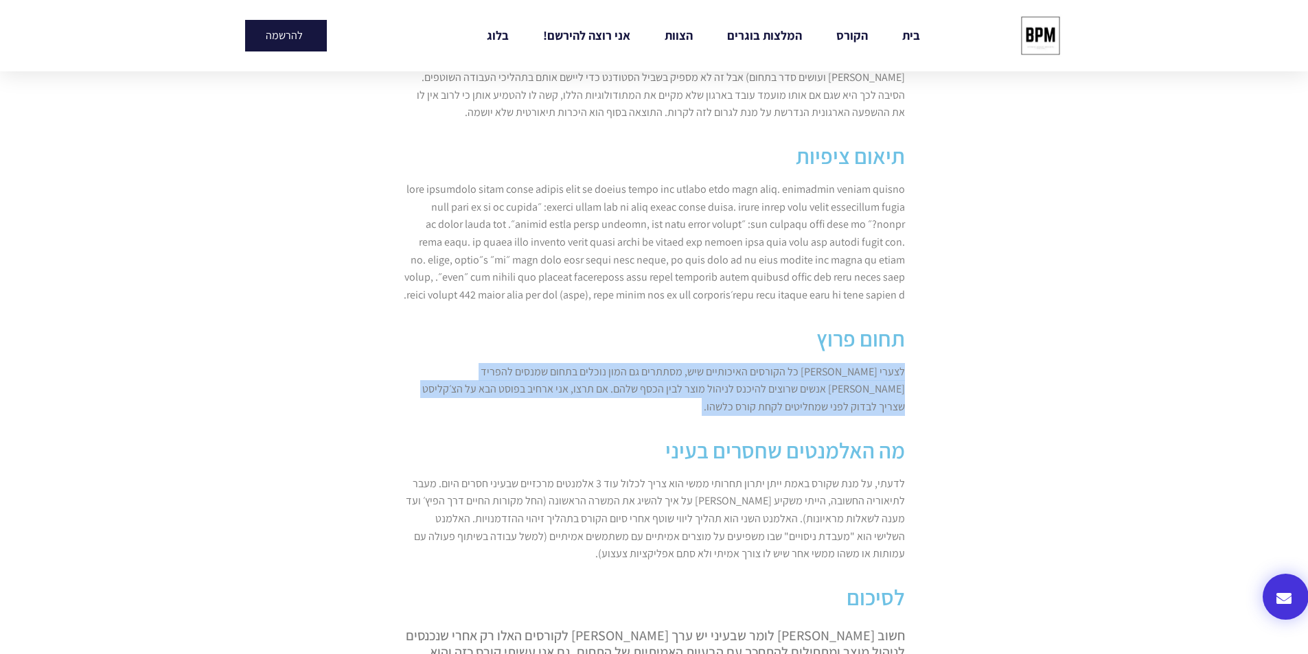
click at [794, 372] on p "לצערי [PERSON_NAME] כל הקורסים האיכותיים שיש, מסתתרים גם המון נוכלים בתחום שמנס…" at bounding box center [654, 389] width 501 height 53
click at [800, 367] on p "לצערי [PERSON_NAME] כל הקורסים האיכותיים שיש, מסתתרים גם המון נוכלים בתחום שמנס…" at bounding box center [654, 389] width 501 height 53
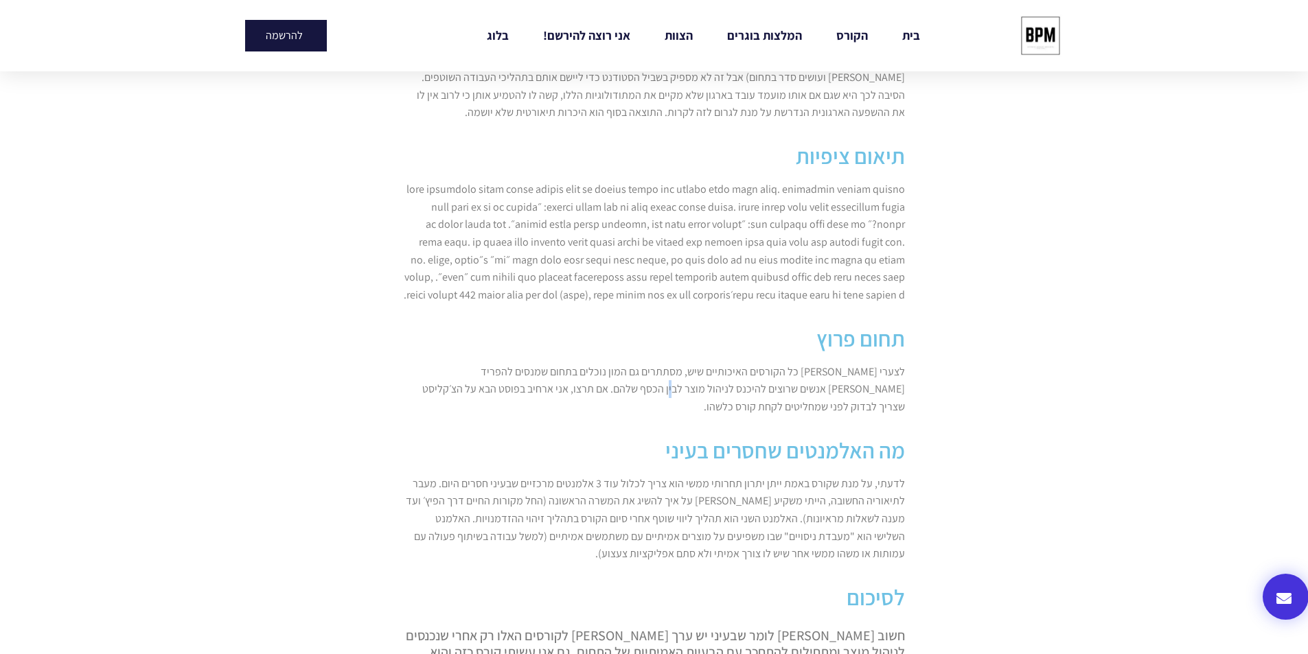
click at [800, 367] on p "לצערי [PERSON_NAME] כל הקורסים האיכותיים שיש, מסתתרים גם המון נוכלים בתחום שמנס…" at bounding box center [654, 389] width 501 height 53
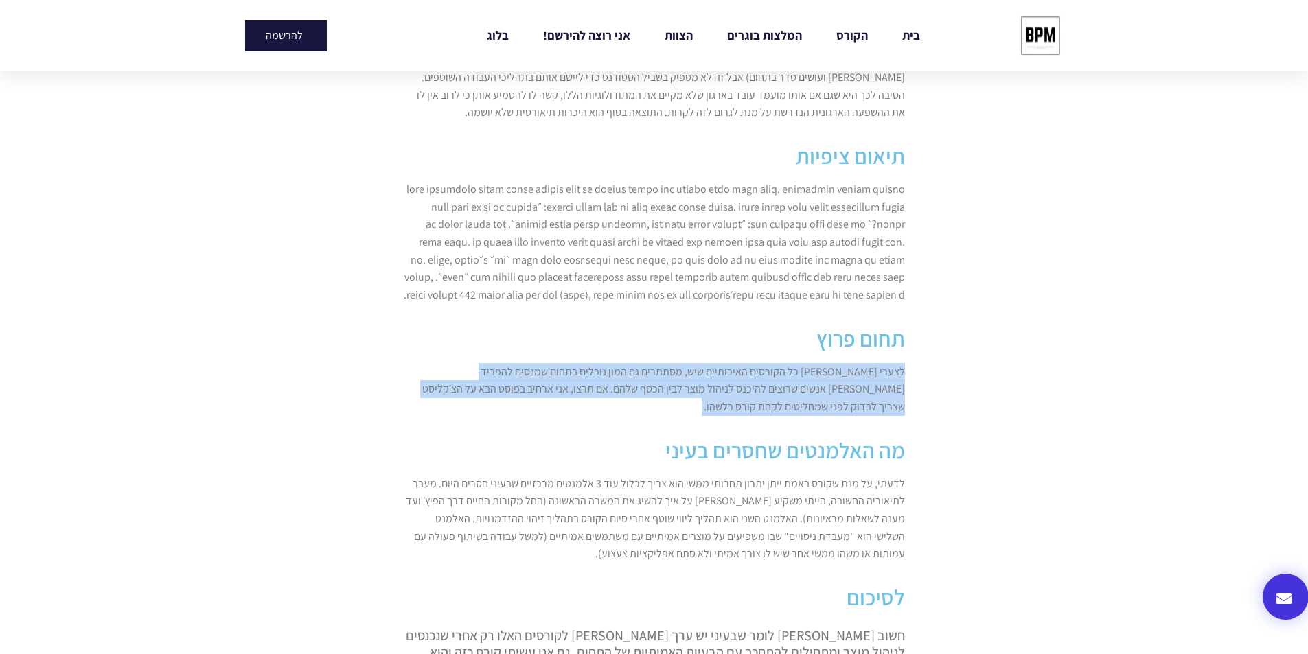
click at [800, 367] on p "לצערי [PERSON_NAME] כל הקורסים האיכותיים שיש, מסתתרים גם המון נוכלים בתחום שמנס…" at bounding box center [654, 389] width 501 height 53
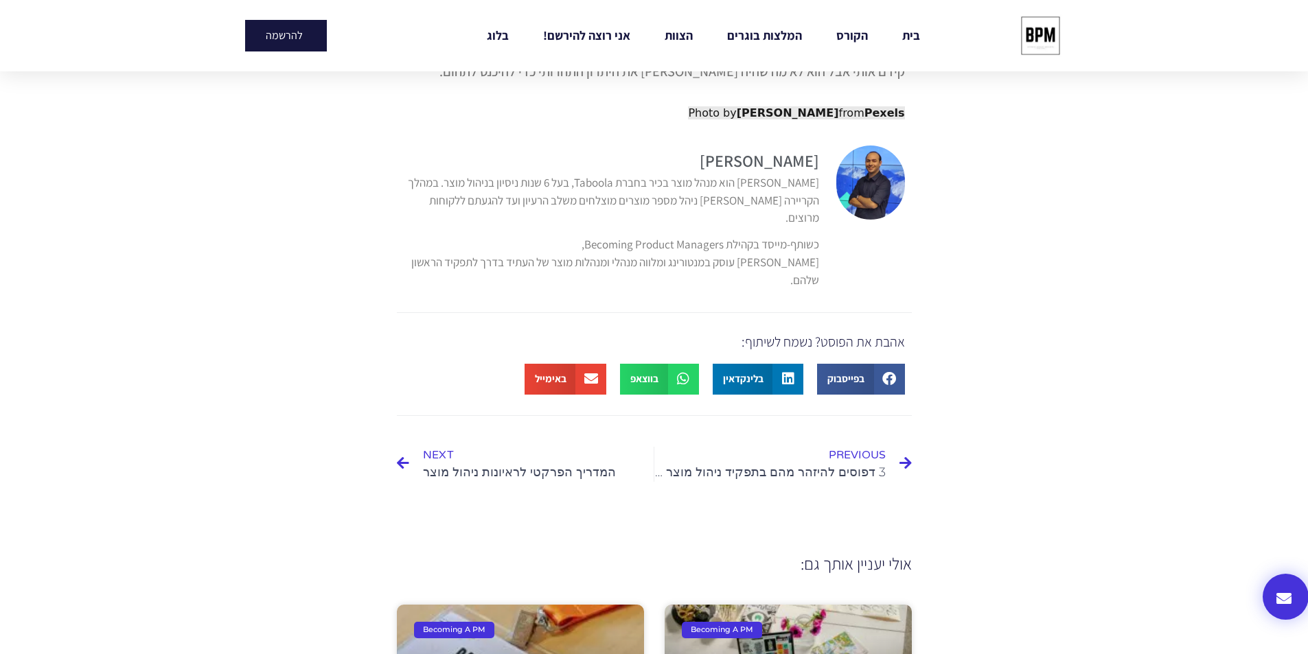
scroll to position [1437, 0]
